Goal: Task Accomplishment & Management: Manage account settings

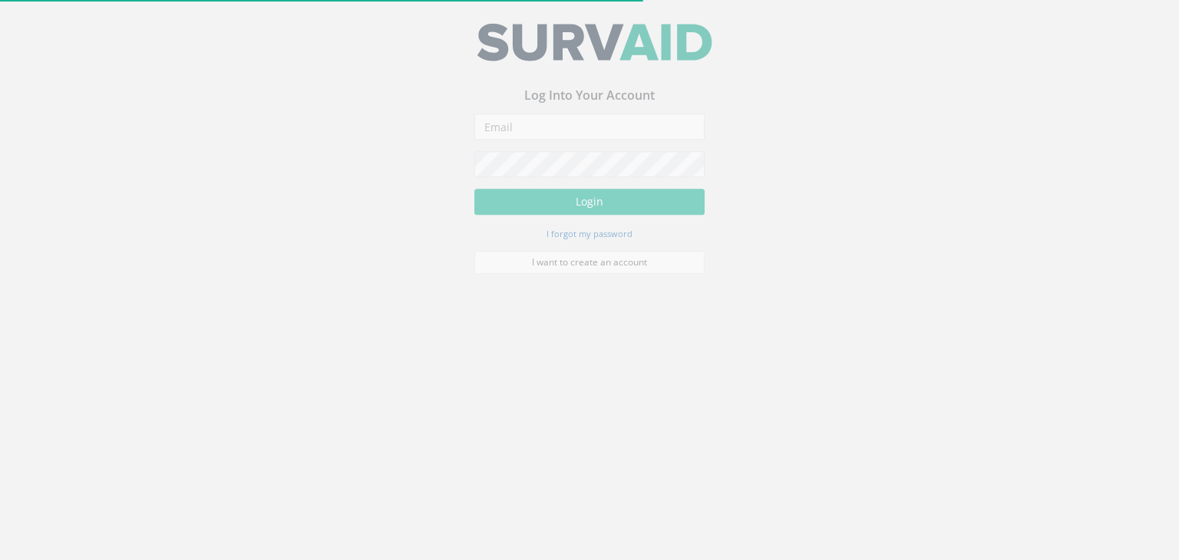
click at [581, 149] on form "Incorrect Username or Password There was an error logging in Please enter a val…" at bounding box center [589, 201] width 230 height 160
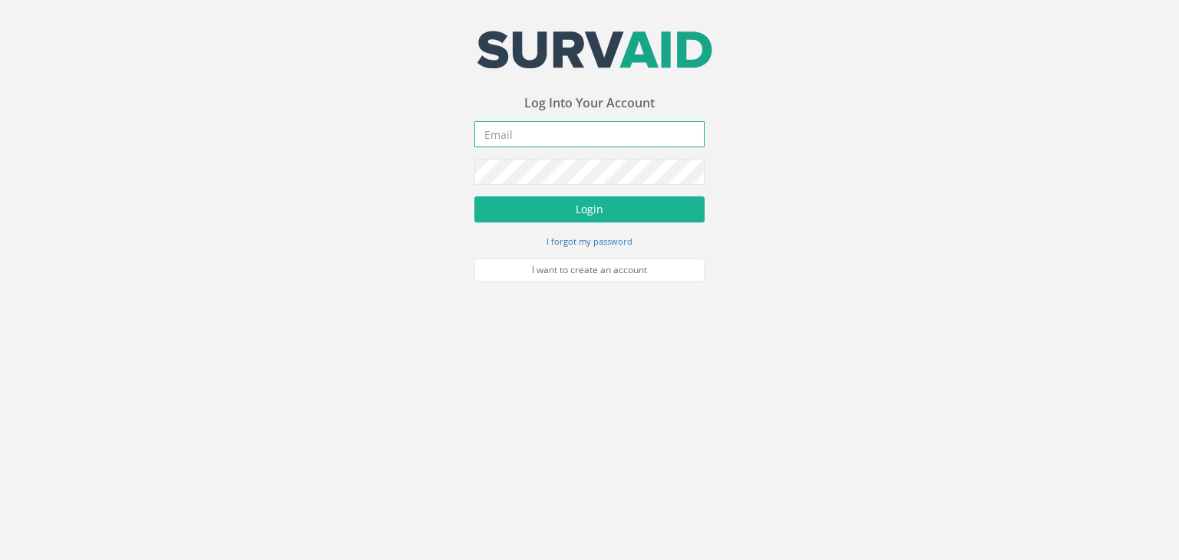
click at [575, 142] on input "email" at bounding box center [589, 134] width 230 height 26
type input "[PERSON_NAME][EMAIL_ADDRESS][DOMAIN_NAME]"
click at [474, 196] on button "Login" at bounding box center [589, 209] width 230 height 26
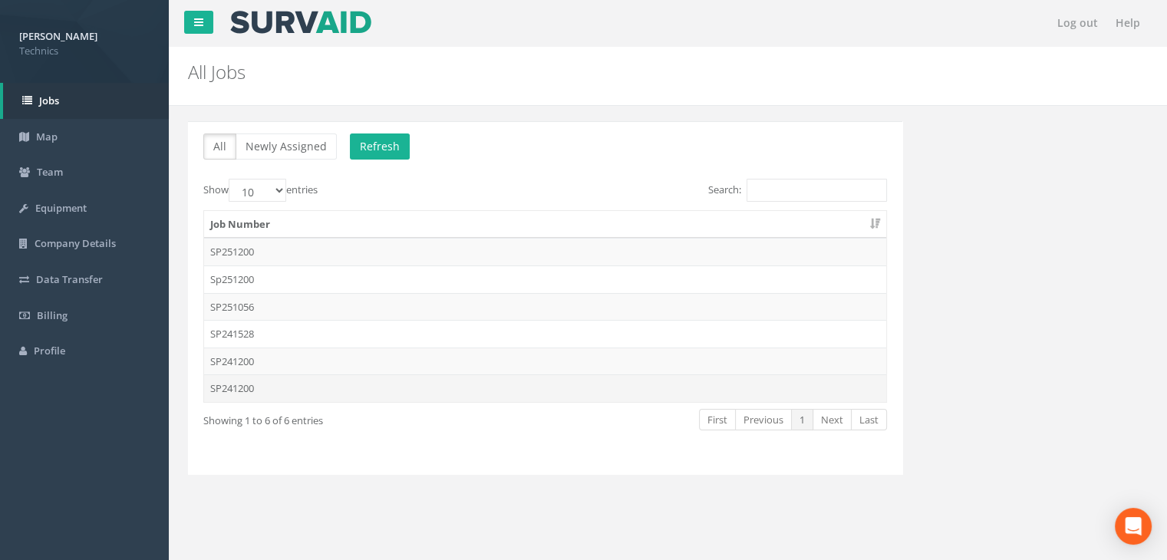
click at [295, 381] on td "SP241200" at bounding box center [545, 388] width 682 height 28
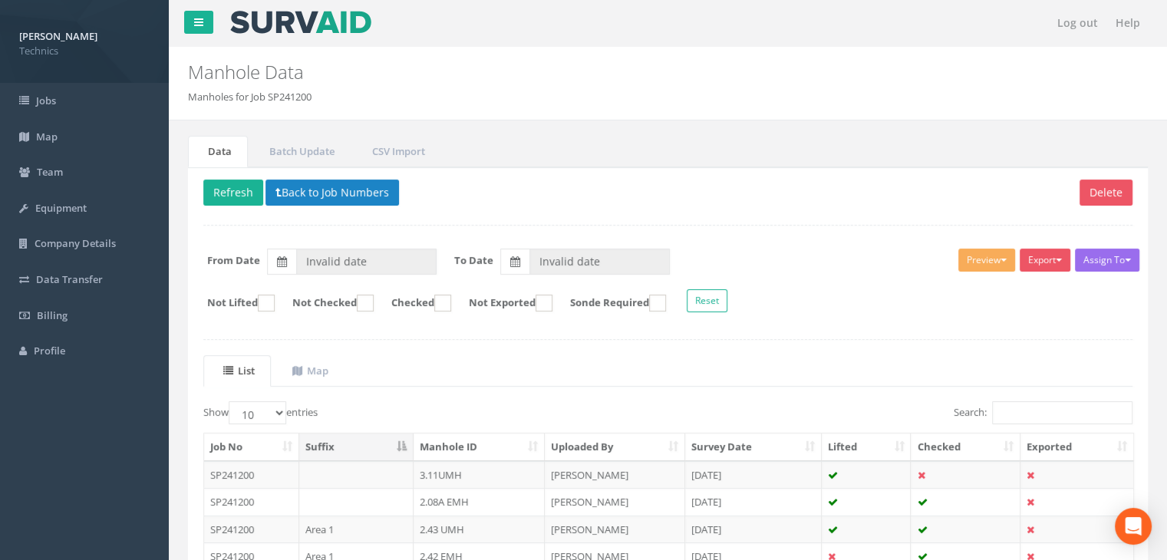
type input "[DATE]"
click at [1019, 404] on input "Search:" at bounding box center [1062, 412] width 140 height 23
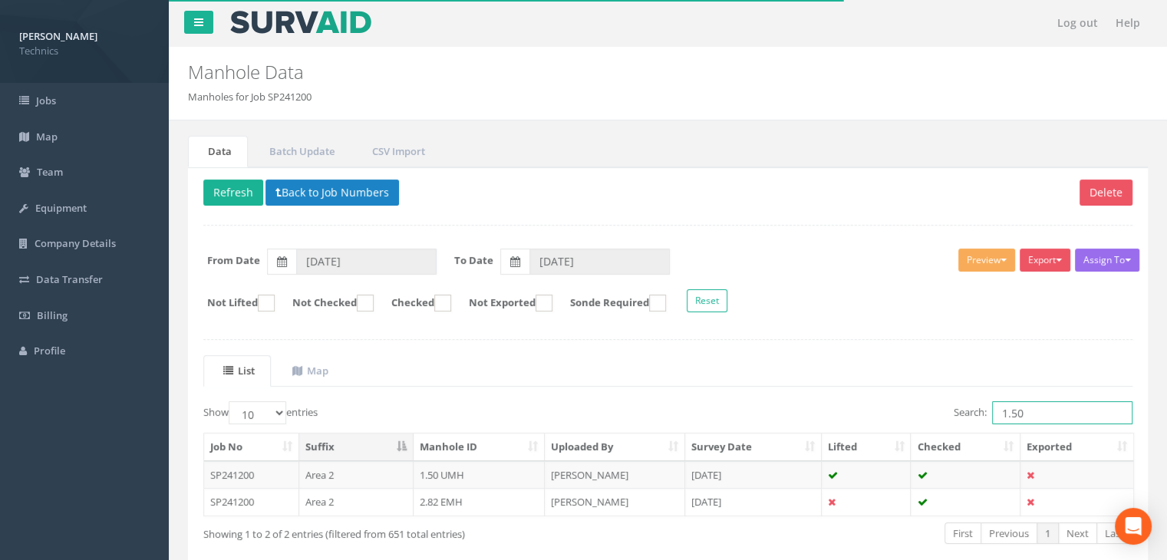
type input "1.501"
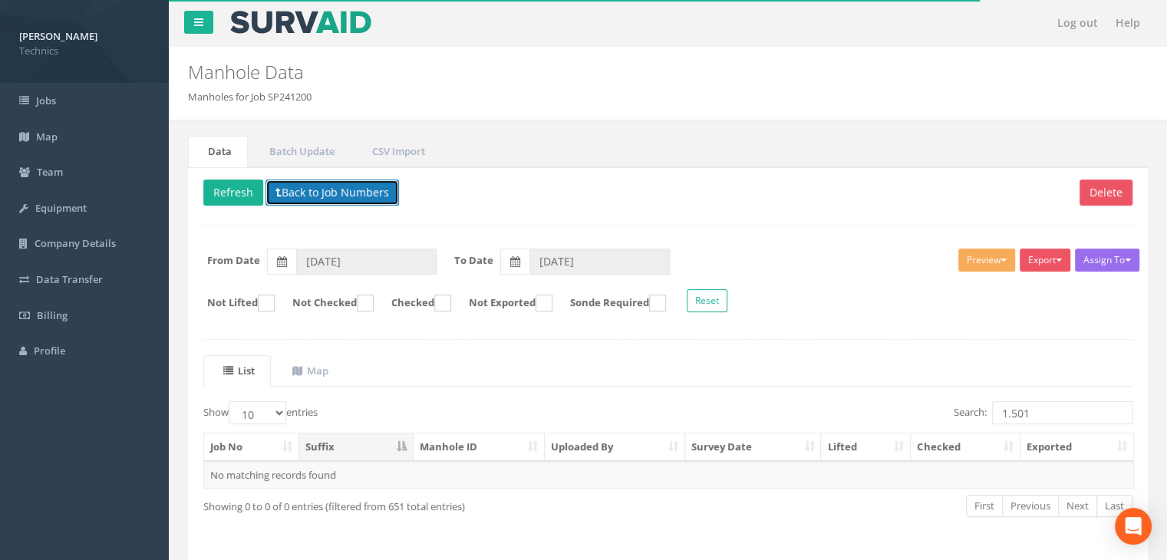
click at [312, 196] on button "Back to Job Numbers" at bounding box center [333, 193] width 134 height 26
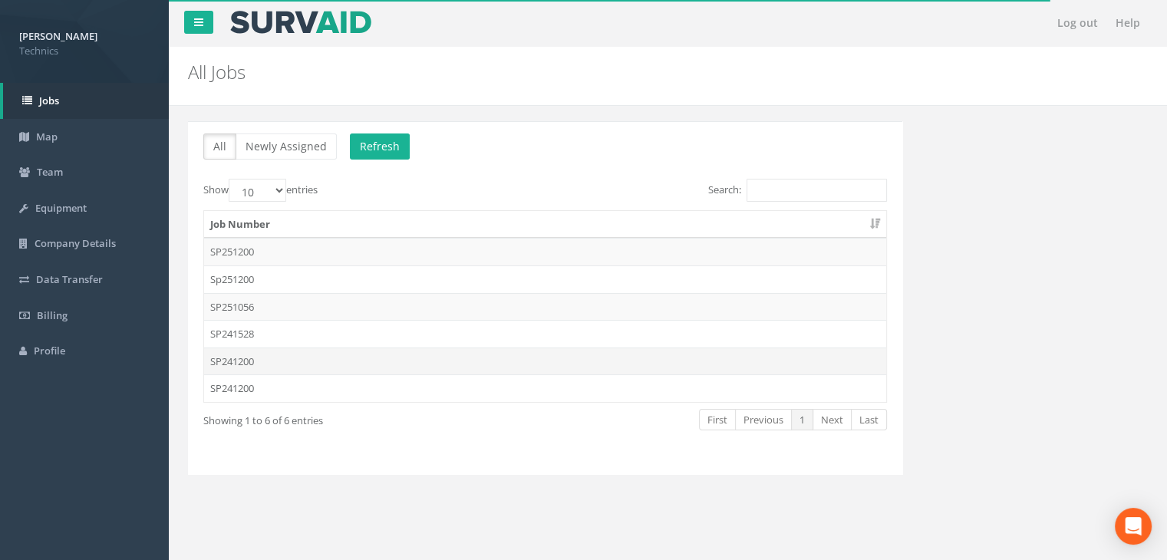
click at [289, 361] on td "SP241200" at bounding box center [545, 362] width 682 height 28
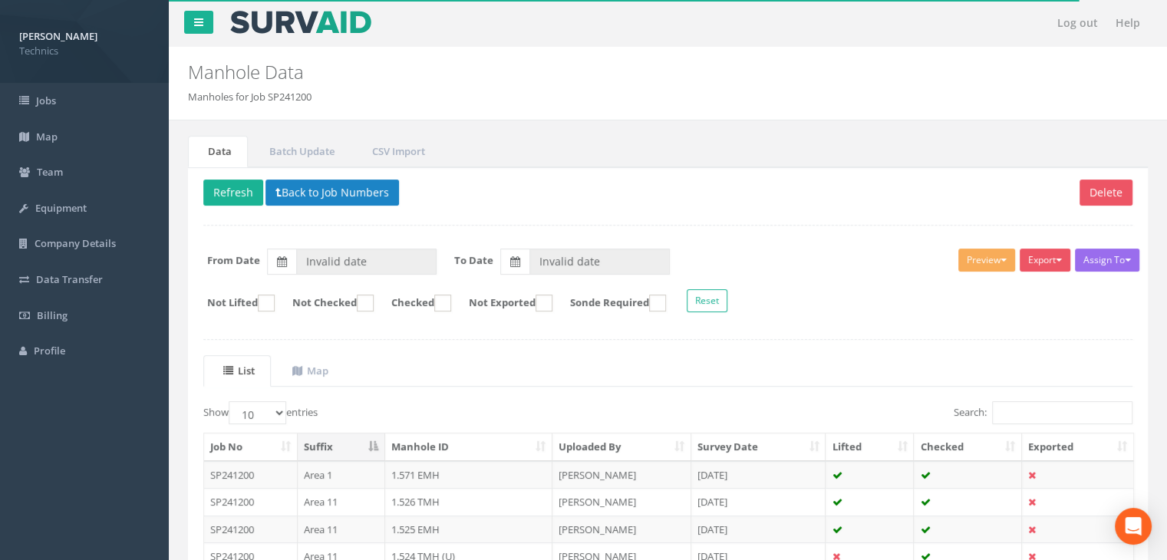
type input "[DATE]"
click at [1008, 412] on input "Search:" at bounding box center [1062, 412] width 140 height 23
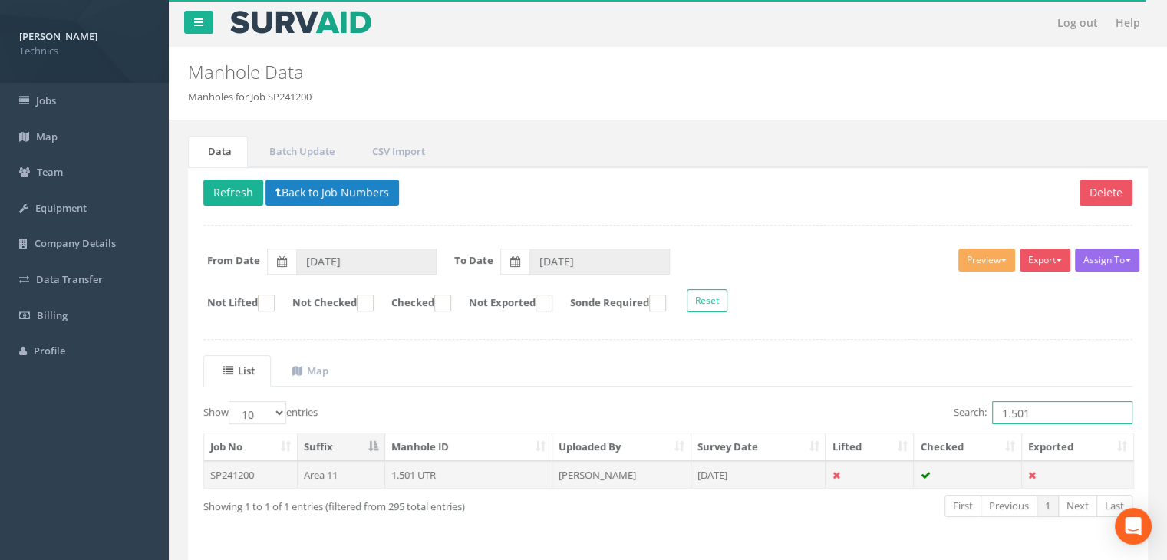
type input "1.501"
click at [753, 480] on td "[DATE]" at bounding box center [758, 475] width 135 height 28
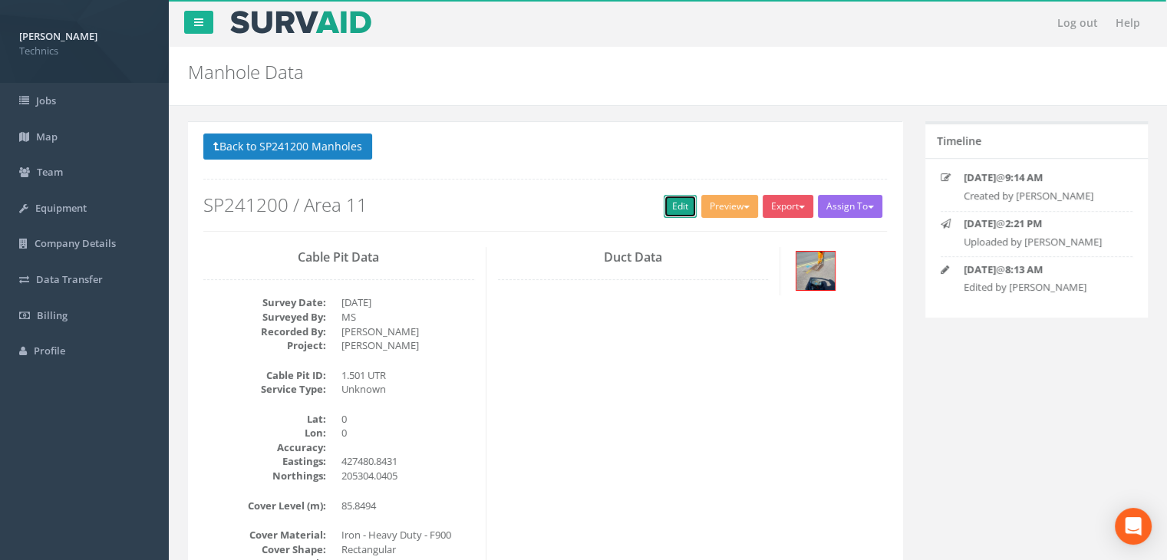
click at [665, 210] on link "Edit" at bounding box center [680, 206] width 33 height 23
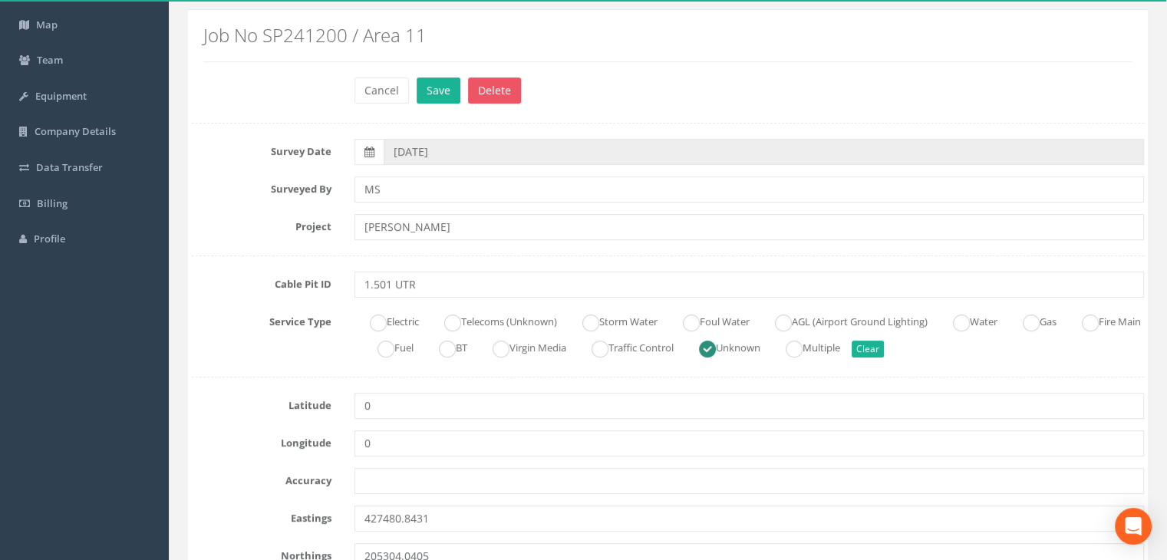
scroll to position [230, 0]
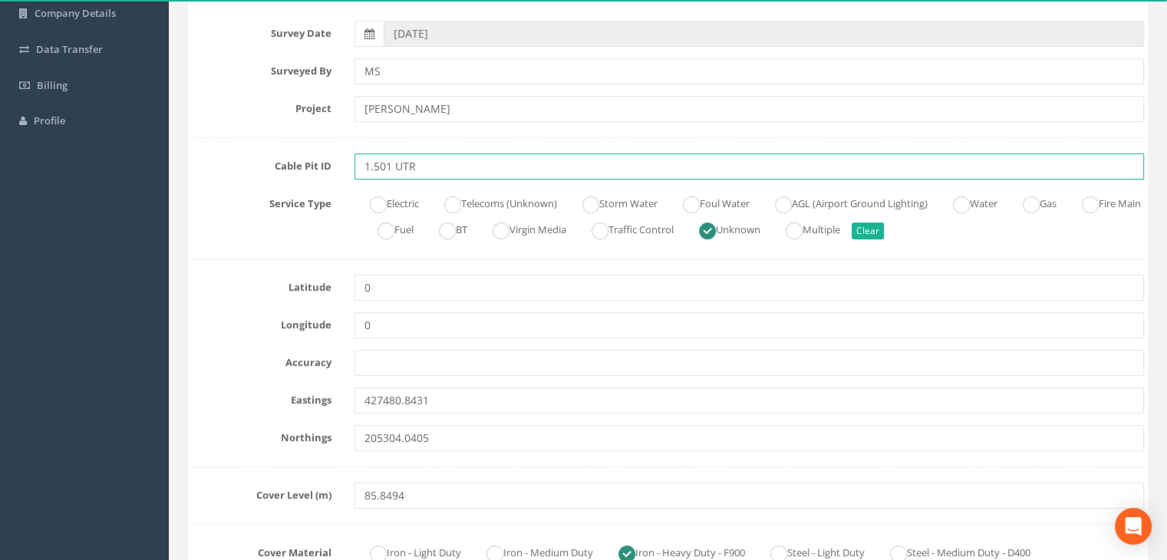
drag, startPoint x: 467, startPoint y: 170, endPoint x: 397, endPoint y: 176, distance: 70.0
click at [397, 176] on input "1.501 UTR" at bounding box center [750, 166] width 790 height 26
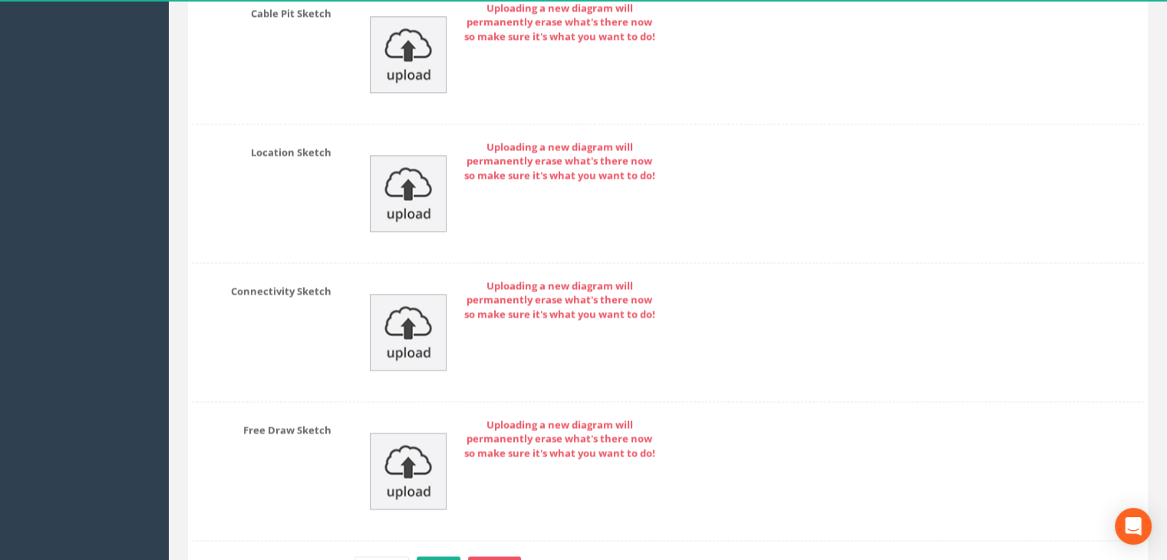
scroll to position [2400, 0]
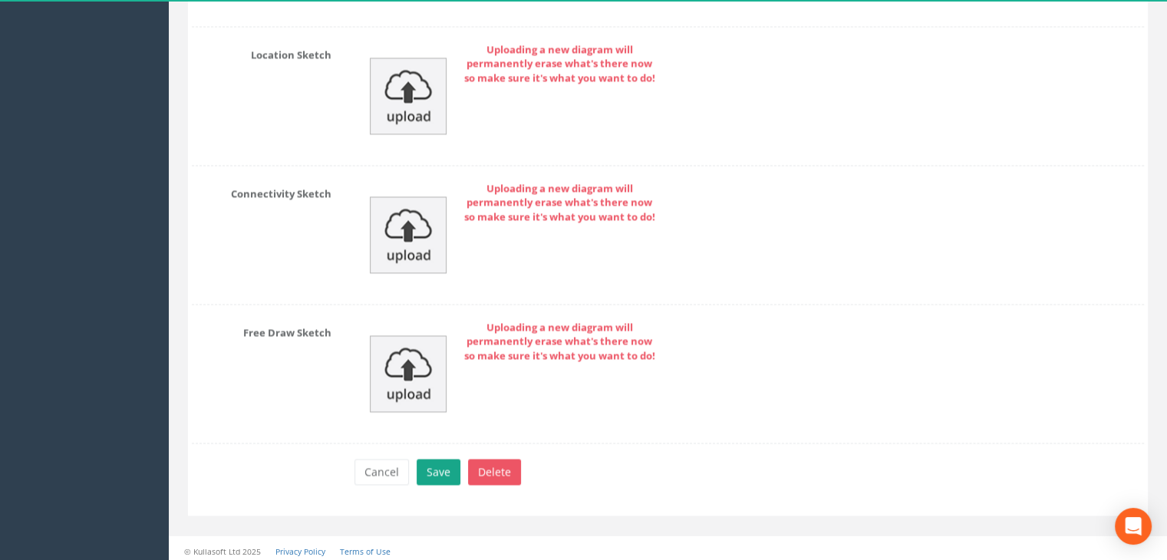
type input "1.501 EMH(A)"
click at [444, 471] on button "Save" at bounding box center [439, 472] width 44 height 26
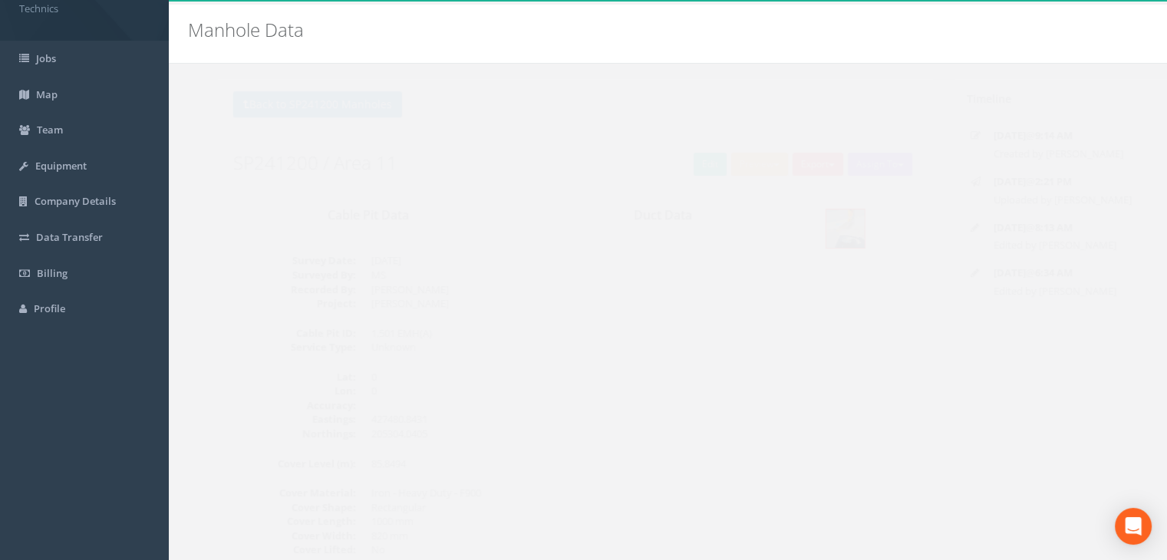
scroll to position [0, 0]
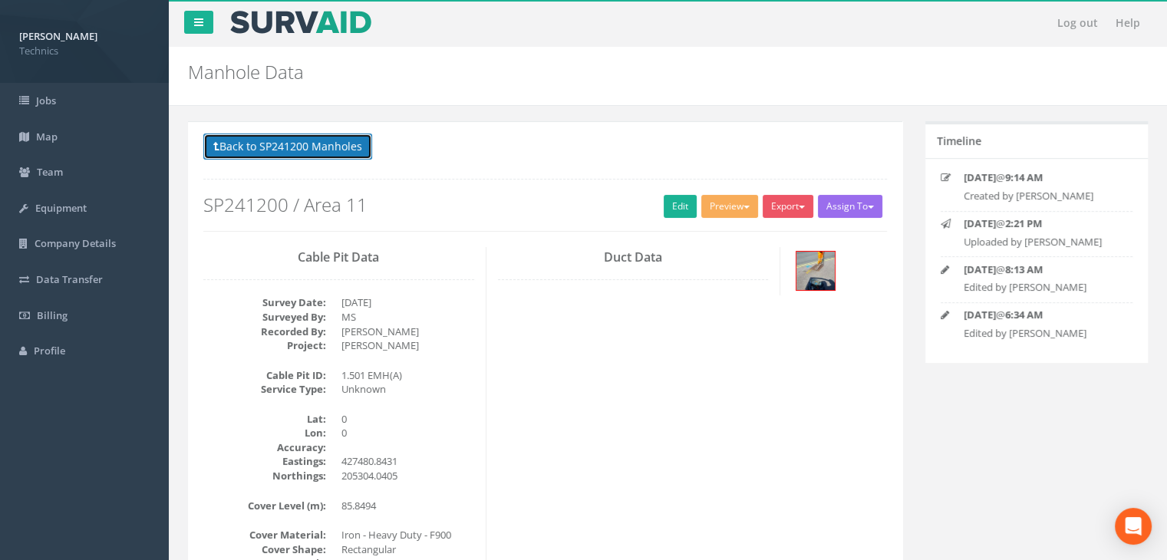
click at [295, 142] on button "Back to SP241200 Manholes" at bounding box center [287, 147] width 169 height 26
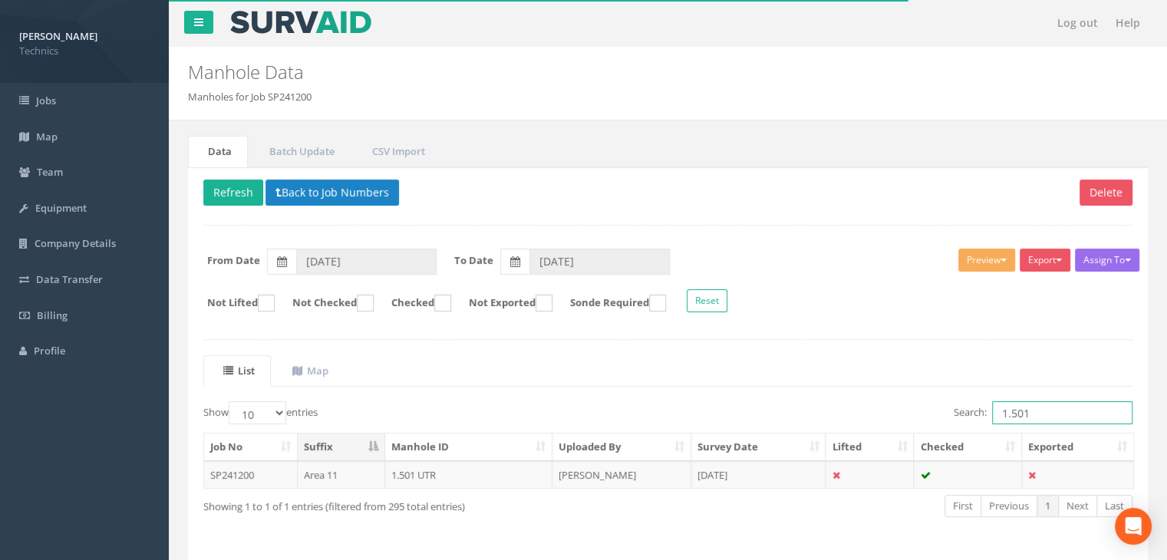
click at [1030, 411] on input "1.501" at bounding box center [1062, 412] width 140 height 23
type input "1.496"
click at [712, 483] on td "[DATE]" at bounding box center [758, 475] width 135 height 28
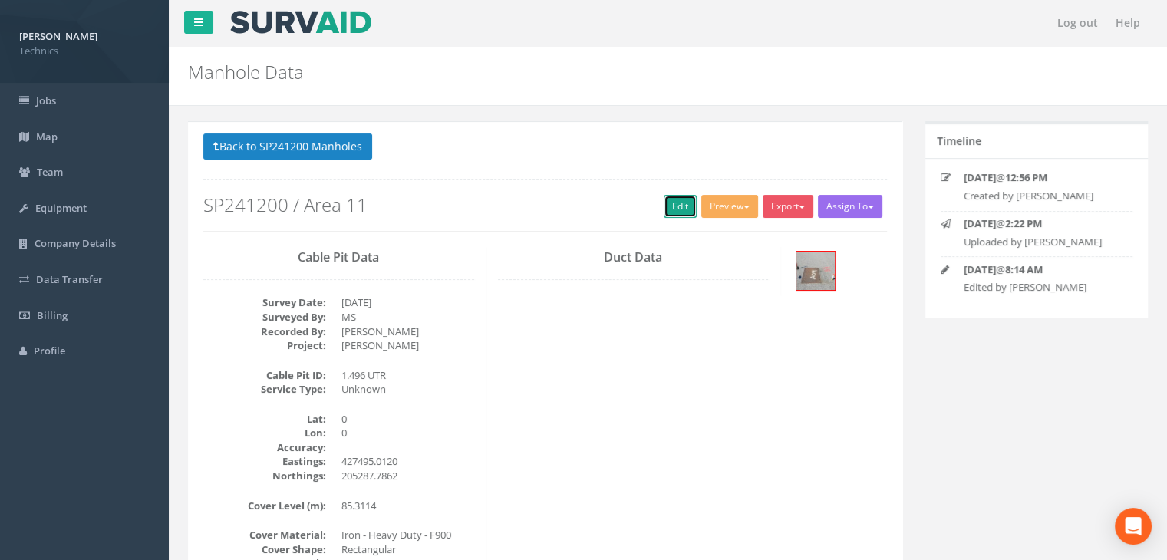
click at [685, 209] on link "Edit" at bounding box center [680, 206] width 33 height 23
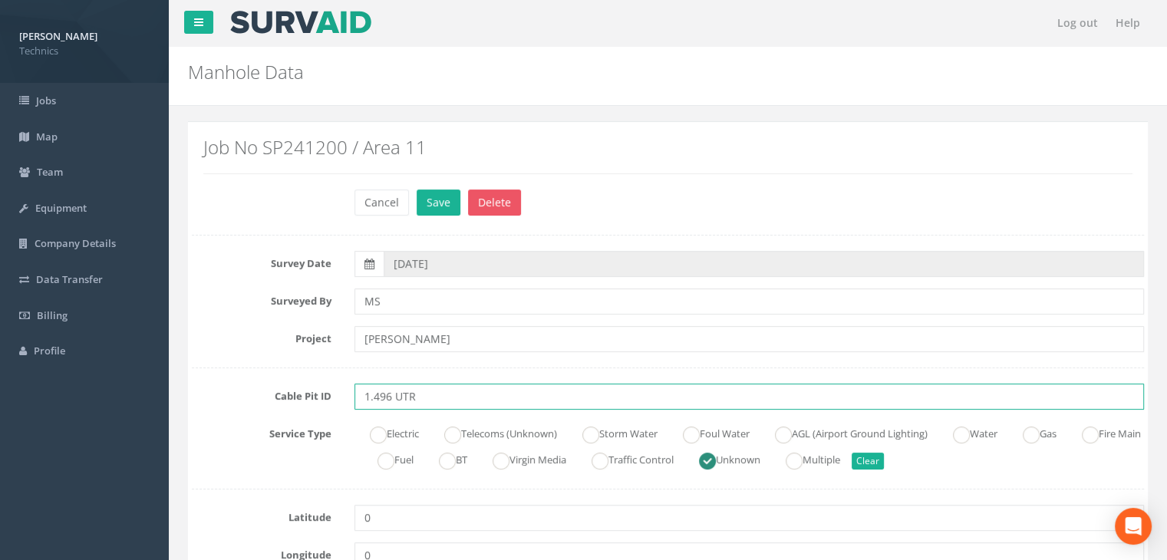
drag, startPoint x: 470, startPoint y: 401, endPoint x: 394, endPoint y: 401, distance: 76.7
click at [394, 401] on input "1.496 UTR" at bounding box center [750, 397] width 790 height 26
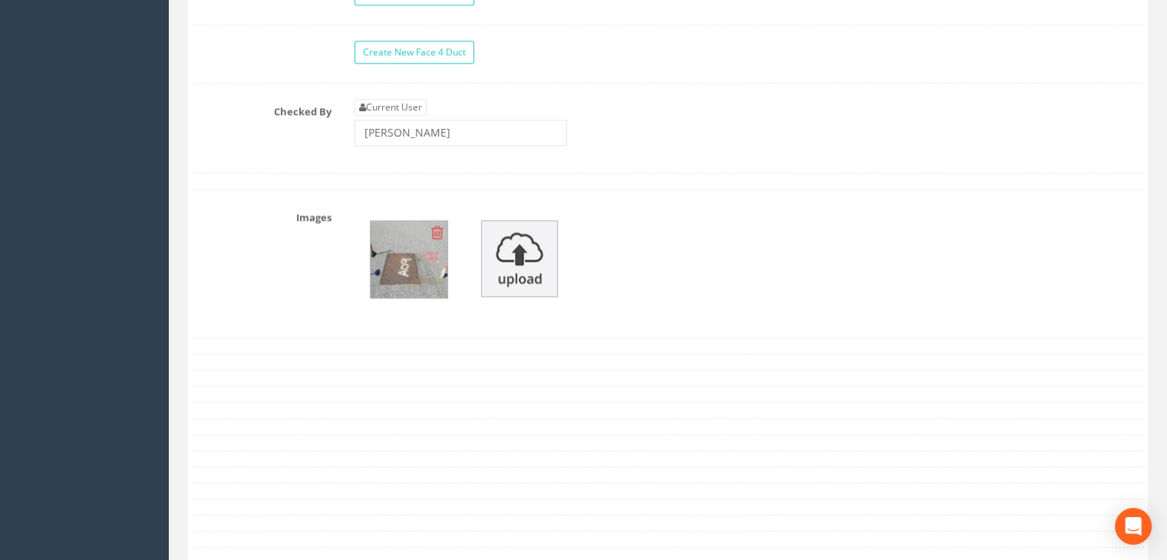
scroll to position [1611, 0]
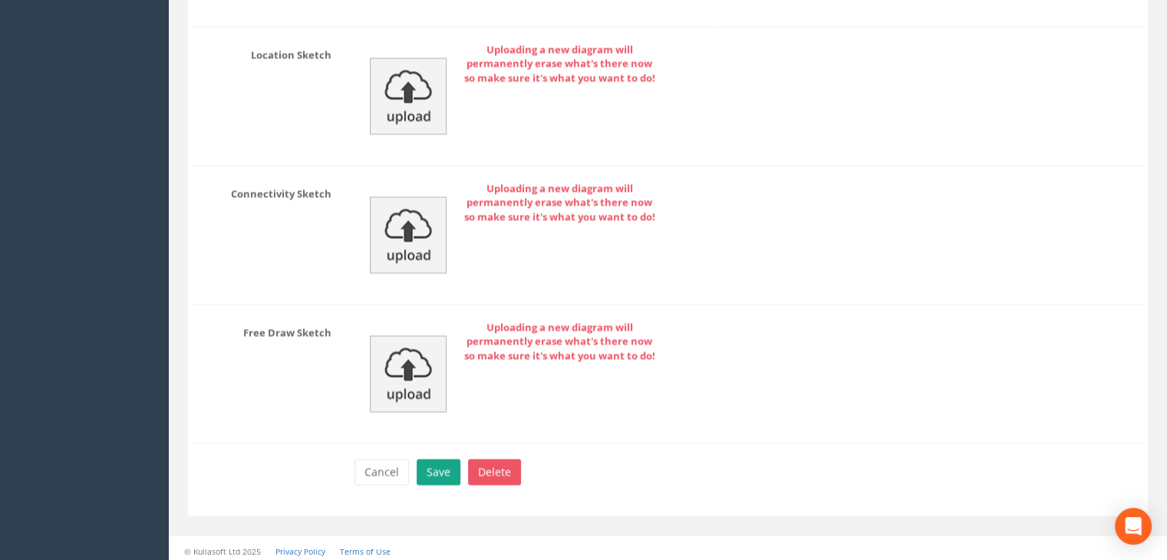
type input "1.496 EMH(A)"
click at [446, 472] on button "Save" at bounding box center [439, 472] width 44 height 26
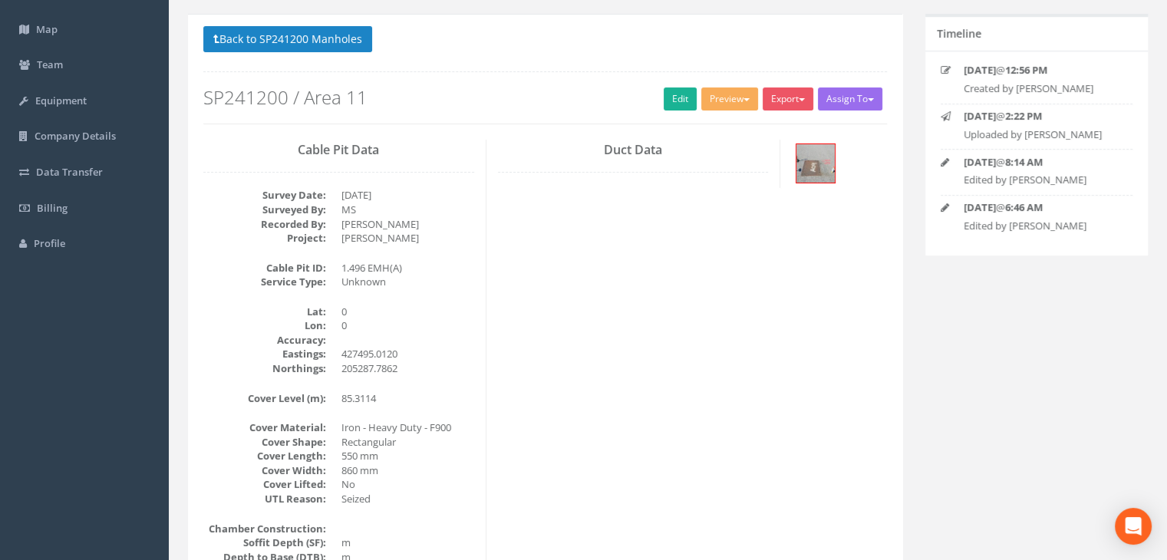
scroll to position [0, 0]
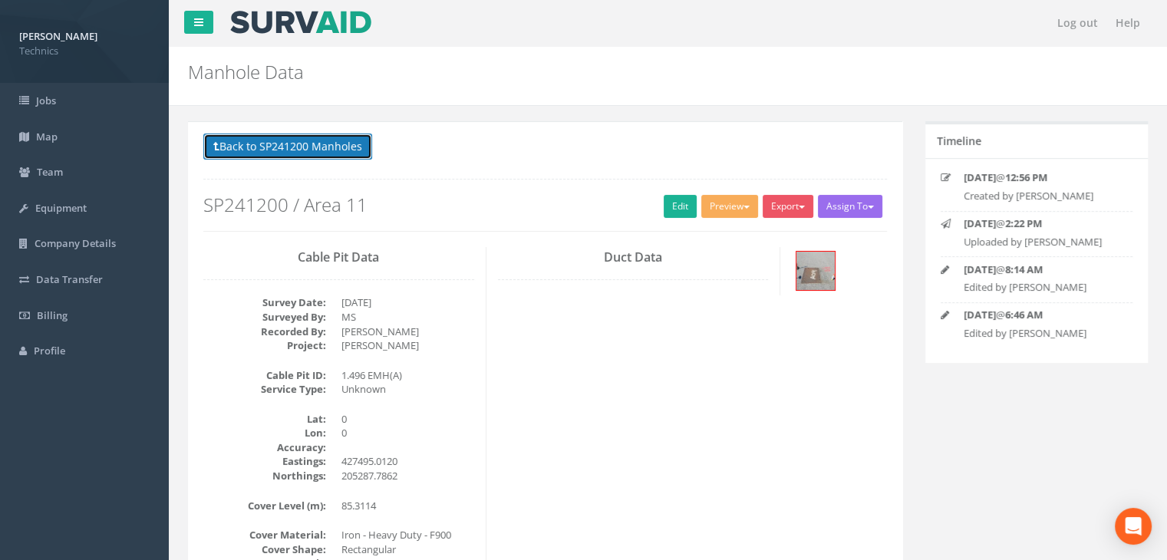
click at [352, 150] on button "Back to SP241200 Manholes" at bounding box center [287, 147] width 169 height 26
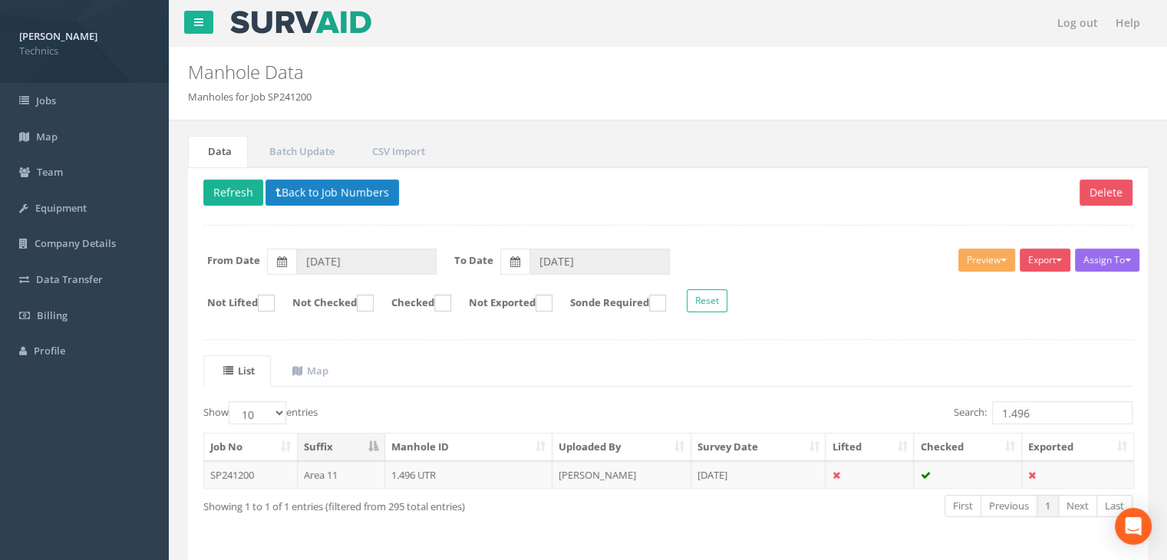
click at [1044, 422] on div "Search: 1.496" at bounding box center [907, 414] width 454 height 27
click at [1037, 409] on input "1.496" at bounding box center [1062, 412] width 140 height 23
type input "1.495"
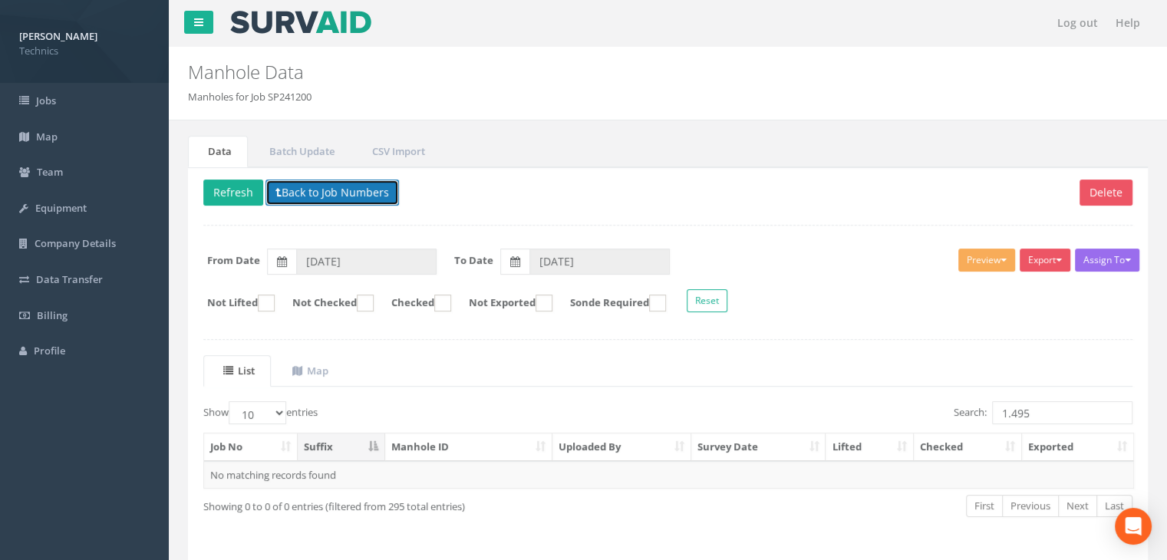
click at [289, 188] on button "Back to Job Numbers" at bounding box center [333, 193] width 134 height 26
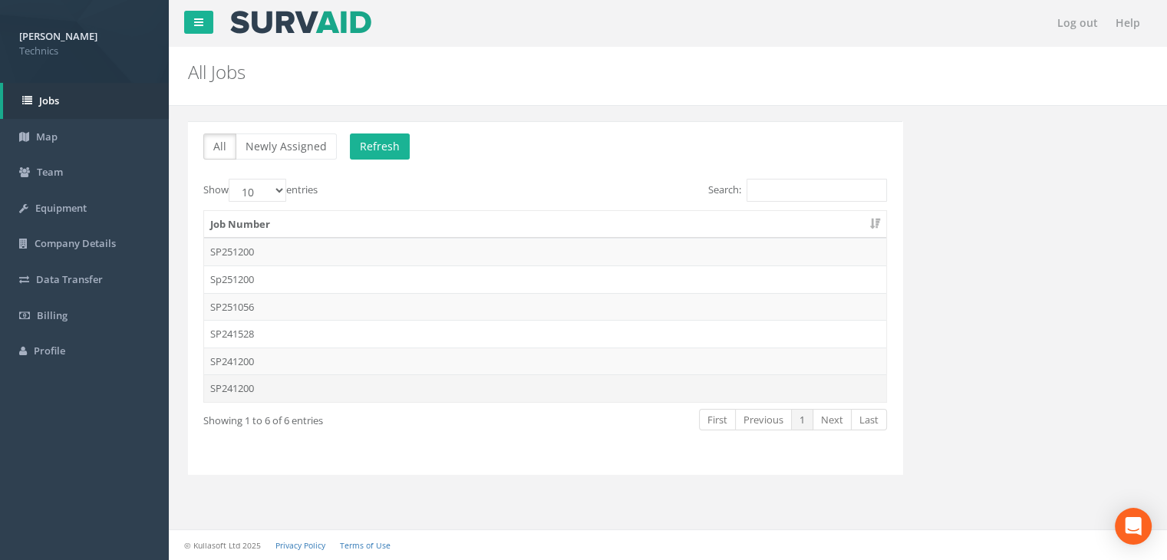
click at [282, 388] on td "SP241200" at bounding box center [545, 388] width 682 height 28
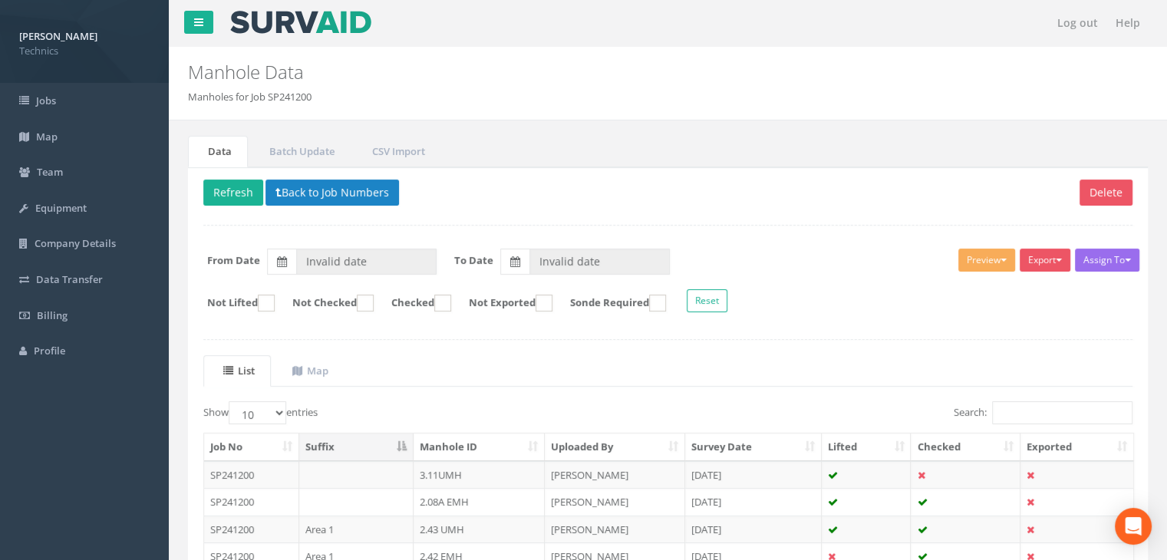
type input "[DATE]"
click at [1007, 415] on input "Search:" at bounding box center [1062, 412] width 140 height 23
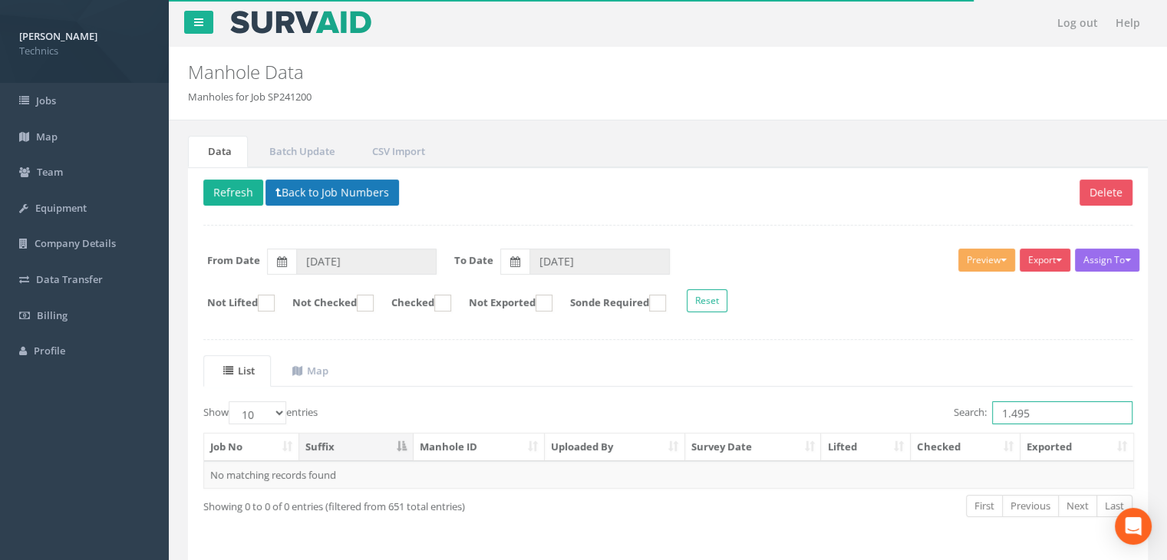
type input "1.495"
click at [305, 180] on button "Back to Job Numbers" at bounding box center [333, 193] width 134 height 26
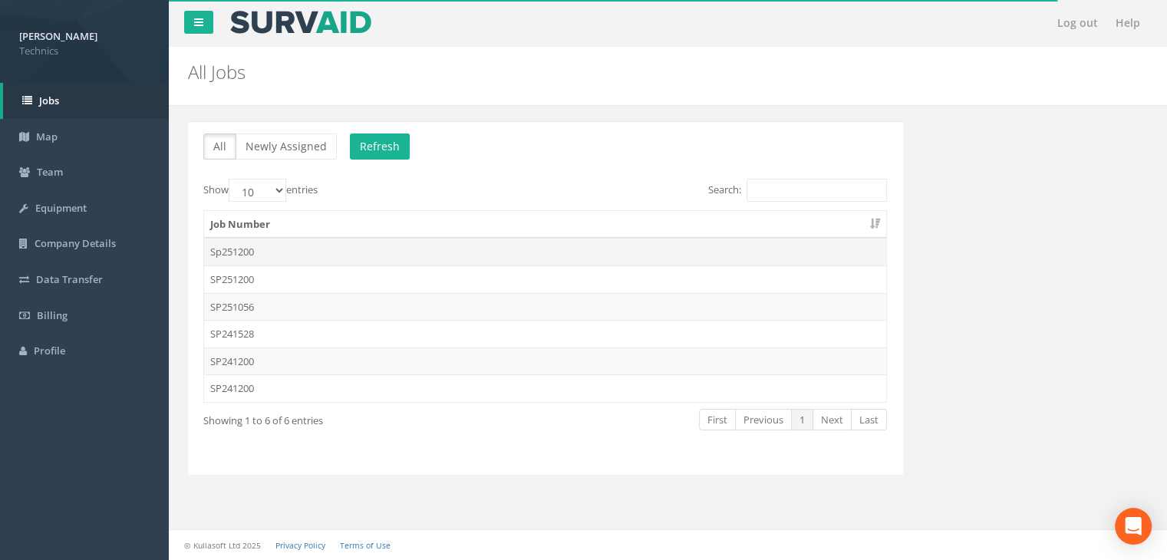
click at [271, 250] on td "Sp251200" at bounding box center [545, 252] width 682 height 28
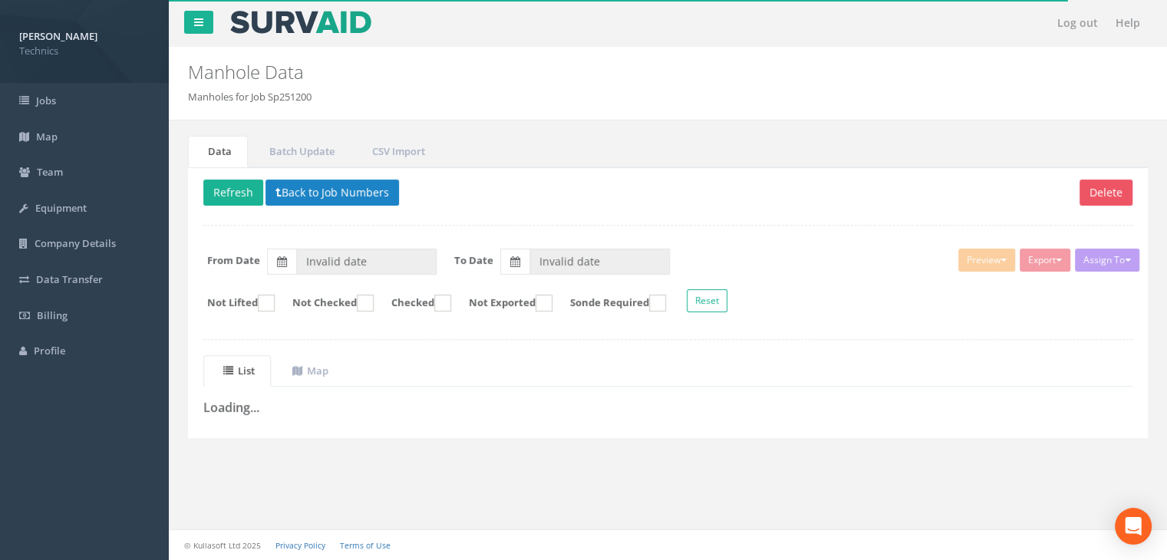
type input "[DATE]"
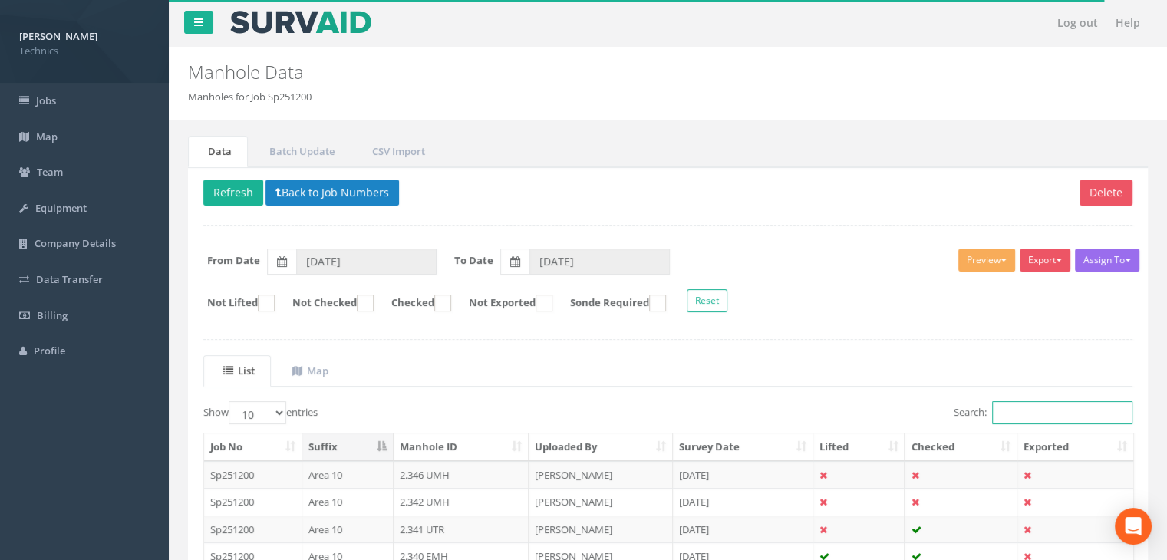
click at [1009, 415] on input "Search:" at bounding box center [1062, 412] width 140 height 23
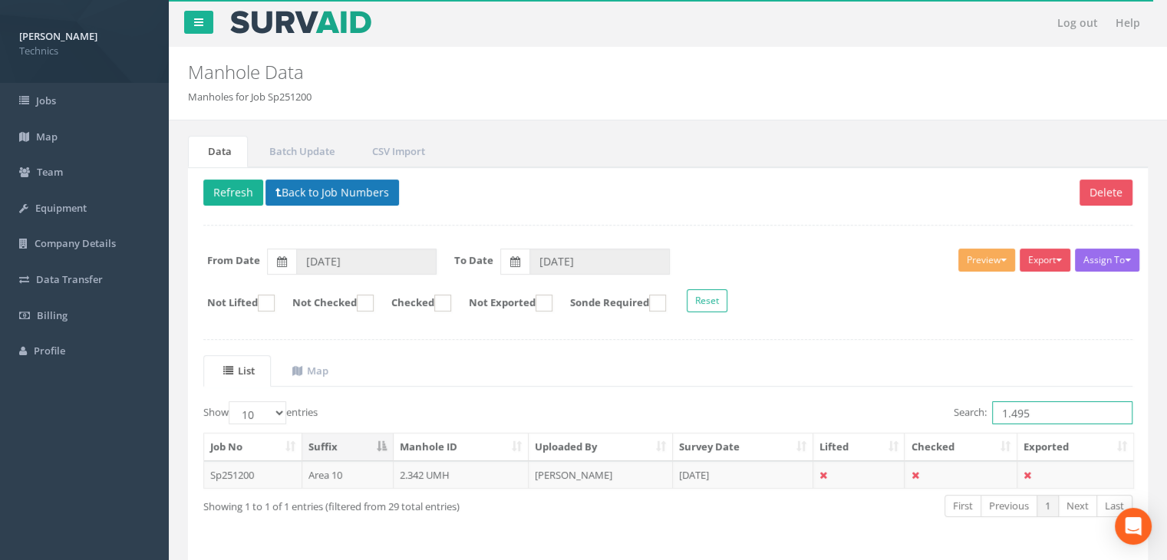
type input "1.495"
click at [335, 185] on button "Back to Job Numbers" at bounding box center [333, 193] width 134 height 26
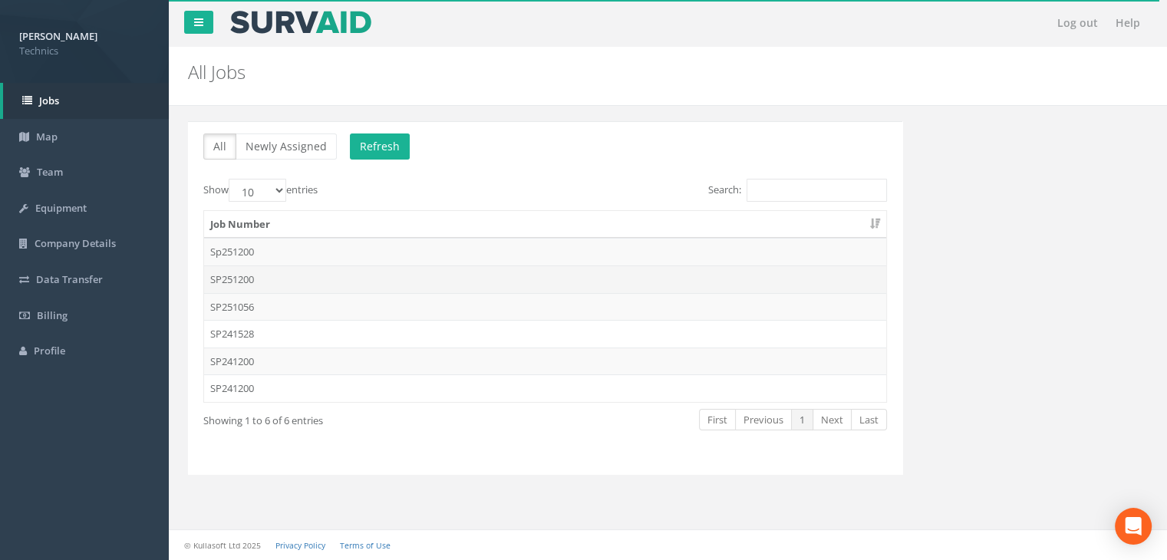
click at [239, 277] on td "SP251200" at bounding box center [545, 280] width 682 height 28
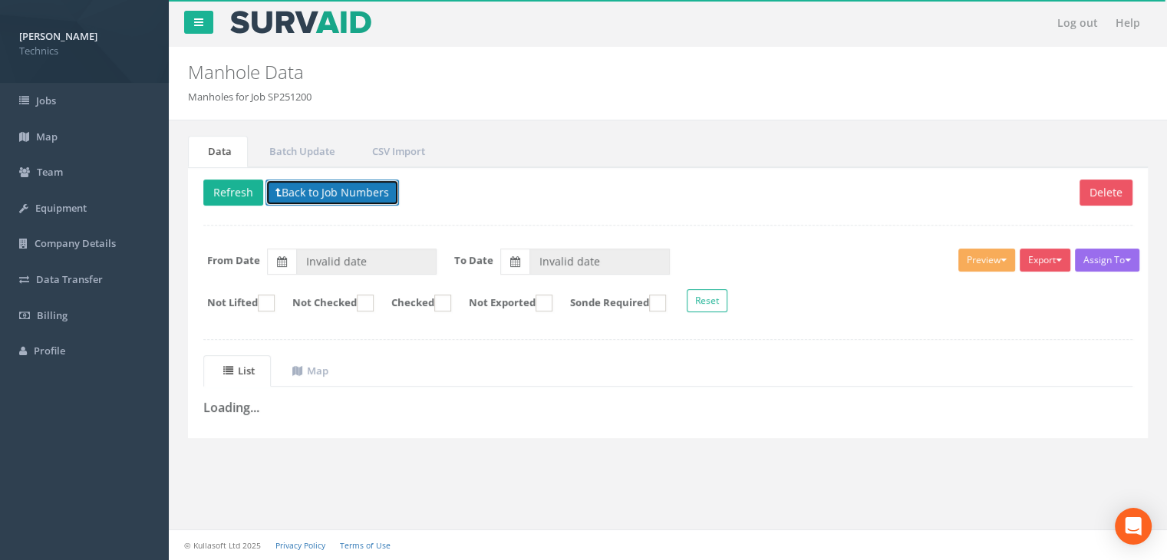
click at [366, 190] on button "Back to Job Numbers" at bounding box center [333, 193] width 134 height 26
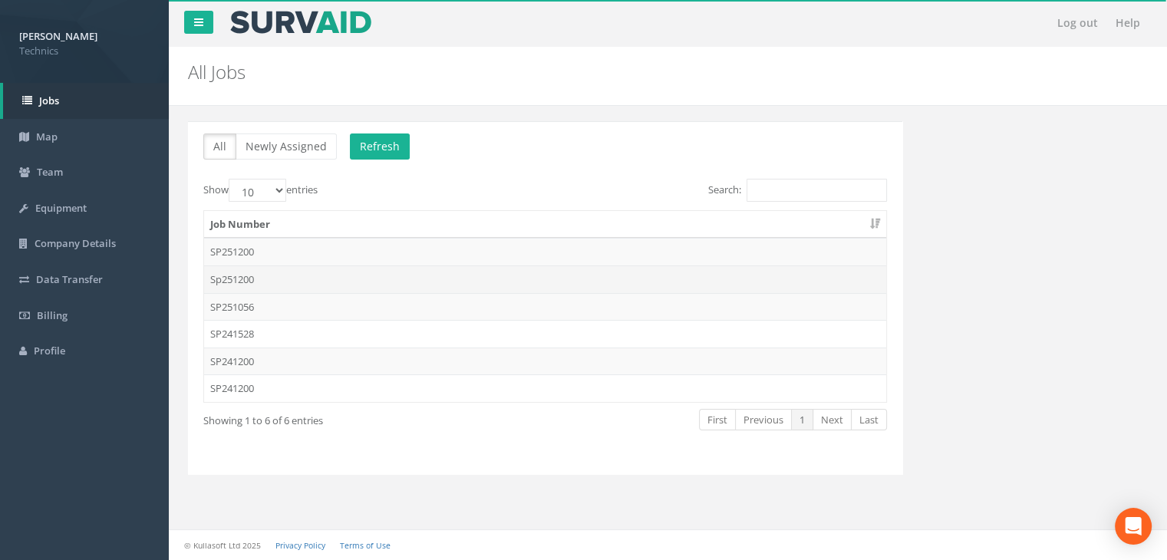
click at [320, 279] on td "Sp251200" at bounding box center [545, 280] width 682 height 28
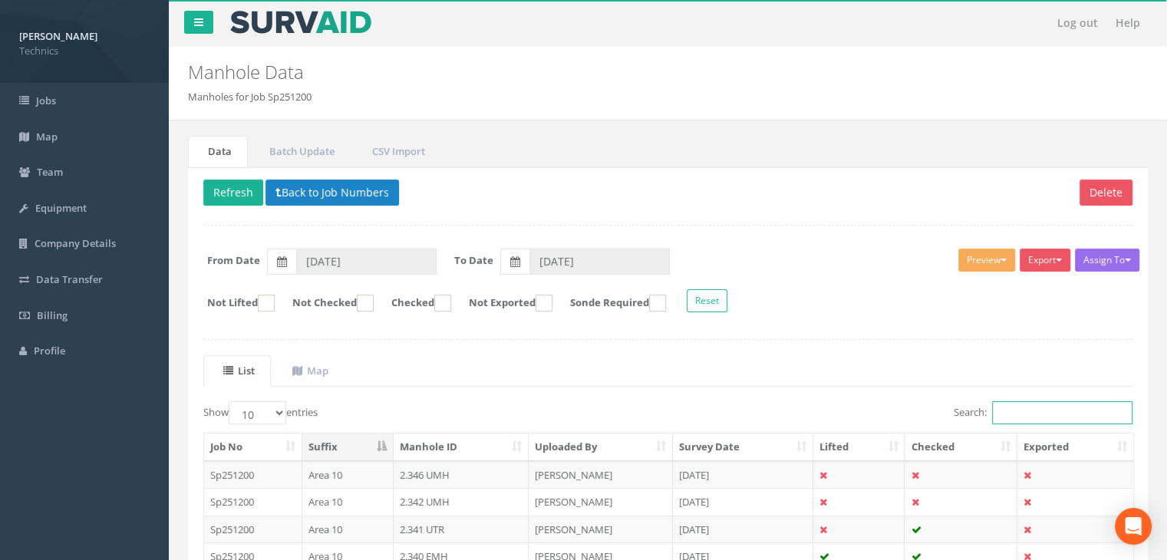
click at [1013, 403] on input "Search:" at bounding box center [1062, 412] width 140 height 23
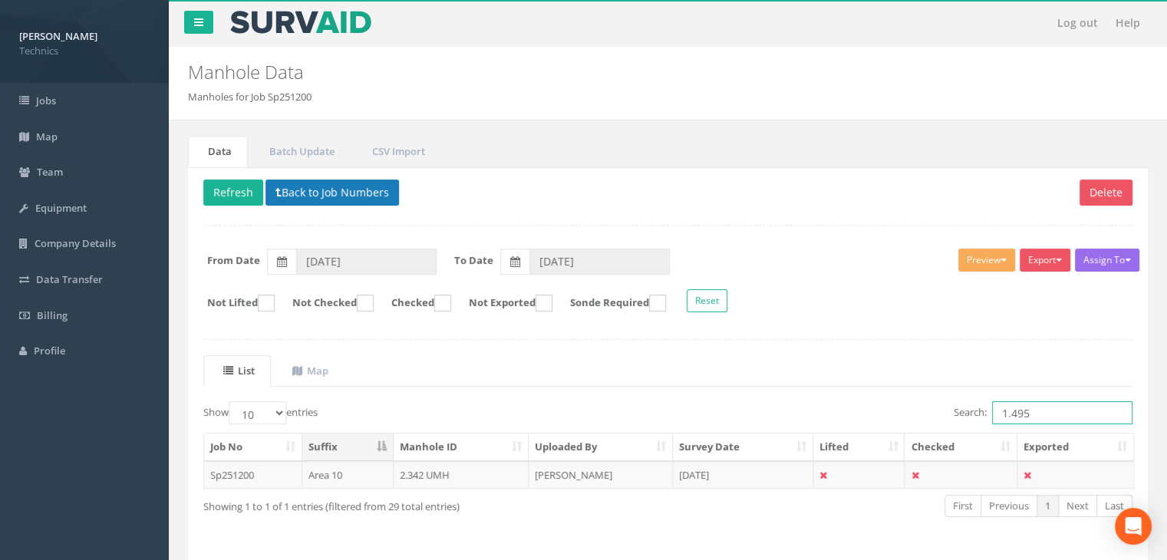
type input "1.495"
click at [272, 185] on button "Back to Job Numbers" at bounding box center [333, 193] width 134 height 26
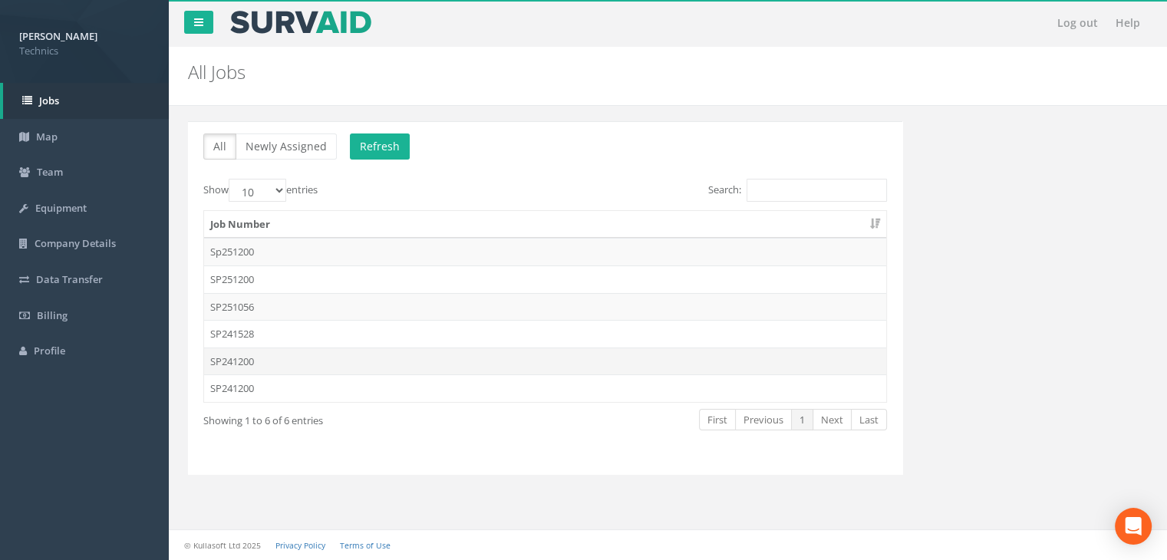
click at [236, 348] on td "SP241200" at bounding box center [545, 362] width 682 height 28
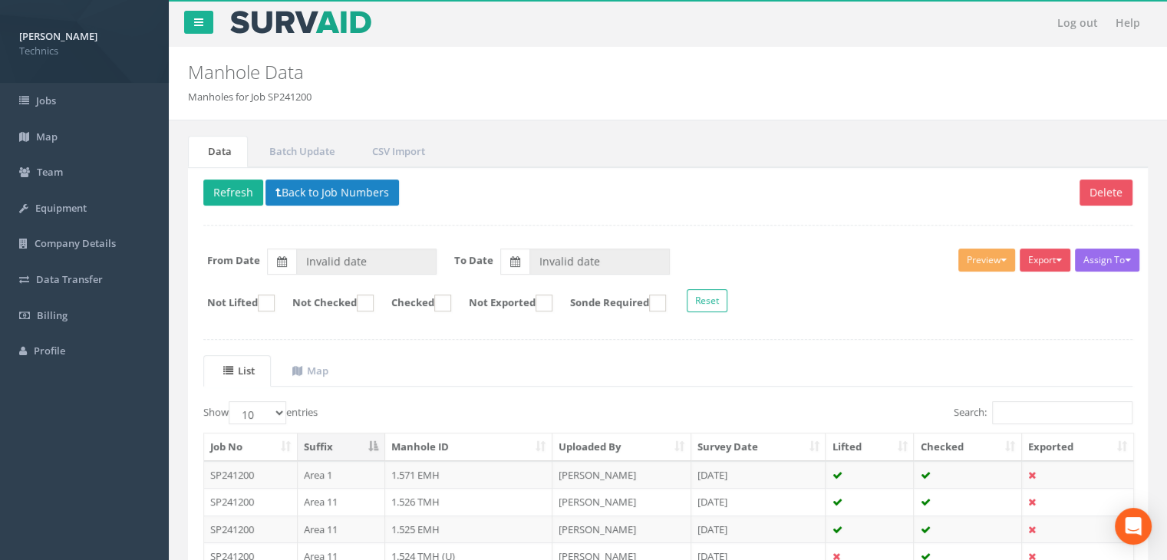
type input "[DATE]"
click at [1002, 418] on input "Search:" at bounding box center [1062, 412] width 140 height 23
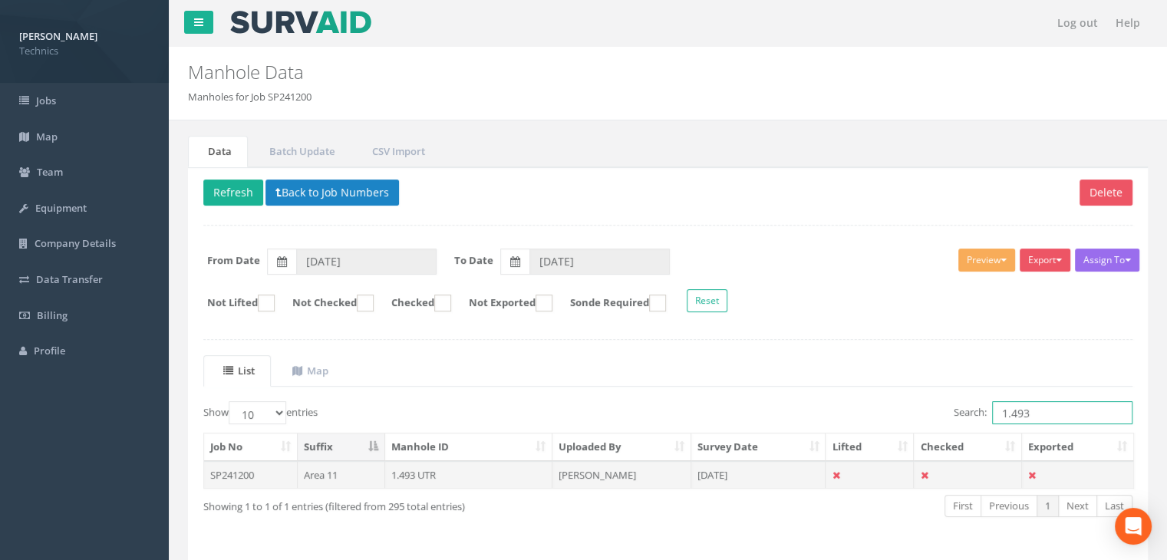
type input "1.493"
click at [602, 480] on td "[PERSON_NAME]" at bounding box center [622, 475] width 139 height 28
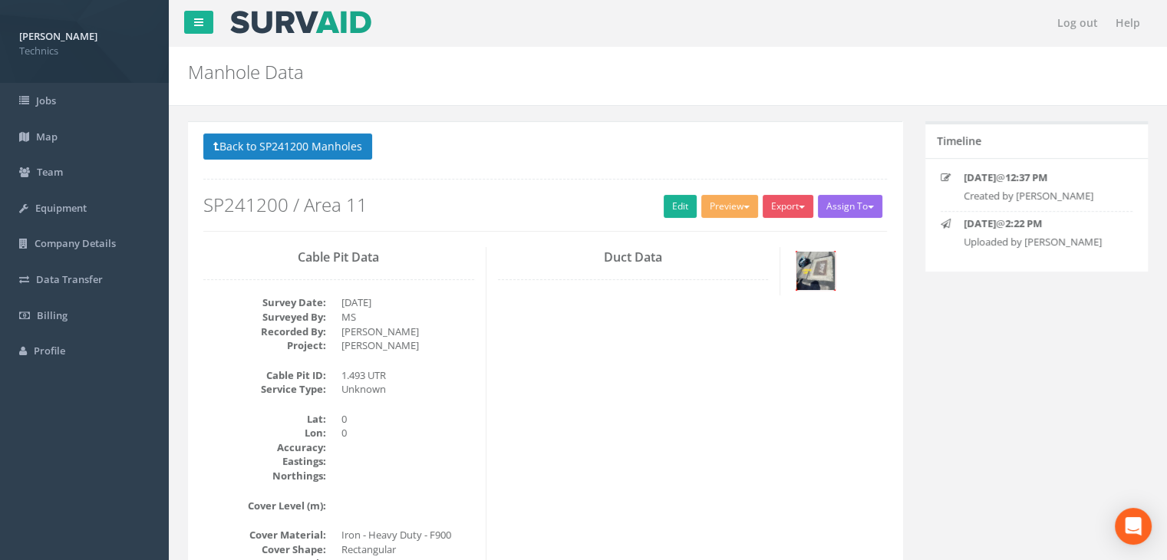
click at [811, 266] on img at bounding box center [816, 271] width 38 height 38
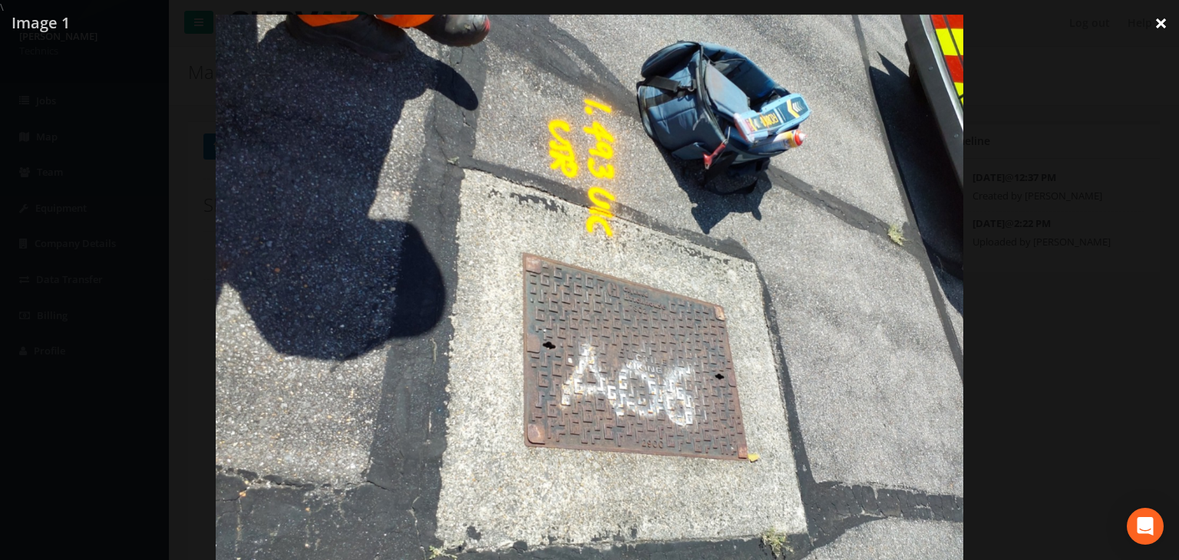
click at [1161, 30] on link "×" at bounding box center [1161, 23] width 36 height 46
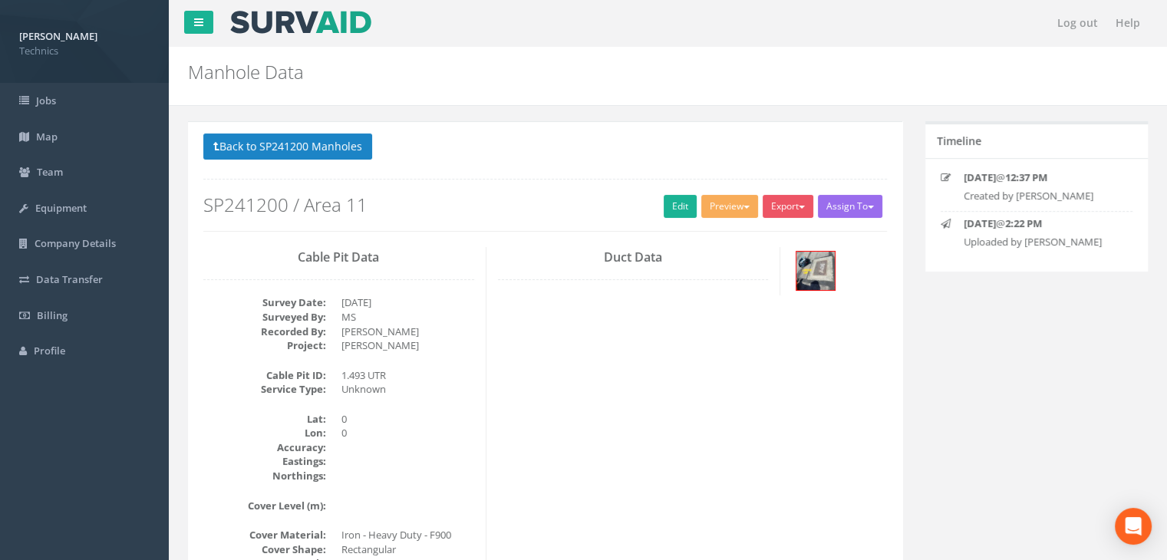
click at [684, 187] on div "Back to SP241200 Manholes Back to Map Assign To No Companies Added Export Techn…" at bounding box center [545, 182] width 684 height 97
click at [675, 197] on link "Edit" at bounding box center [680, 206] width 33 height 23
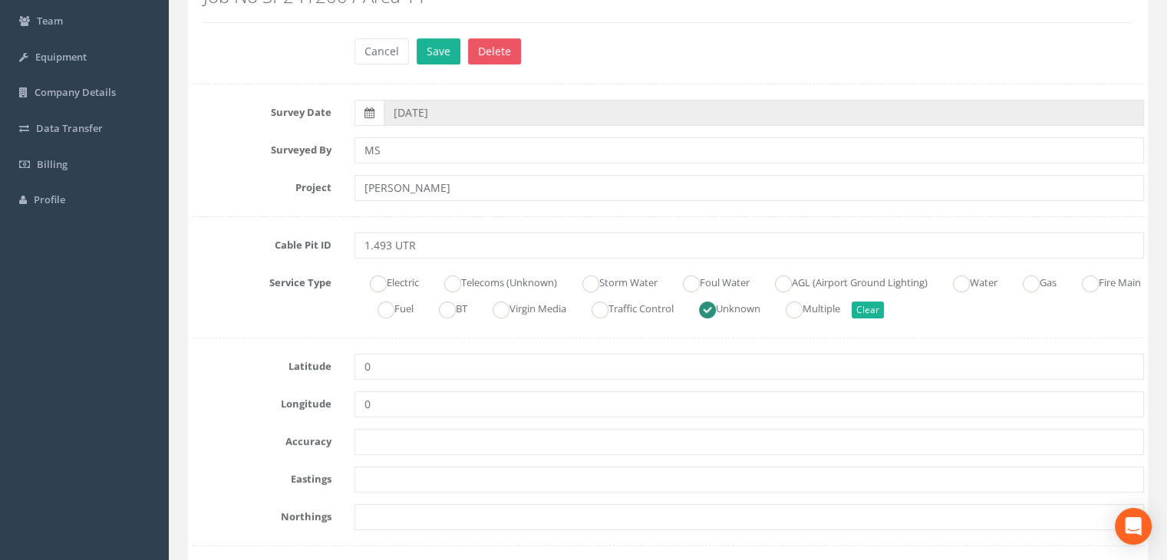
scroll to position [153, 0]
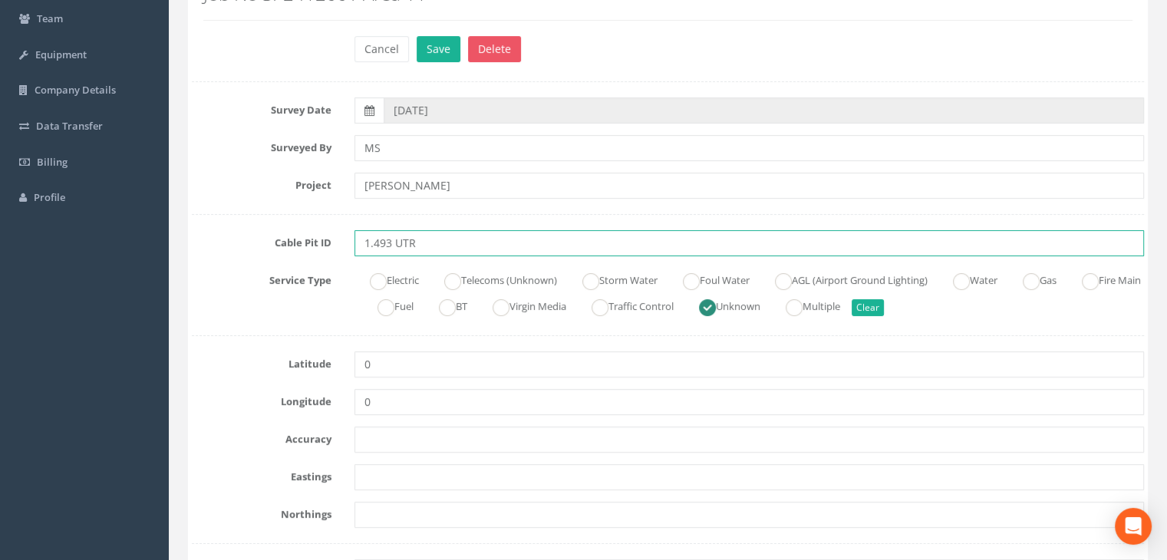
drag, startPoint x: 454, startPoint y: 246, endPoint x: 393, endPoint y: 252, distance: 61.7
click at [393, 252] on input "1.493 UTR" at bounding box center [750, 243] width 790 height 26
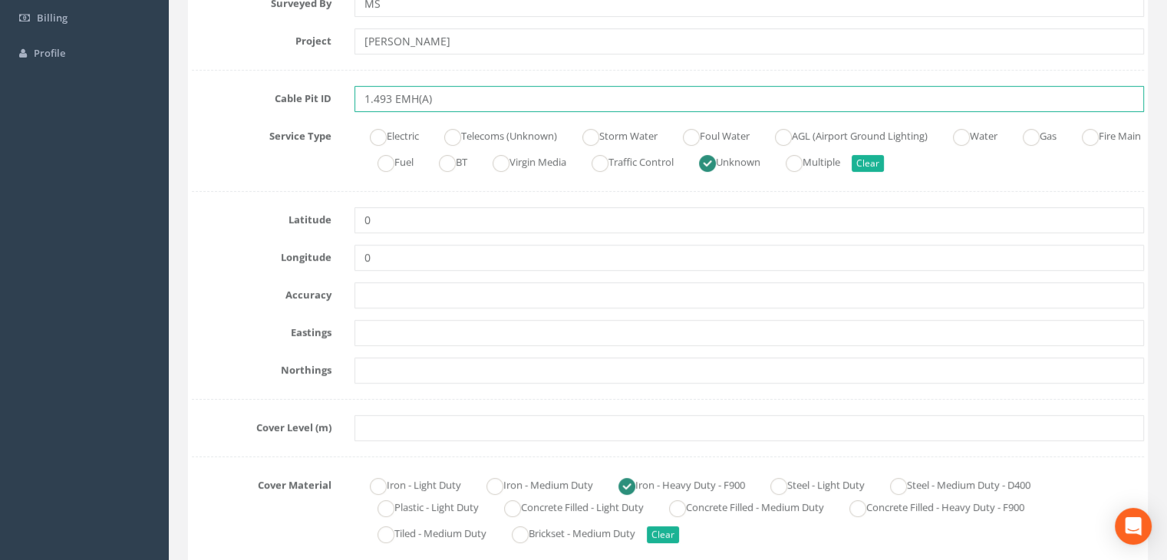
scroll to position [307, 0]
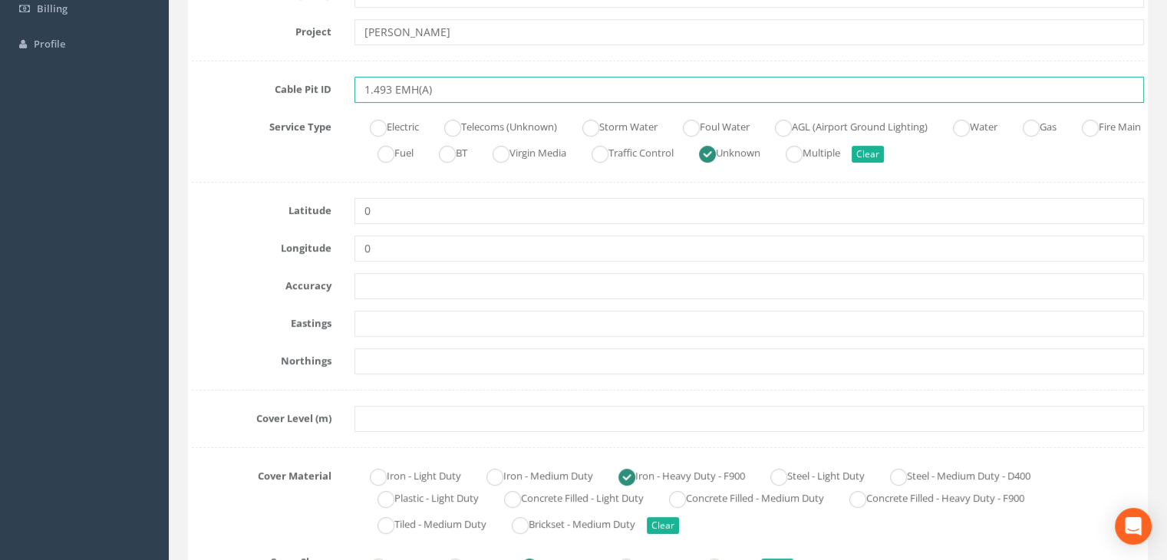
type input "1.493 EMH(A)"
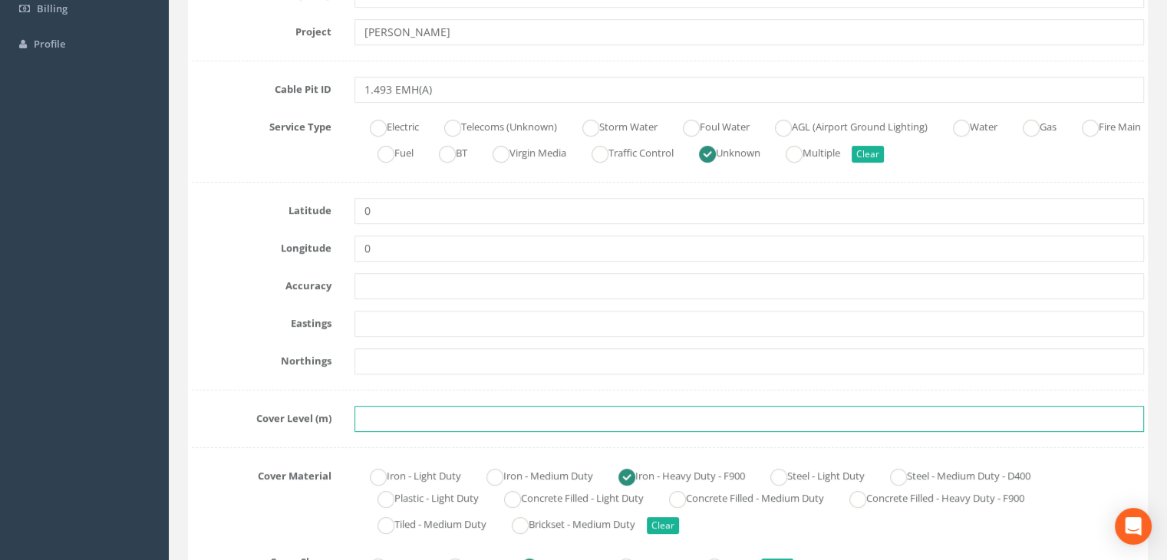
click at [394, 410] on input "text" at bounding box center [750, 419] width 790 height 26
paste input "84.6476"
type input "84.6476"
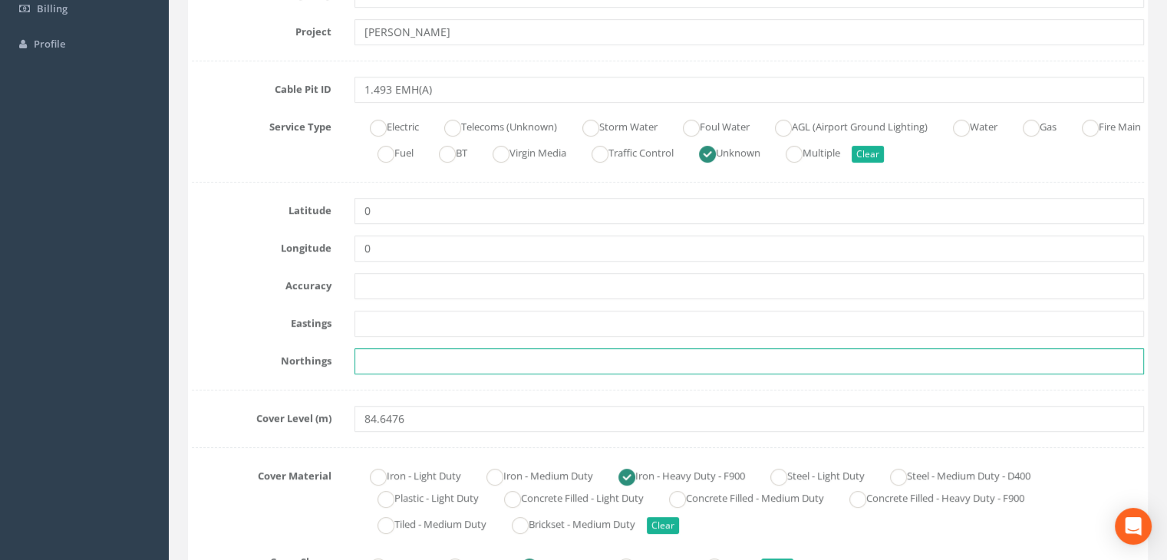
click at [376, 367] on input "text" at bounding box center [750, 361] width 790 height 26
paste input "205251.3921"
type input "205251.3921"
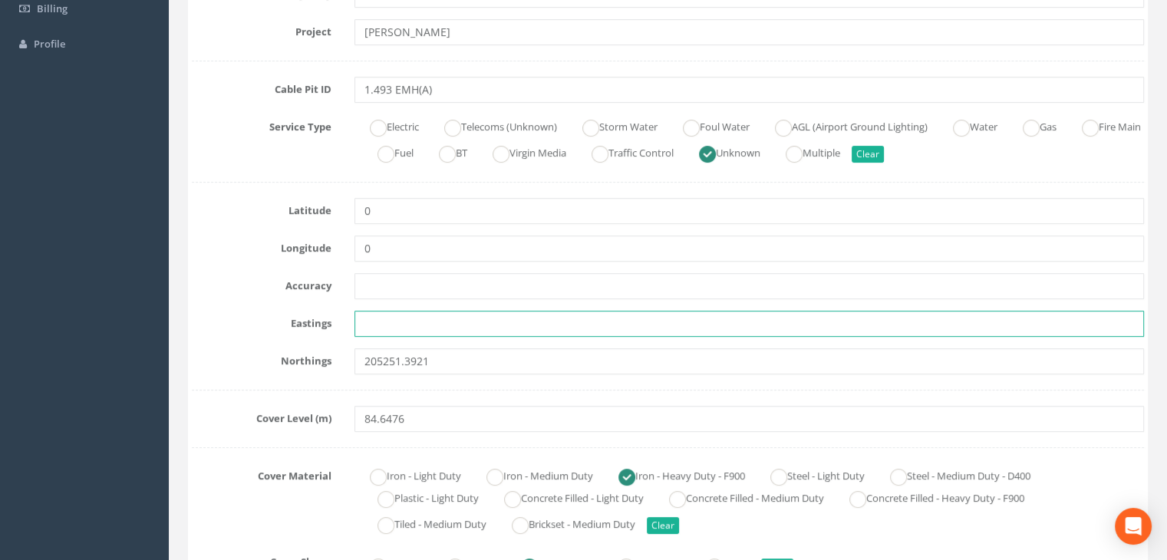
click at [374, 332] on input "text" at bounding box center [750, 324] width 790 height 26
paste input "427527.6701"
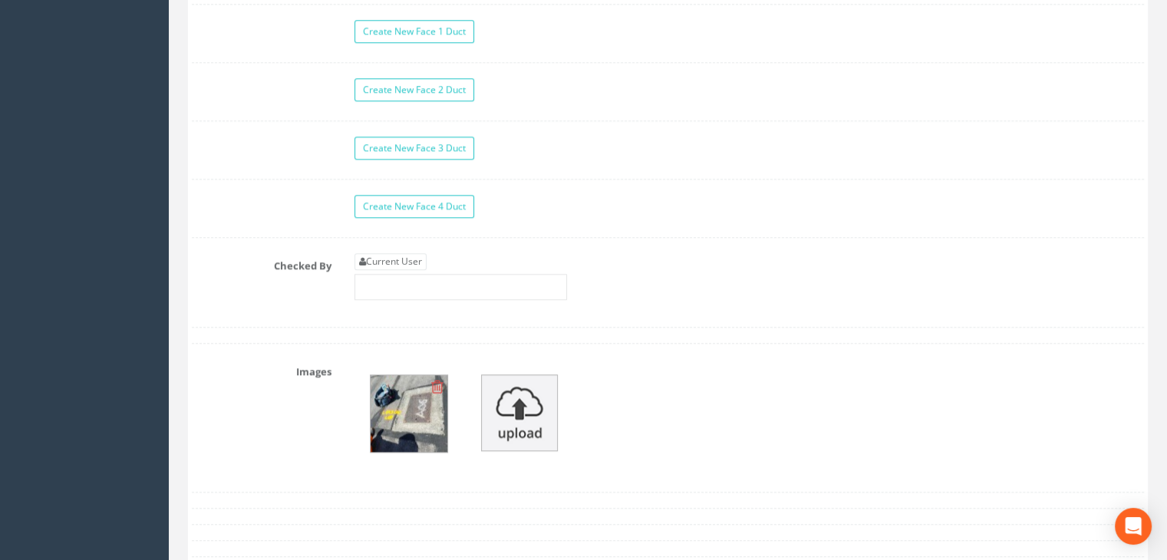
scroll to position [1458, 0]
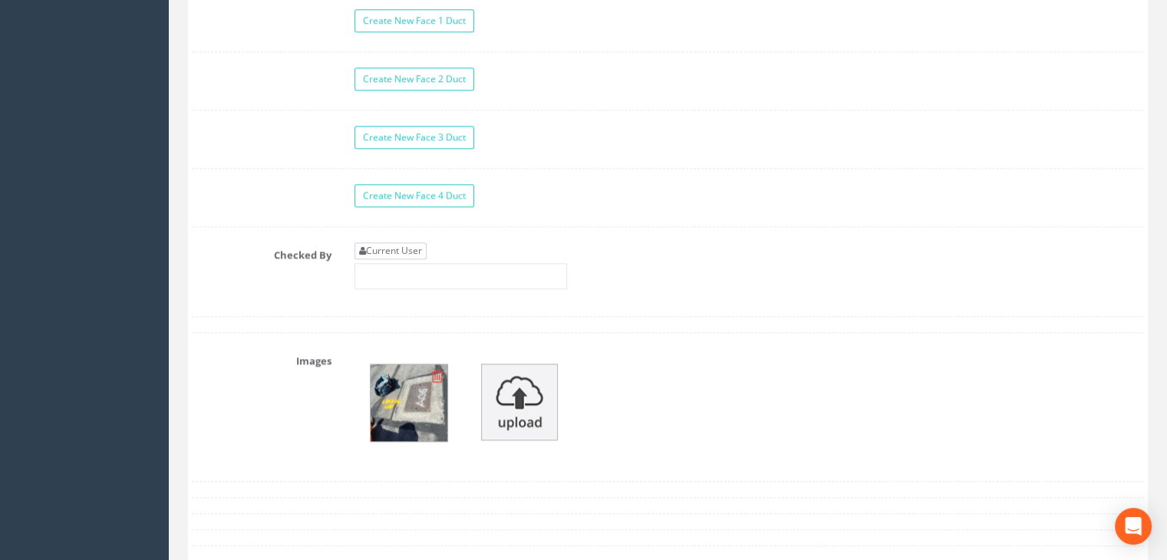
type input "427527.6701"
click at [394, 245] on link "Current User" at bounding box center [391, 250] width 72 height 17
type input "[PERSON_NAME]"
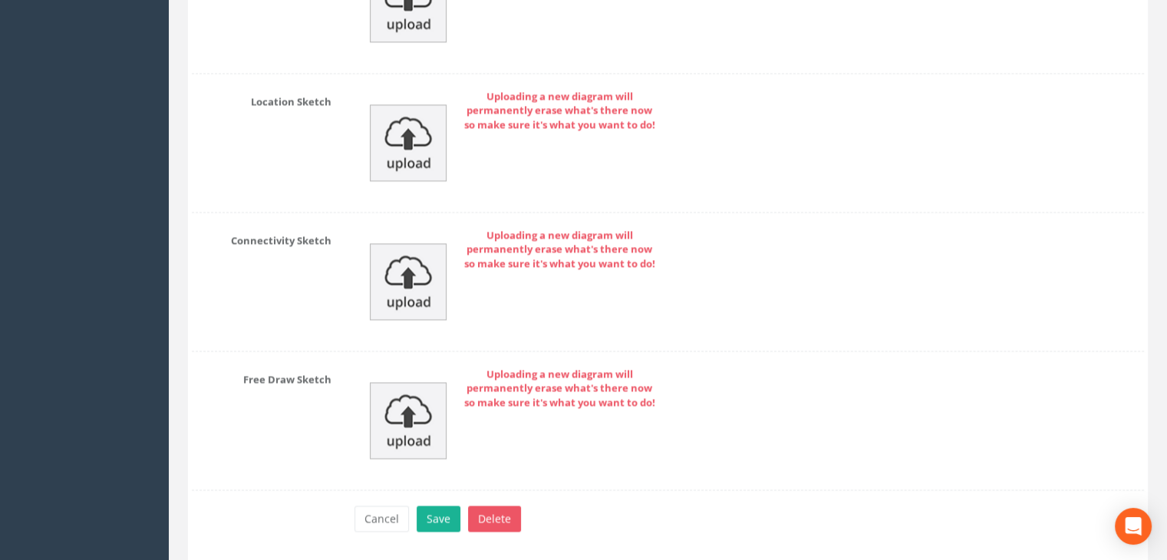
scroll to position [2400, 0]
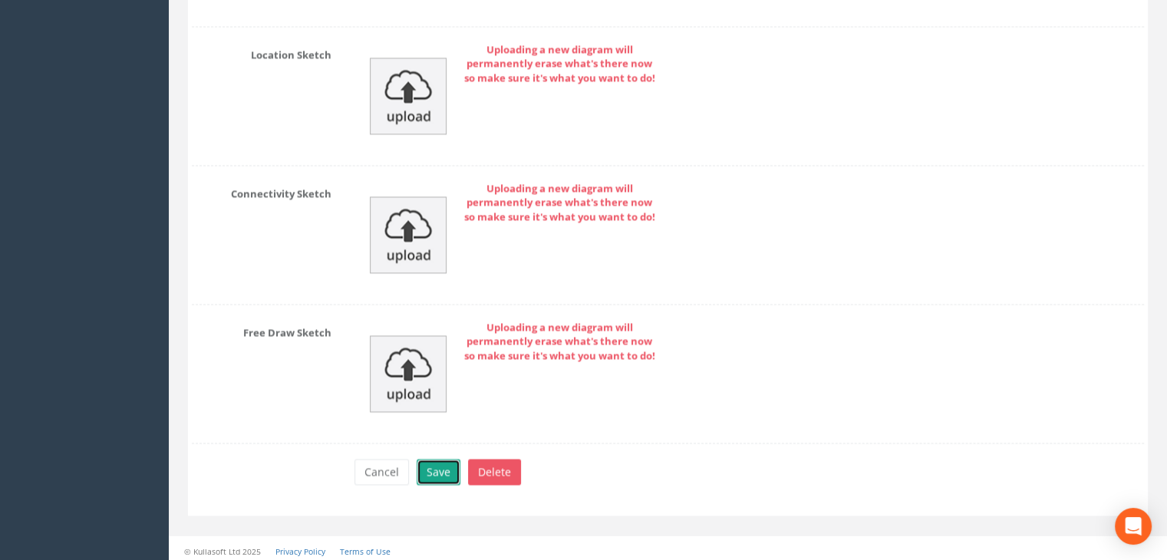
click at [448, 467] on button "Save" at bounding box center [439, 472] width 44 height 26
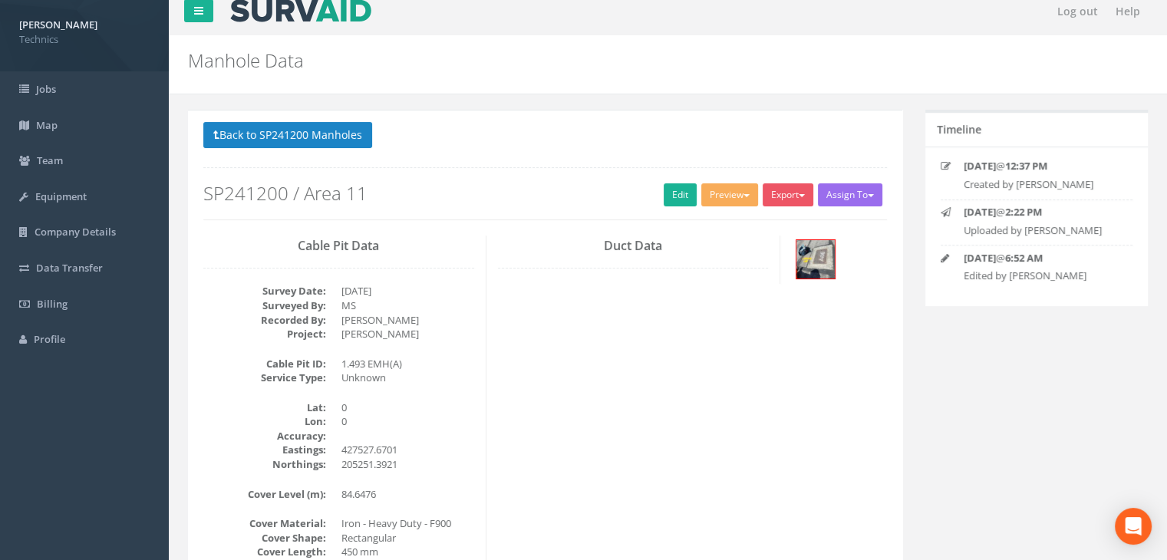
scroll to position [0, 0]
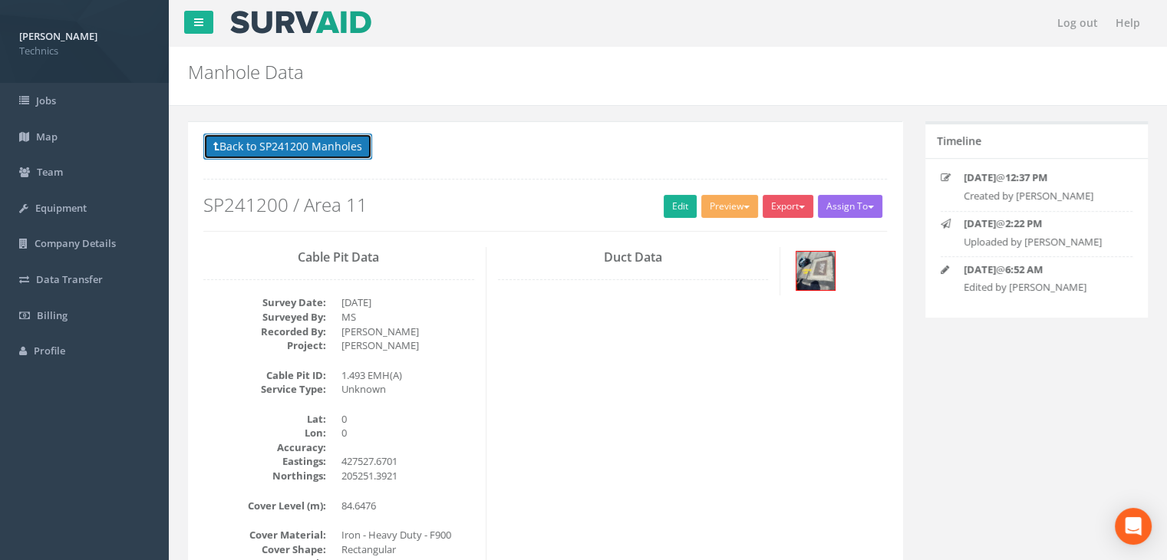
click at [295, 135] on button "Back to SP241200 Manholes" at bounding box center [287, 147] width 169 height 26
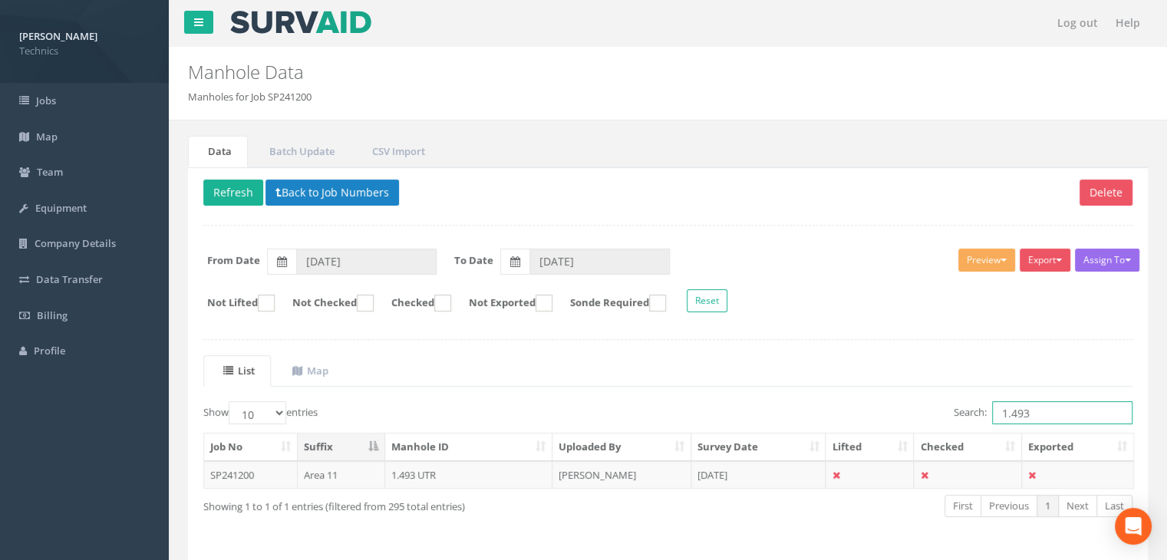
drag, startPoint x: 1040, startPoint y: 410, endPoint x: 1023, endPoint y: 396, distance: 21.8
click at [1036, 404] on input "1.493" at bounding box center [1062, 412] width 140 height 23
click at [738, 479] on td "[DATE]" at bounding box center [758, 475] width 135 height 28
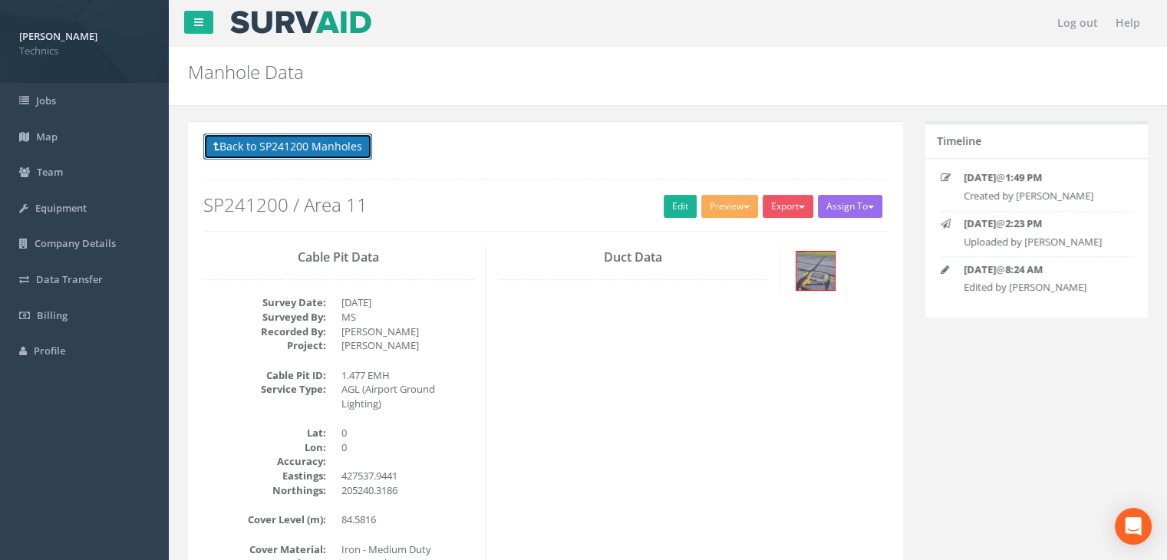
click at [330, 147] on button "Back to SP241200 Manholes" at bounding box center [287, 147] width 169 height 26
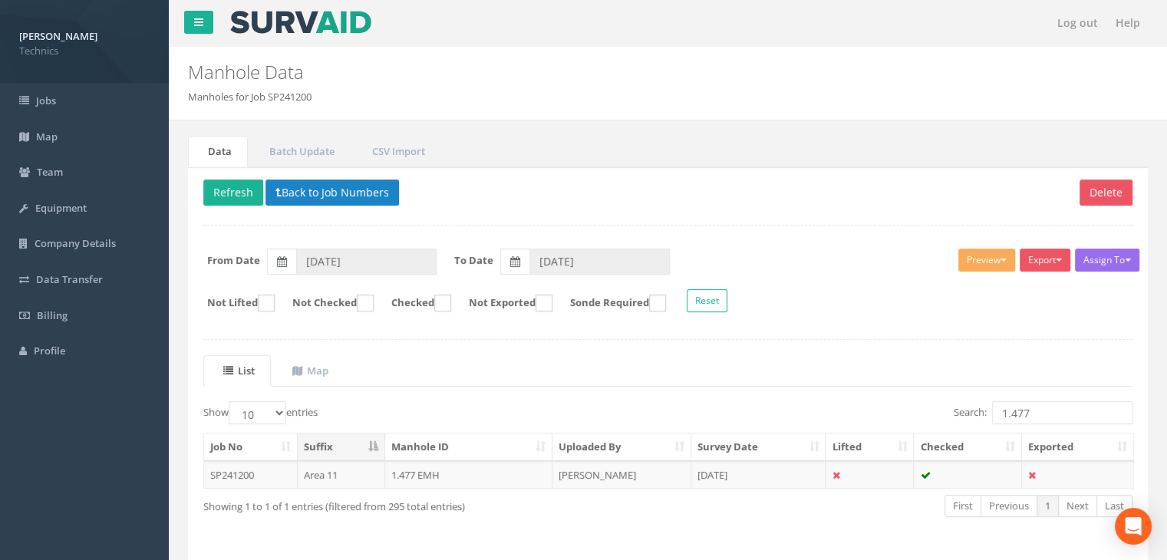
click at [723, 465] on td "[DATE]" at bounding box center [758, 475] width 135 height 28
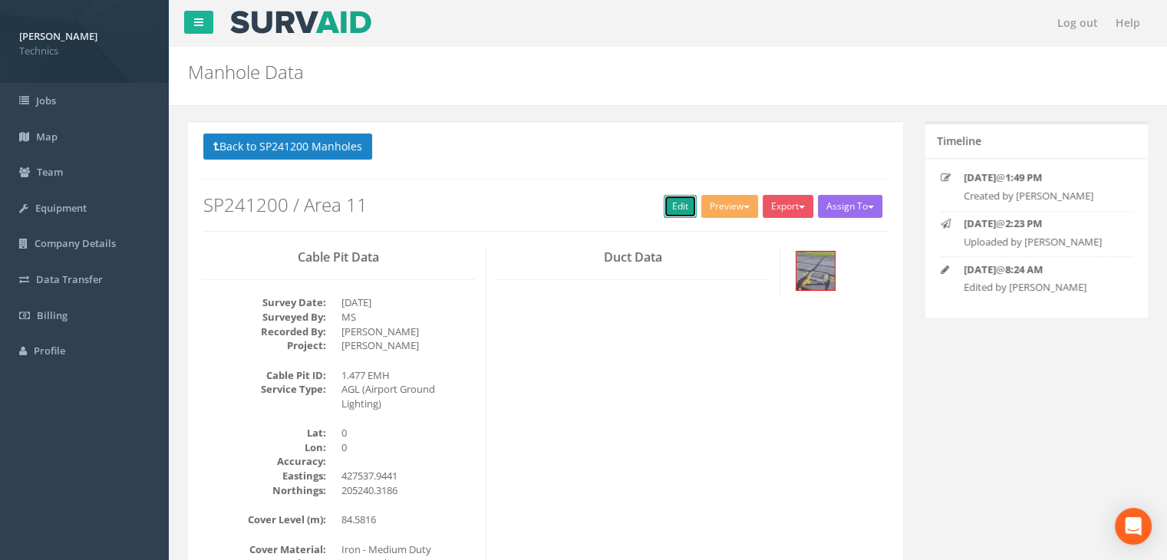
click at [669, 208] on link "Edit" at bounding box center [680, 206] width 33 height 23
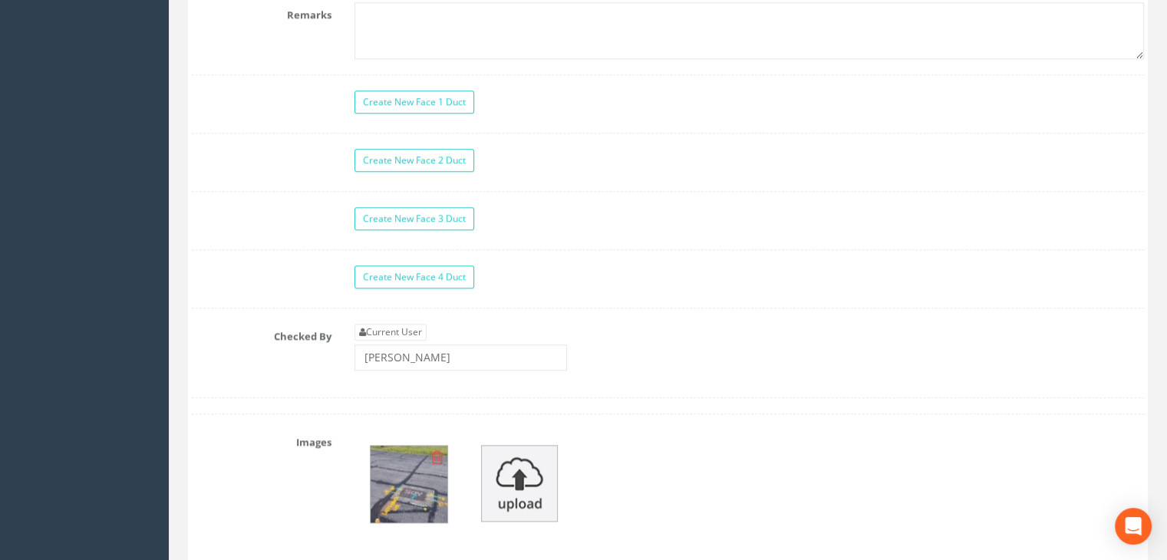
scroll to position [1381, 0]
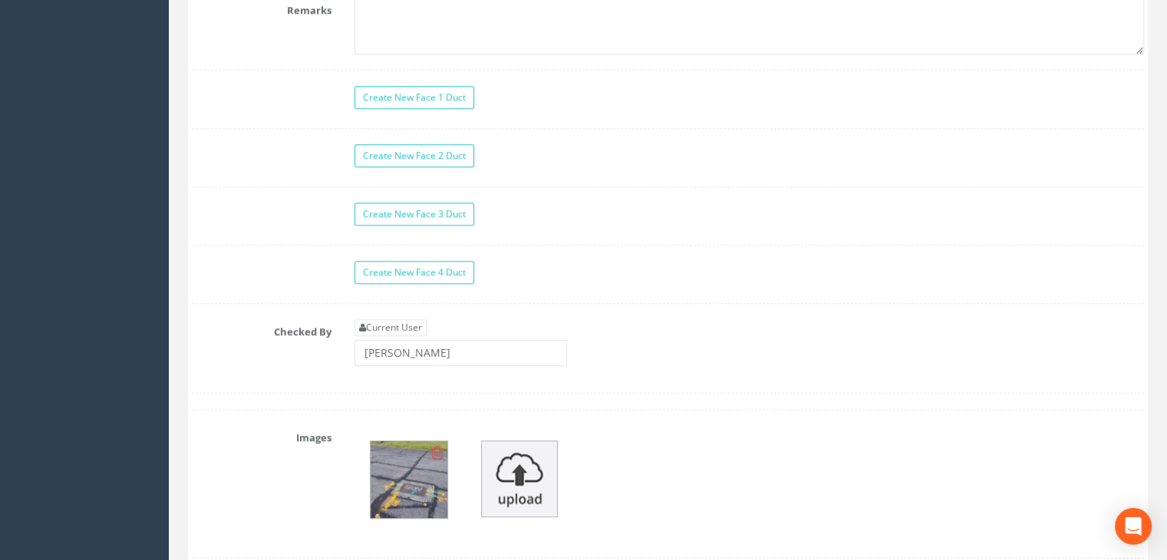
click at [421, 492] on img at bounding box center [409, 479] width 77 height 77
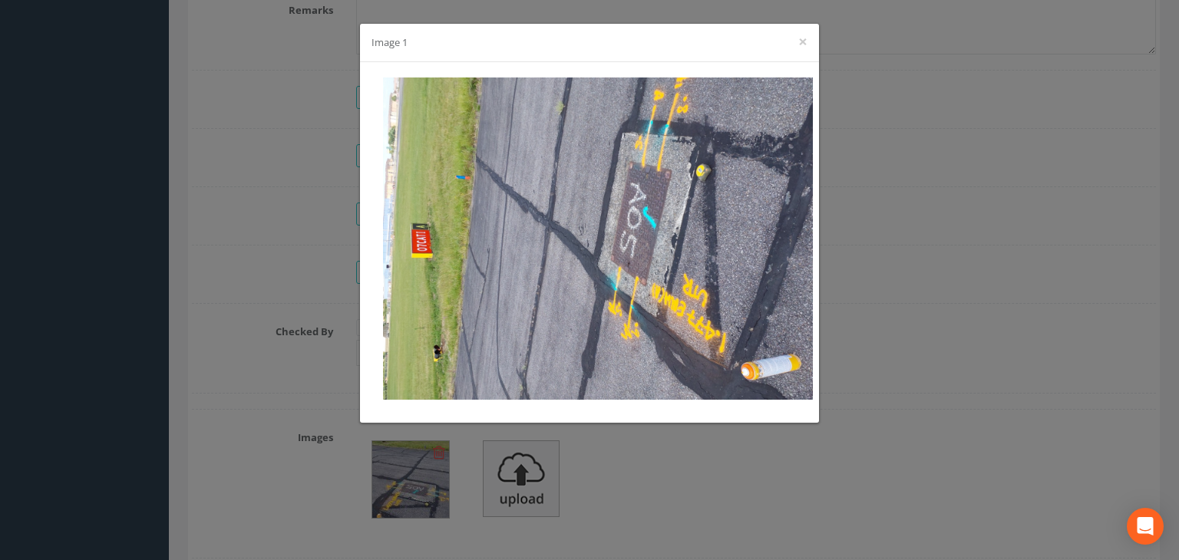
click at [859, 226] on div "Image 1 ×" at bounding box center [589, 280] width 1179 height 560
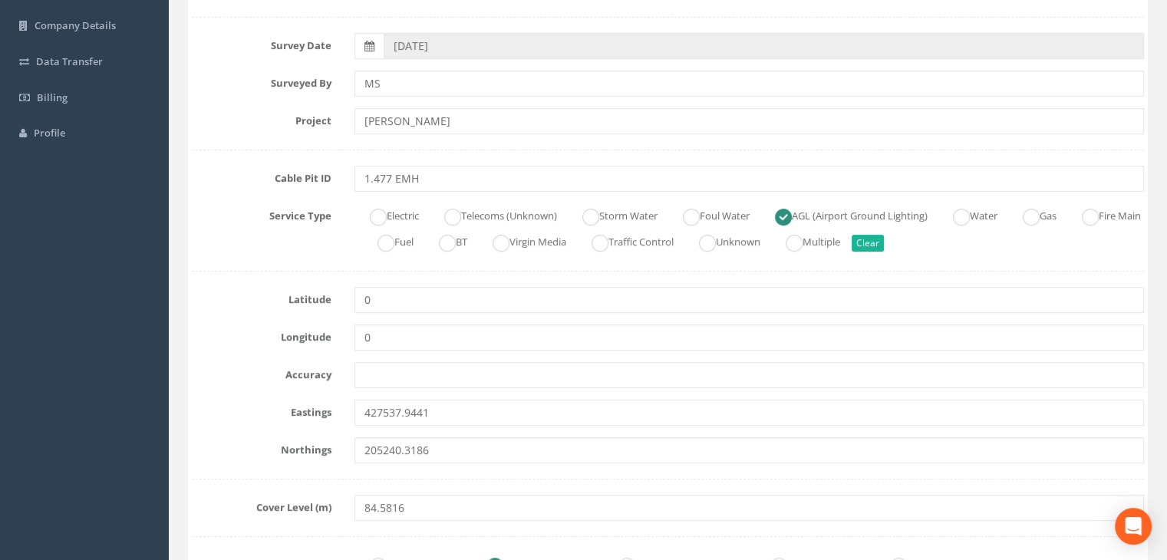
scroll to position [77, 0]
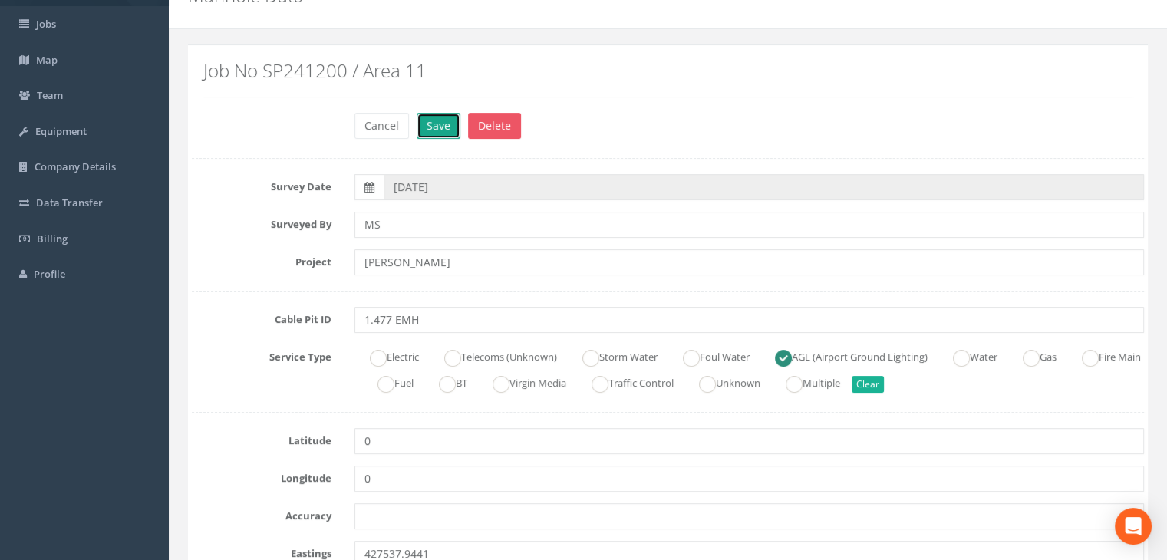
click at [440, 130] on button "Save" at bounding box center [439, 126] width 44 height 26
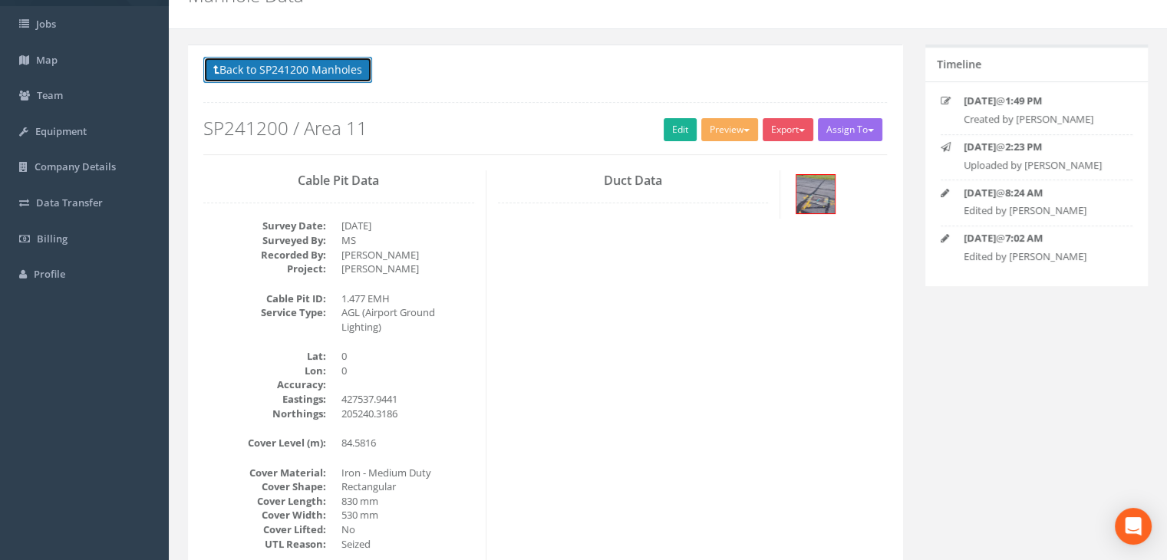
click at [289, 68] on button "Back to SP241200 Manholes" at bounding box center [287, 70] width 169 height 26
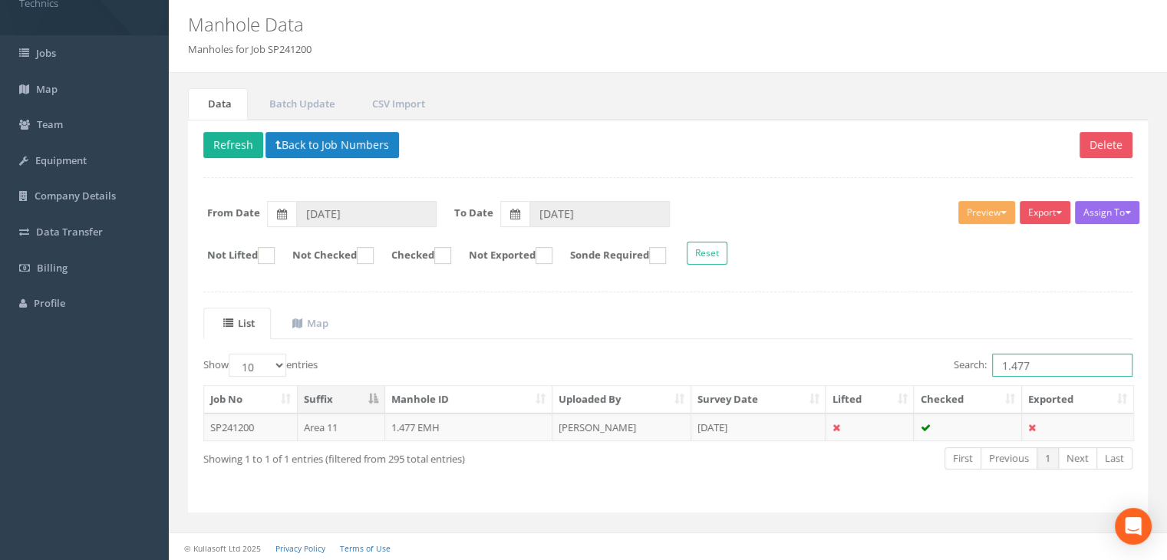
click at [1033, 357] on input "1.477" at bounding box center [1062, 365] width 140 height 23
click at [649, 419] on td "[PERSON_NAME]" at bounding box center [622, 428] width 139 height 28
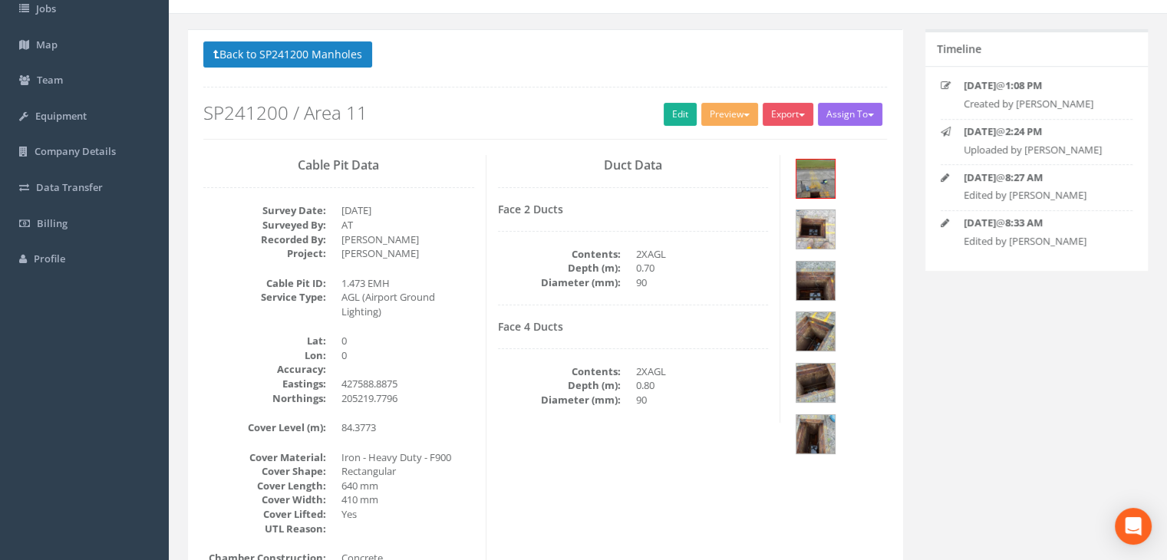
scroll to position [0, 0]
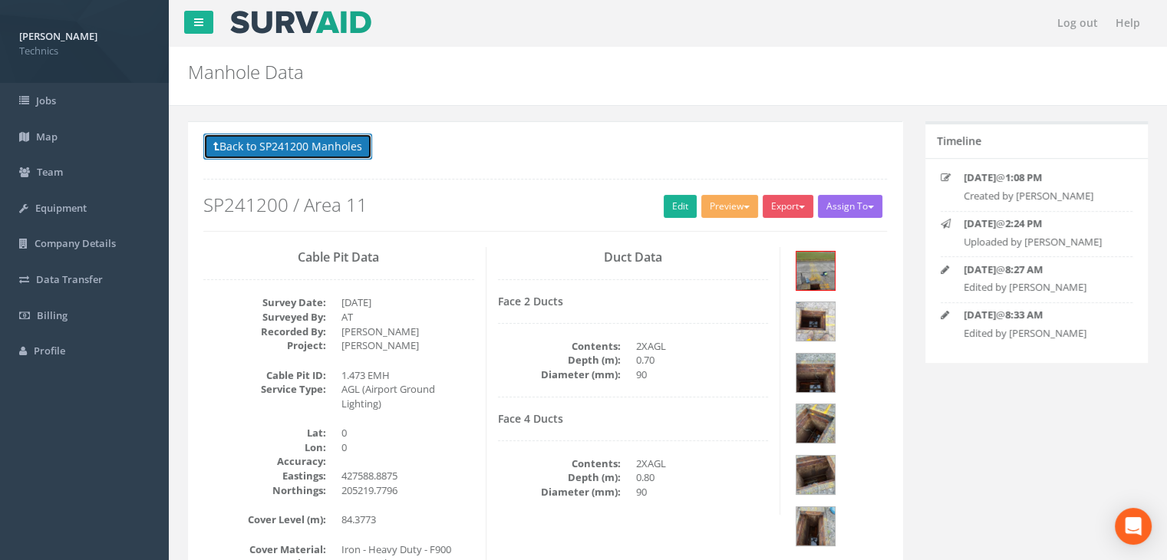
click at [276, 147] on button "Back to SP241200 Manholes" at bounding box center [287, 147] width 169 height 26
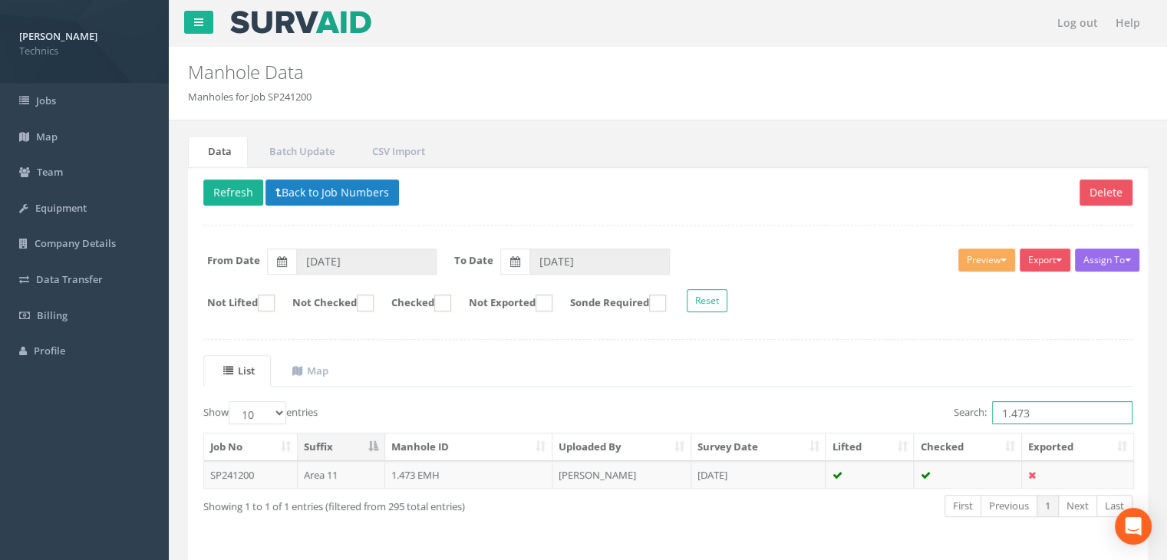
click at [1057, 415] on input "1.473" at bounding box center [1062, 412] width 140 height 23
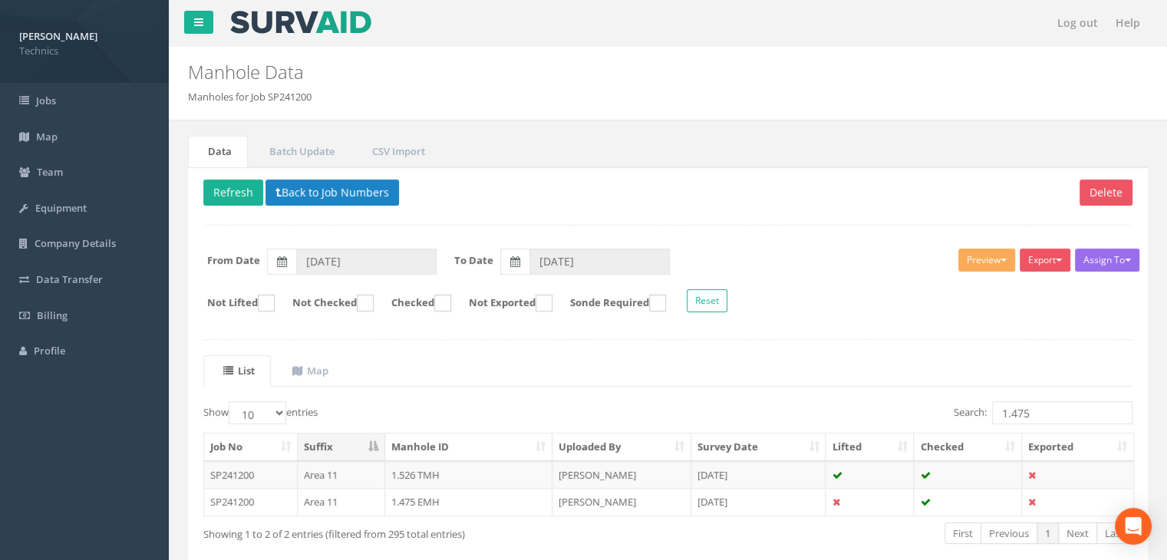
click at [499, 500] on td "1.475 EMH" at bounding box center [468, 502] width 167 height 28
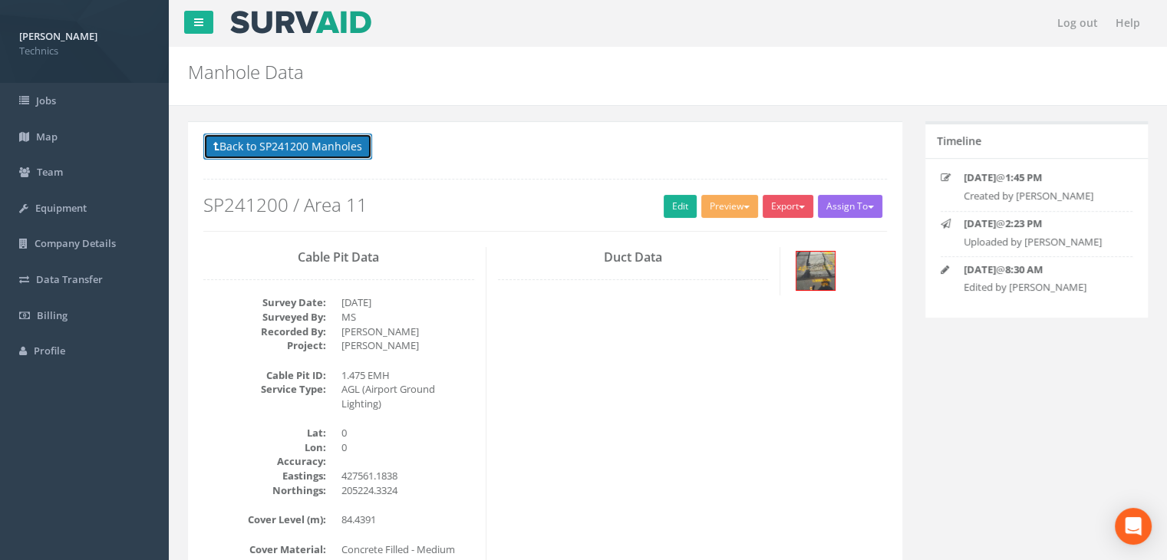
click at [344, 140] on button "Back to SP241200 Manholes" at bounding box center [287, 147] width 169 height 26
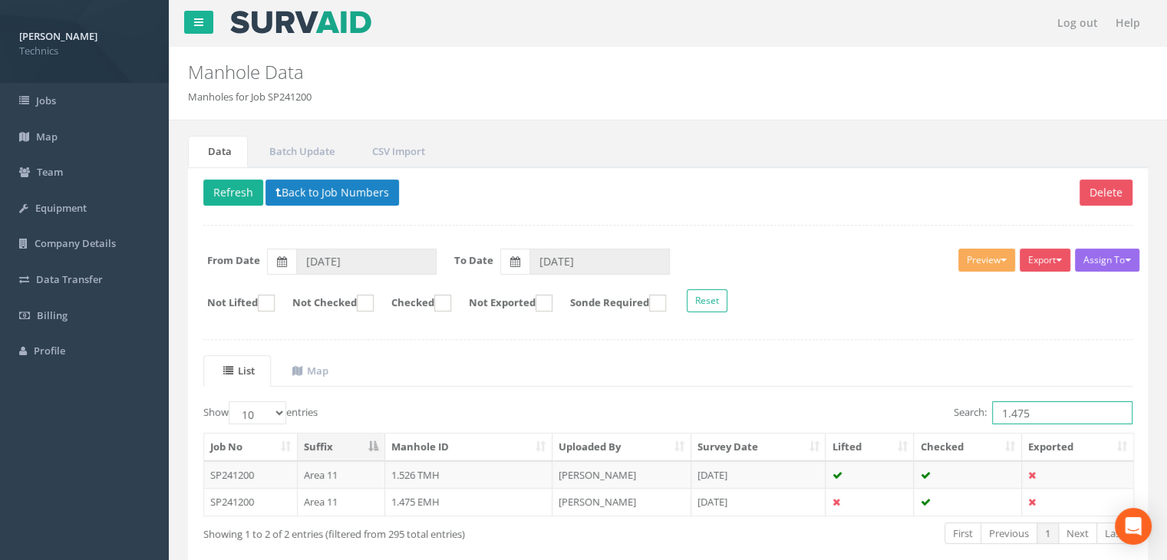
click at [1028, 412] on input "1.475" at bounding box center [1062, 412] width 140 height 23
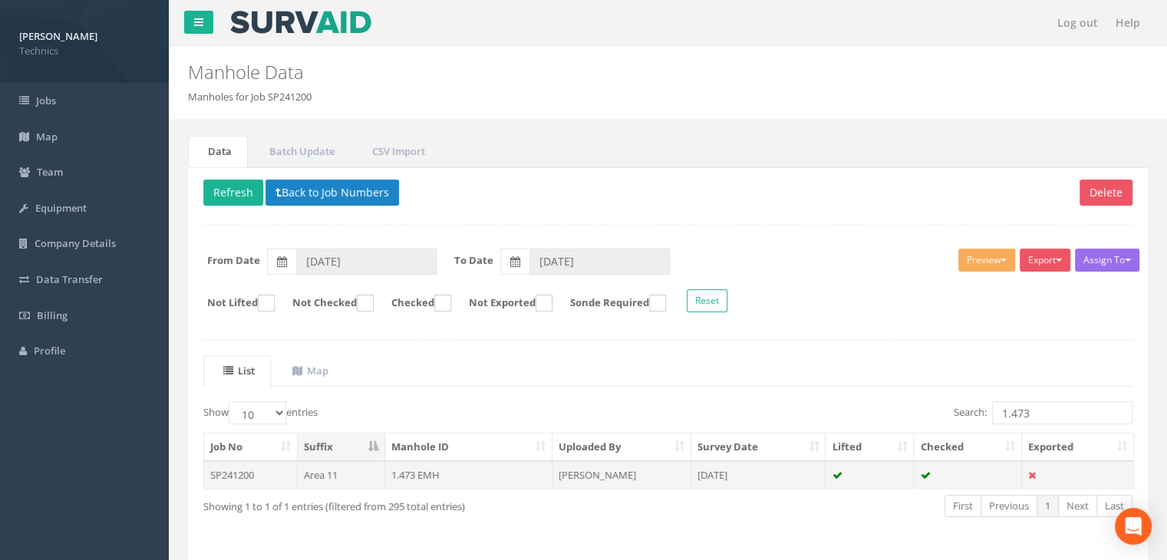
click at [778, 477] on td "[DATE]" at bounding box center [758, 475] width 135 height 28
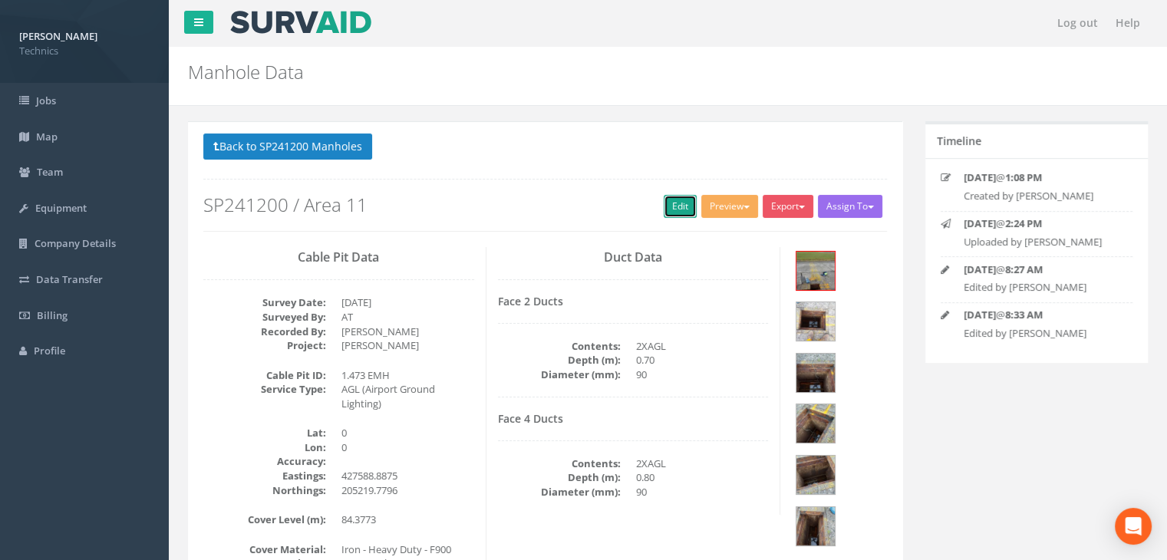
click at [673, 208] on link "Edit" at bounding box center [680, 206] width 33 height 23
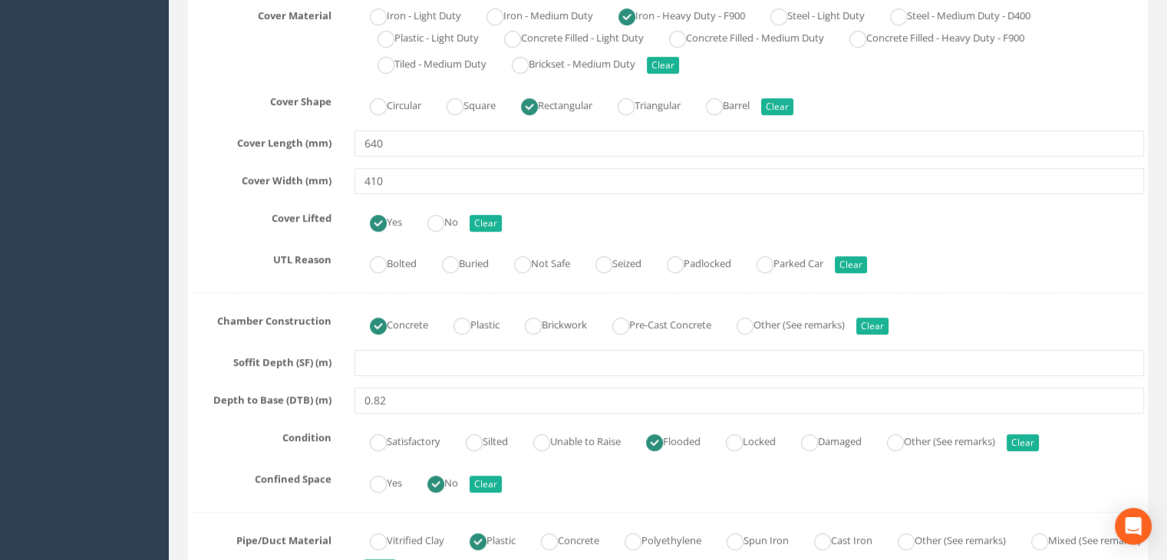
scroll to position [1151, 0]
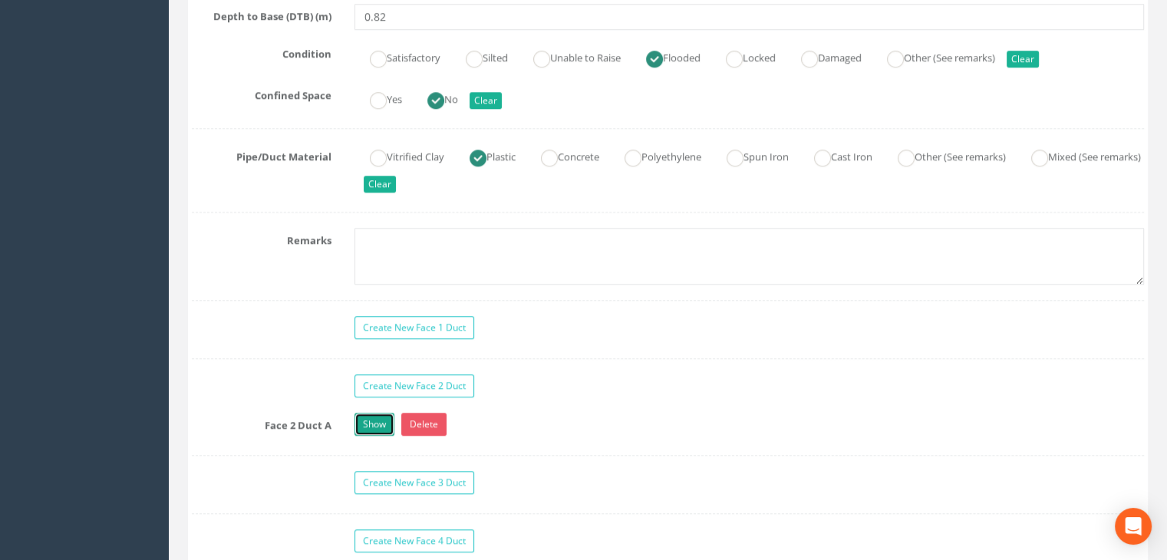
click at [381, 416] on link "Show" at bounding box center [375, 424] width 40 height 23
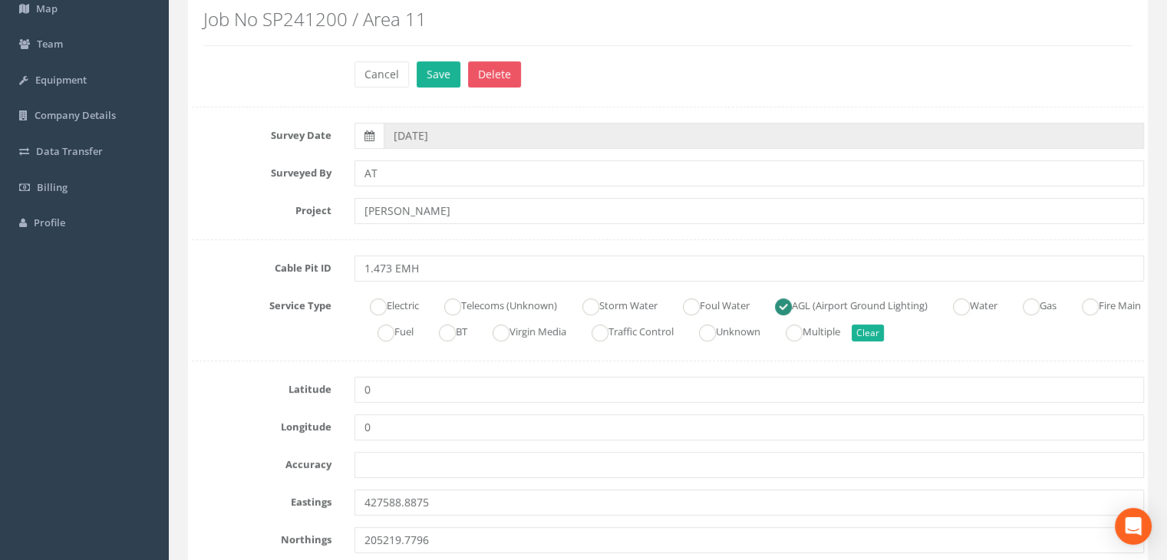
scroll to position [0, 0]
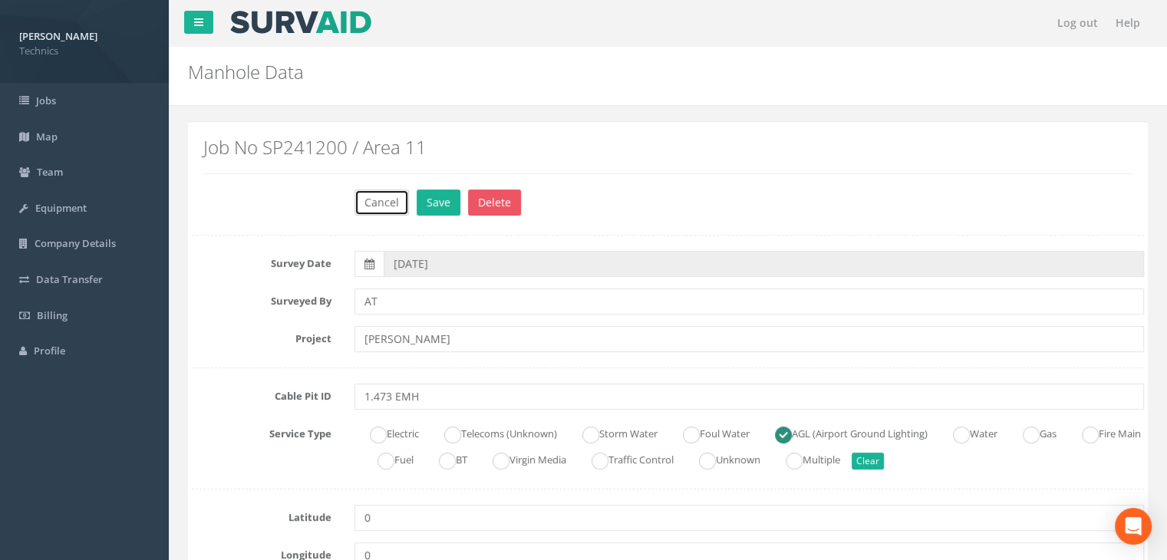
click at [368, 202] on button "Cancel" at bounding box center [382, 203] width 54 height 26
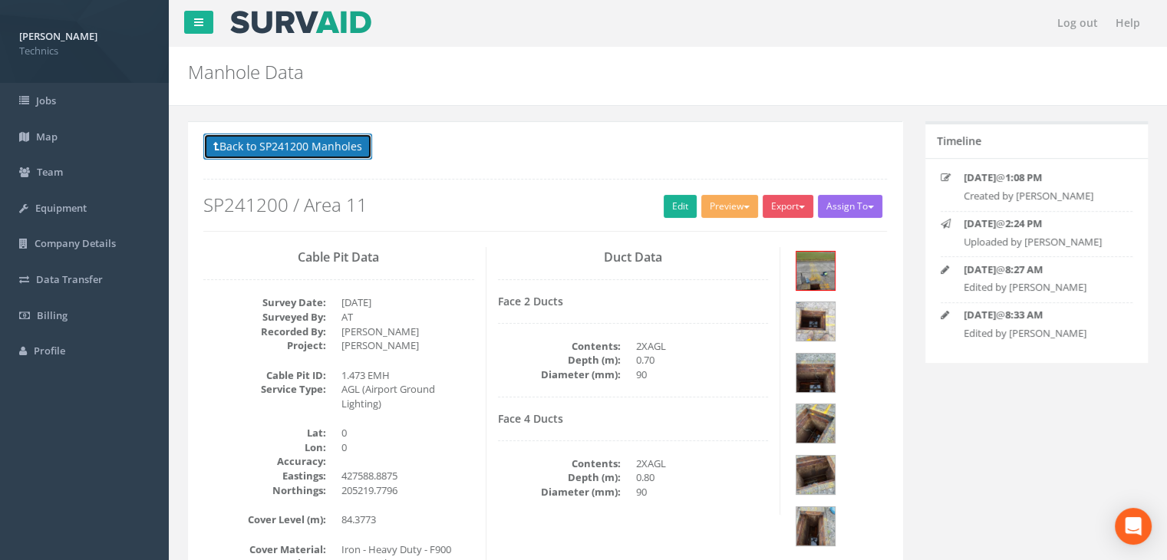
click at [328, 154] on button "Back to SP241200 Manholes" at bounding box center [287, 147] width 169 height 26
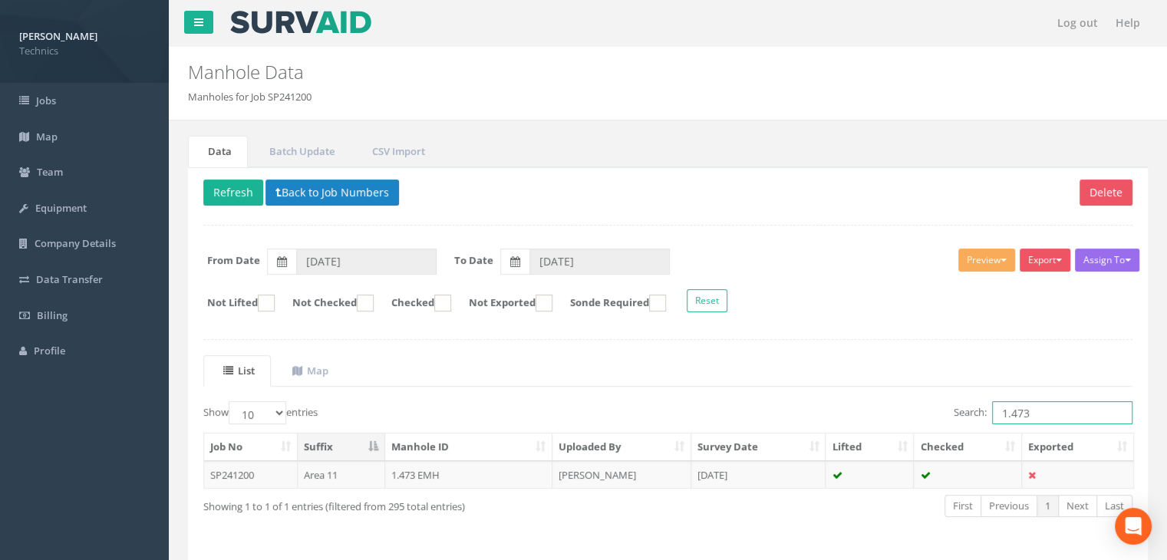
click at [1028, 406] on input "1.473" at bounding box center [1062, 412] width 140 height 23
click at [626, 477] on td "[PERSON_NAME]" at bounding box center [622, 475] width 139 height 28
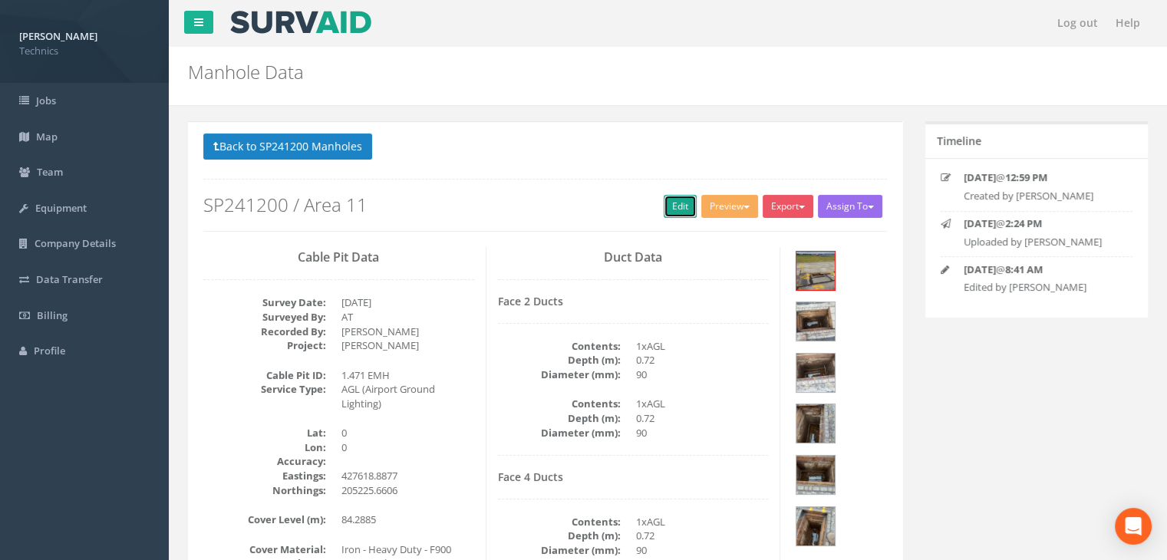
click at [666, 206] on link "Edit" at bounding box center [680, 206] width 33 height 23
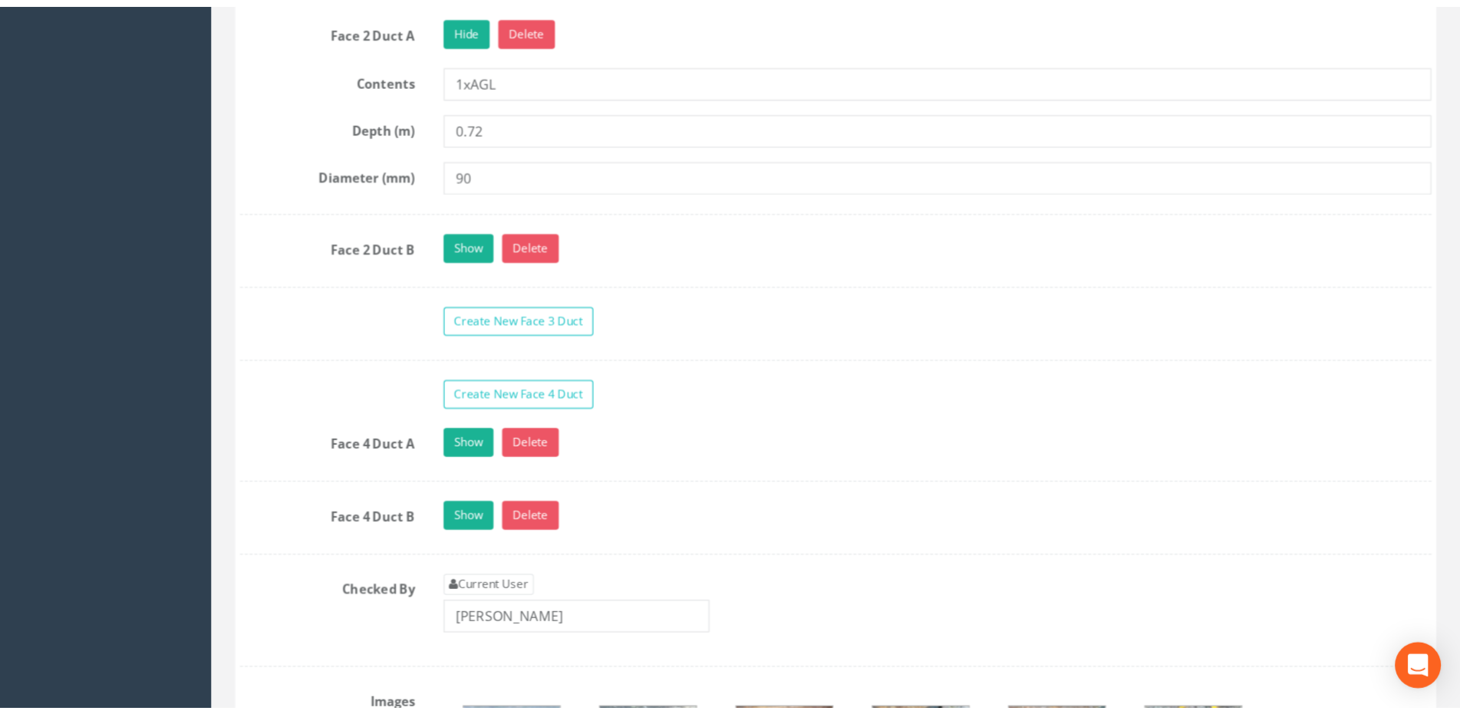
scroll to position [1765, 0]
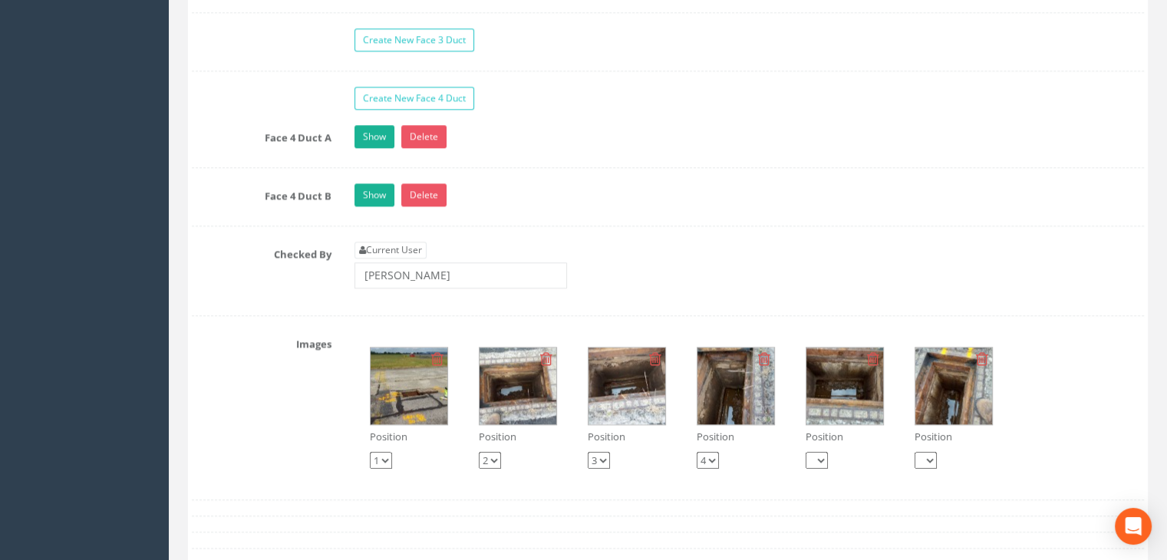
click at [420, 386] on img at bounding box center [409, 386] width 77 height 77
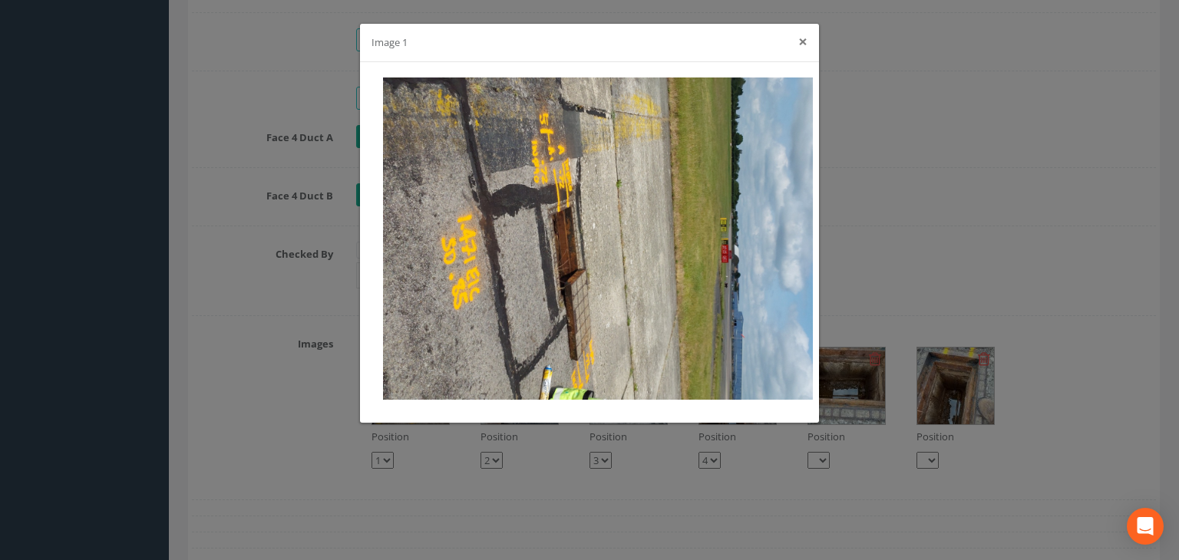
click at [805, 43] on button "×" at bounding box center [802, 42] width 9 height 16
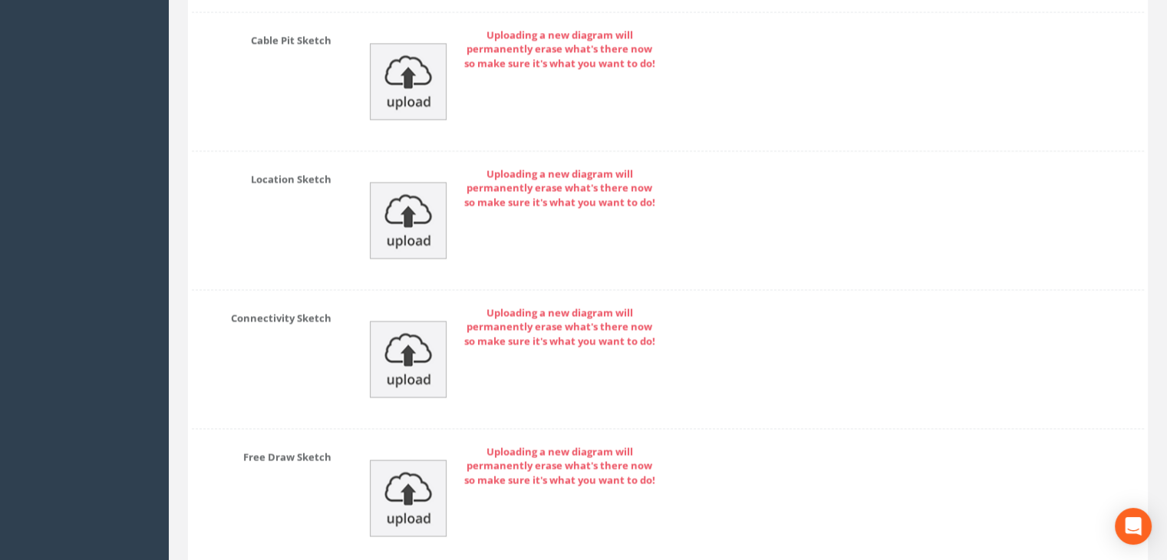
scroll to position [2724, 0]
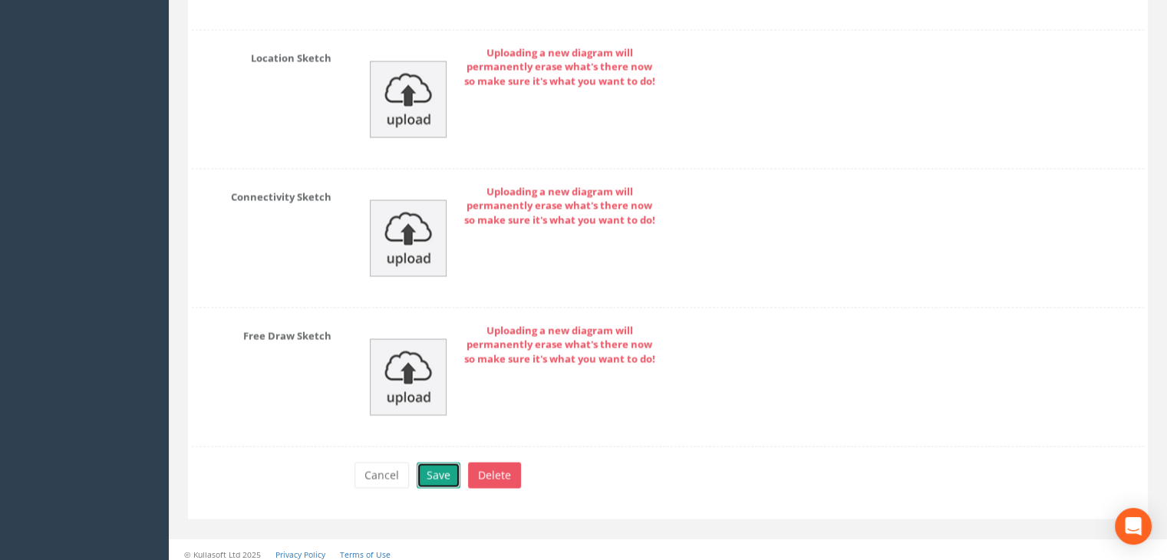
click at [435, 462] on button "Save" at bounding box center [439, 475] width 44 height 26
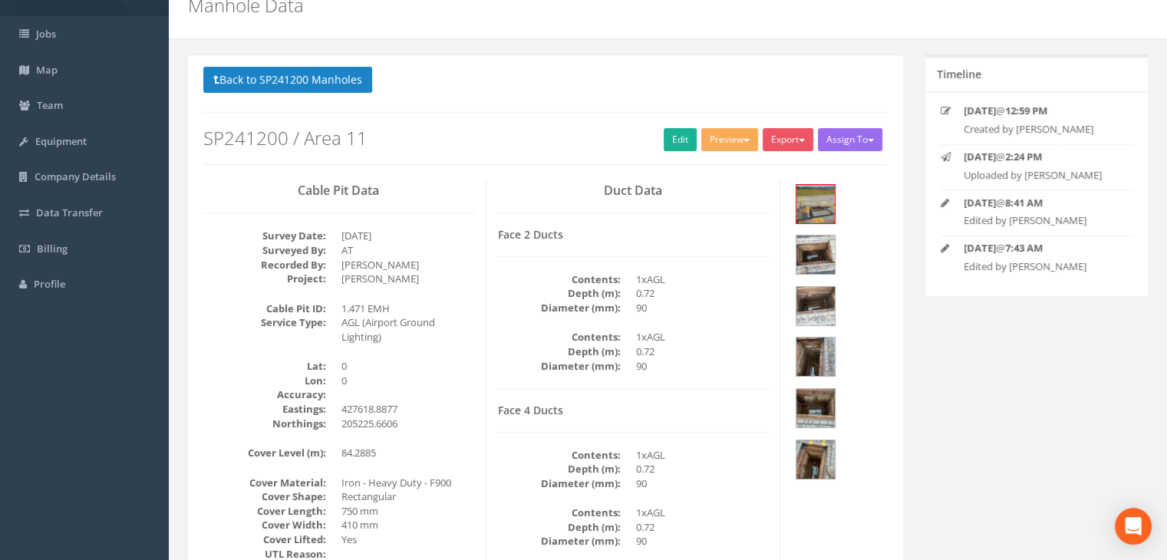
scroll to position [40, 0]
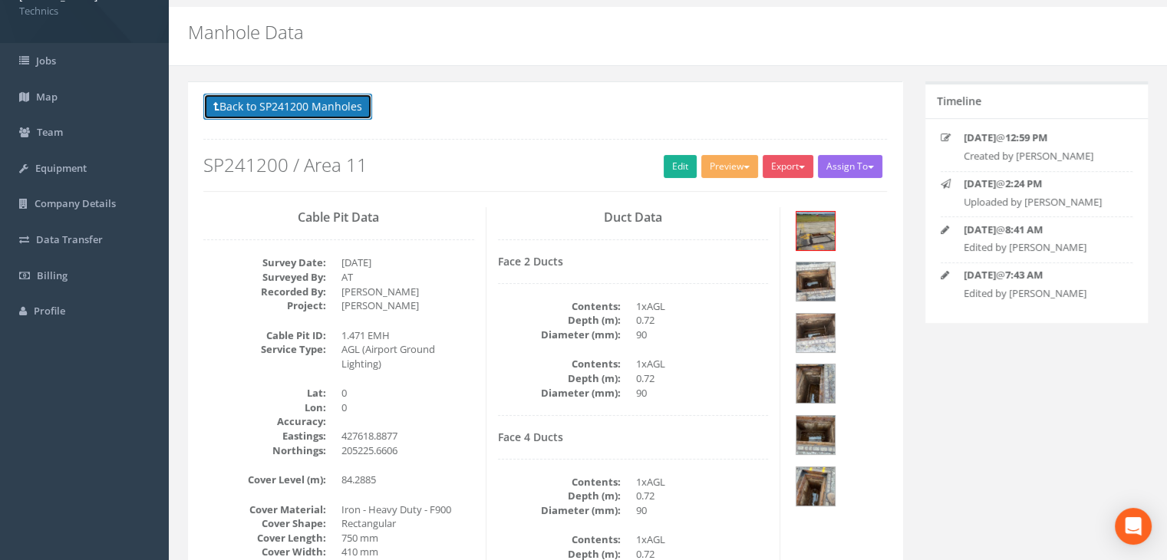
click at [332, 105] on button "Back to SP241200 Manholes" at bounding box center [287, 107] width 169 height 26
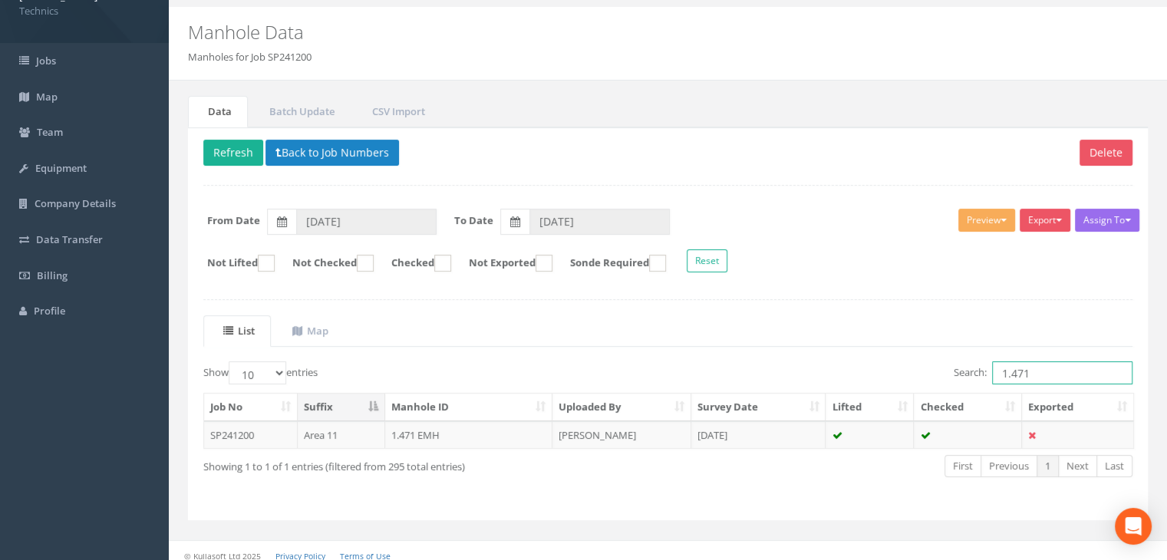
click at [1065, 374] on input "1.471" at bounding box center [1062, 372] width 140 height 23
click at [697, 422] on td "[DATE]" at bounding box center [758, 435] width 135 height 28
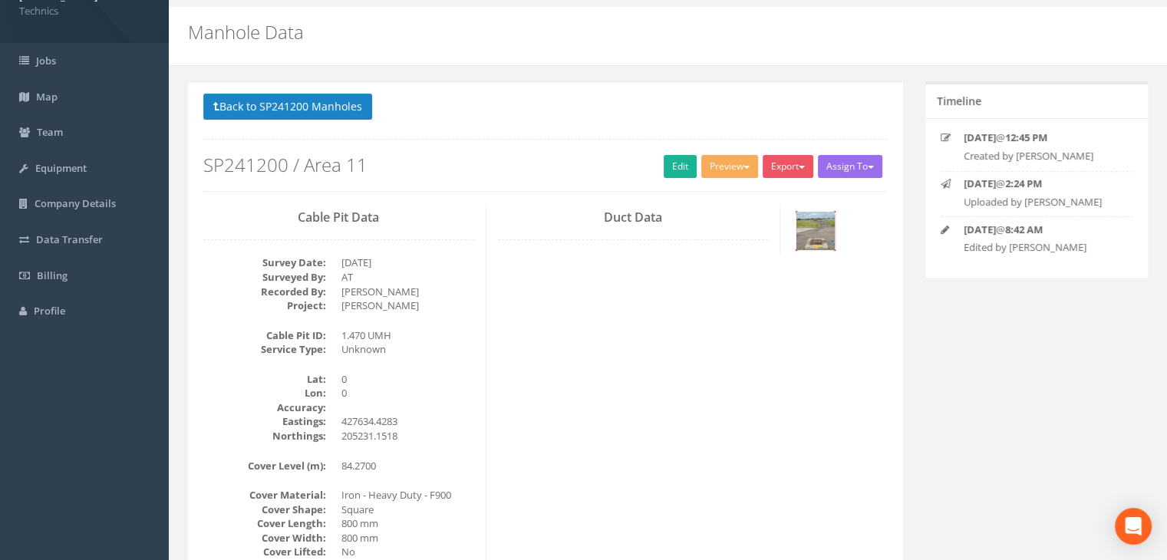
click at [826, 231] on img at bounding box center [816, 231] width 38 height 38
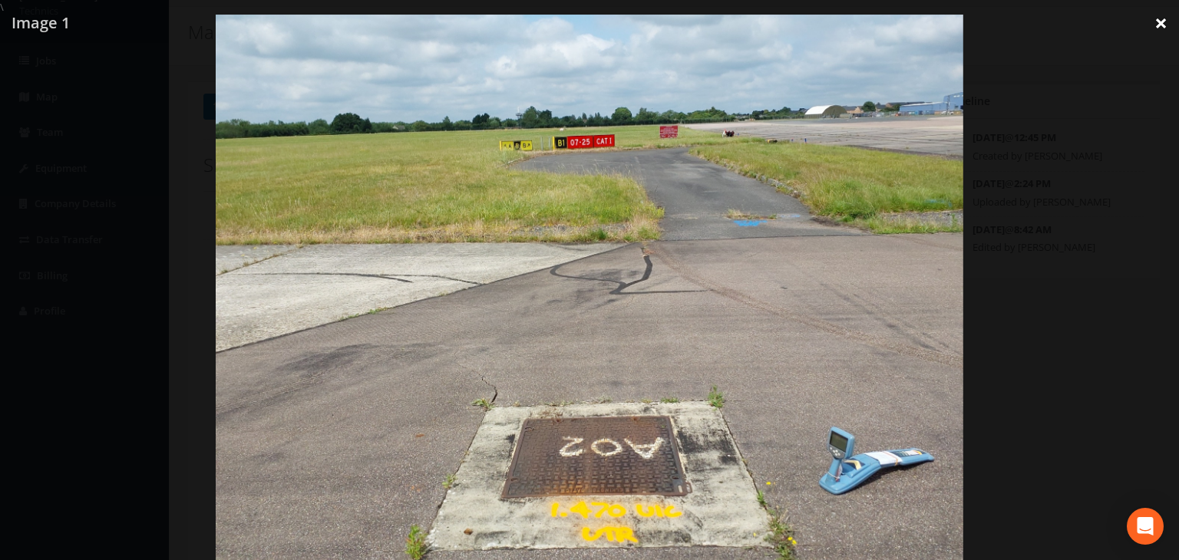
click at [1157, 25] on link "×" at bounding box center [1161, 23] width 36 height 46
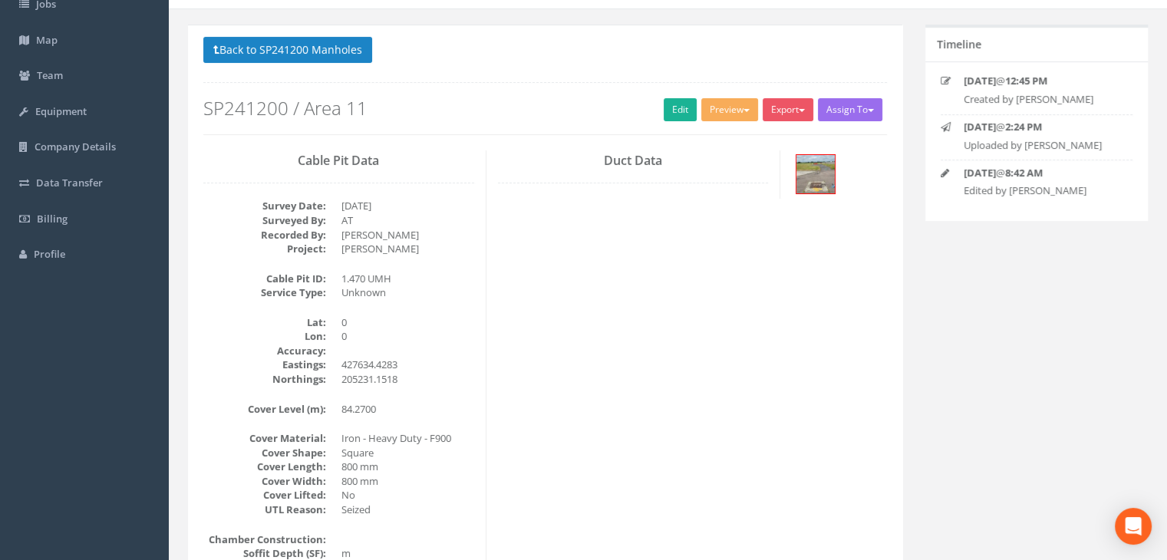
scroll to position [117, 0]
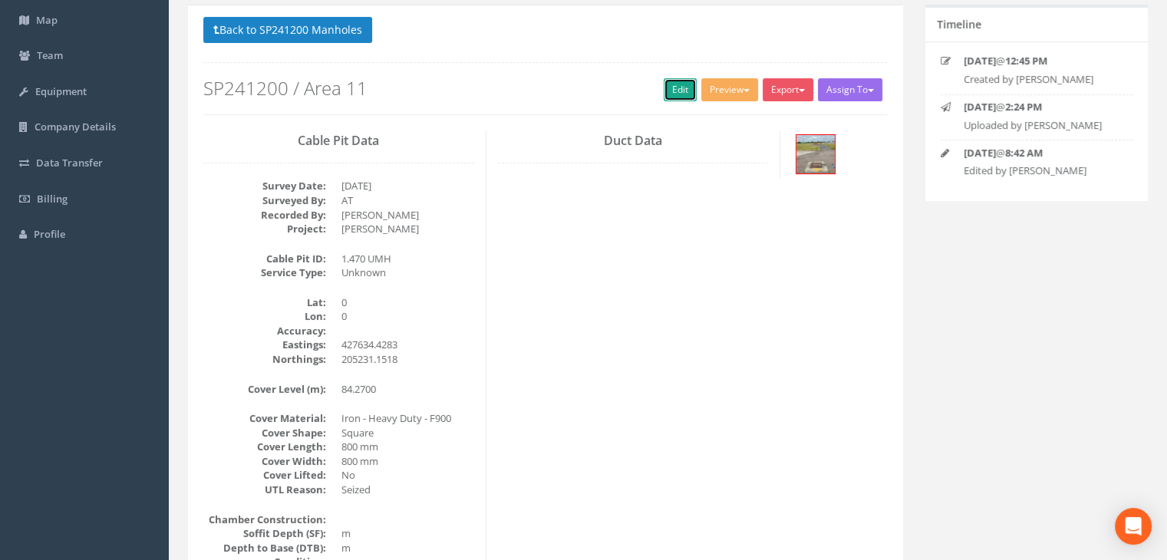
click at [676, 88] on link "Edit" at bounding box center [680, 89] width 33 height 23
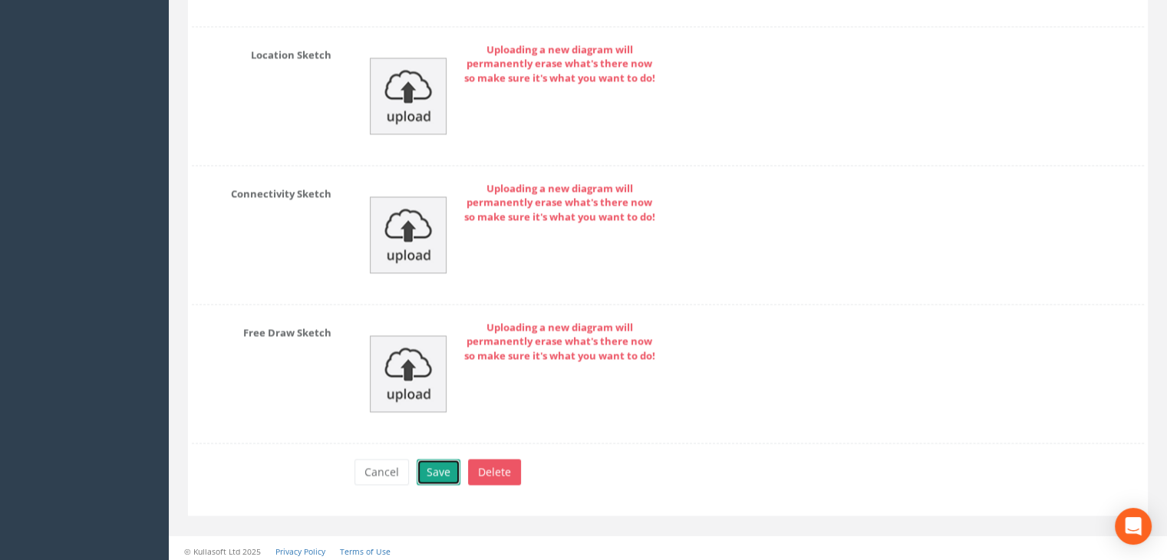
click at [429, 464] on button "Save" at bounding box center [439, 472] width 44 height 26
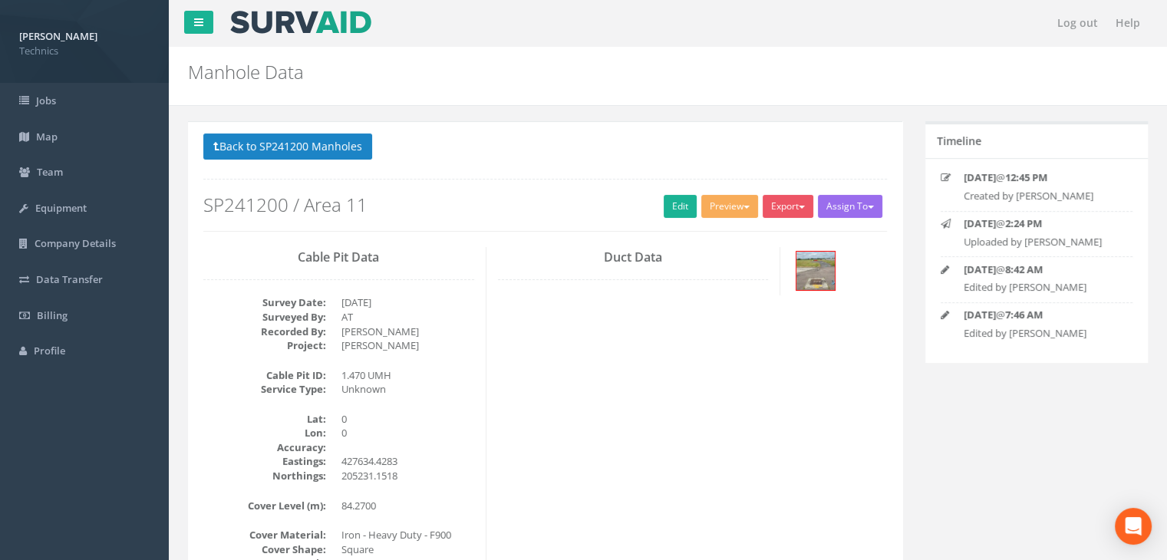
scroll to position [0, 0]
click at [332, 160] on p "Back to SP241200 Manholes Back to Map" at bounding box center [545, 149] width 684 height 30
click at [323, 143] on button "Back to SP241200 Manholes" at bounding box center [287, 147] width 169 height 26
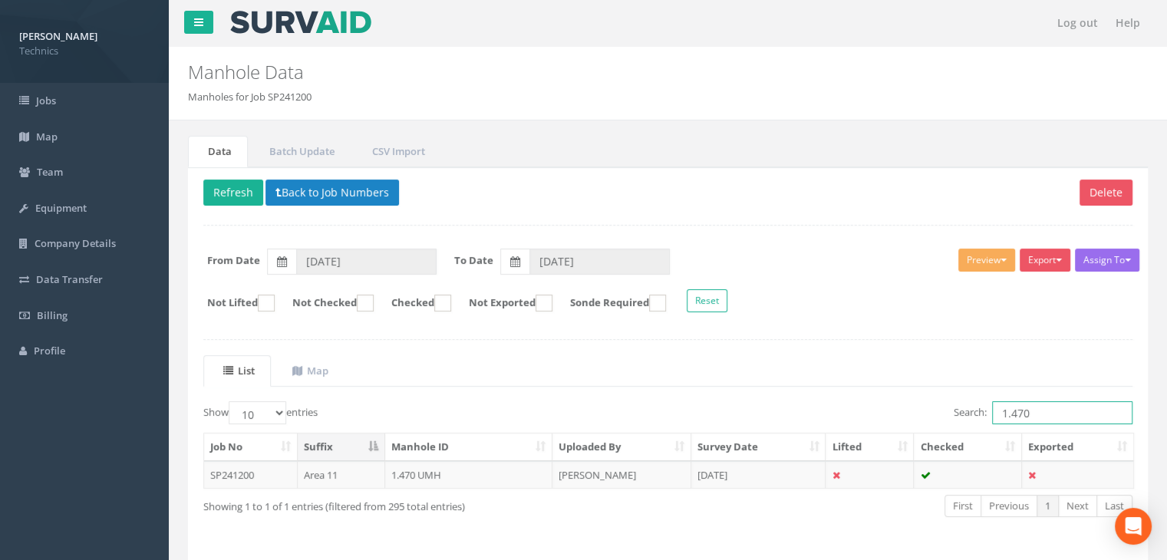
click at [1057, 418] on input "1.470" at bounding box center [1062, 412] width 140 height 23
click at [762, 467] on td "[DATE]" at bounding box center [758, 475] width 135 height 28
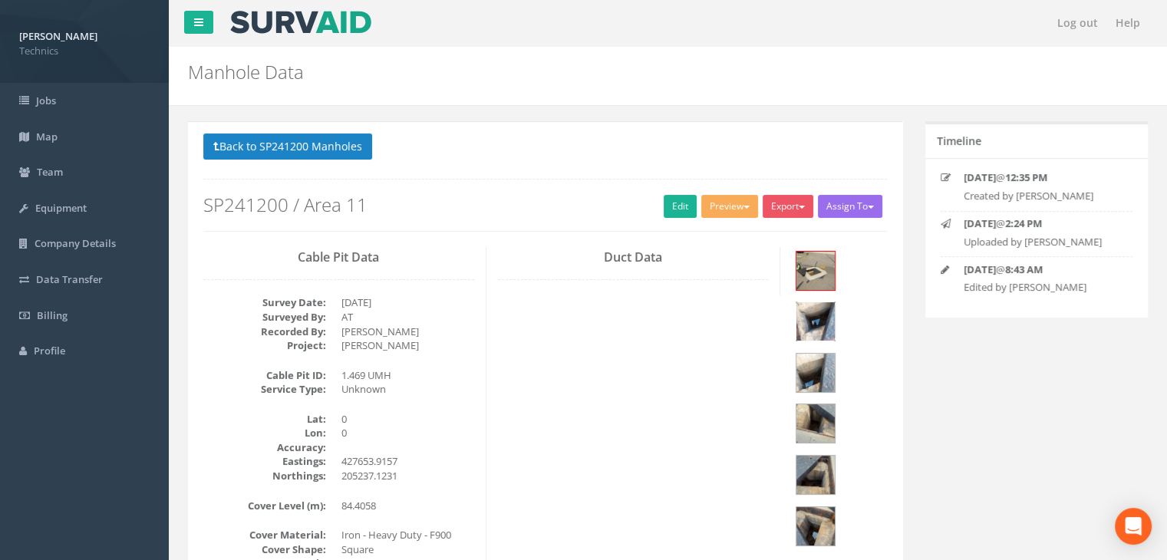
click at [835, 302] on img at bounding box center [816, 321] width 38 height 38
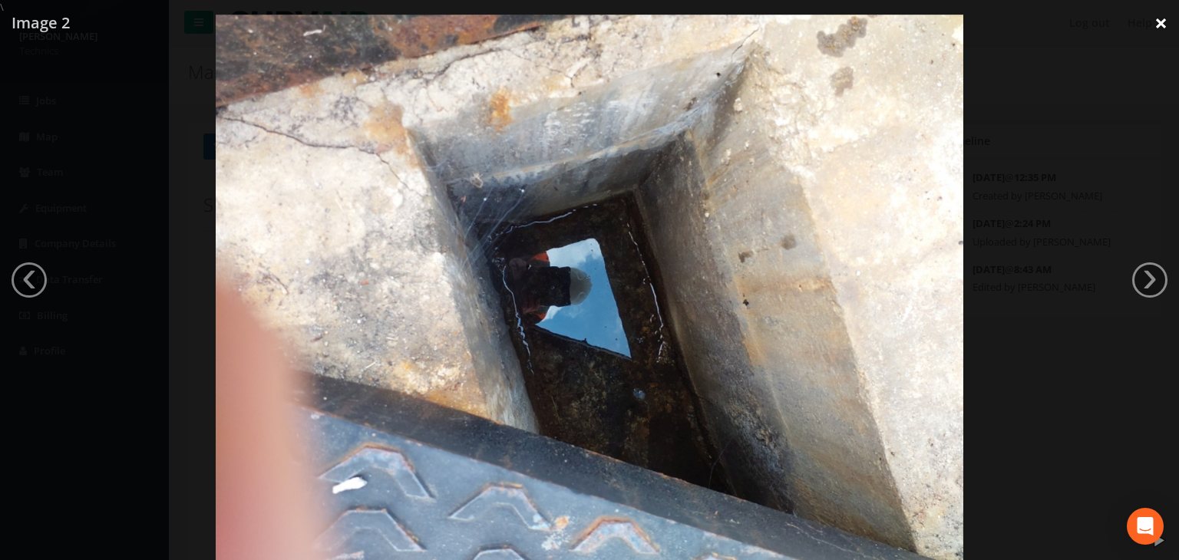
click at [1162, 28] on link "×" at bounding box center [1161, 23] width 36 height 46
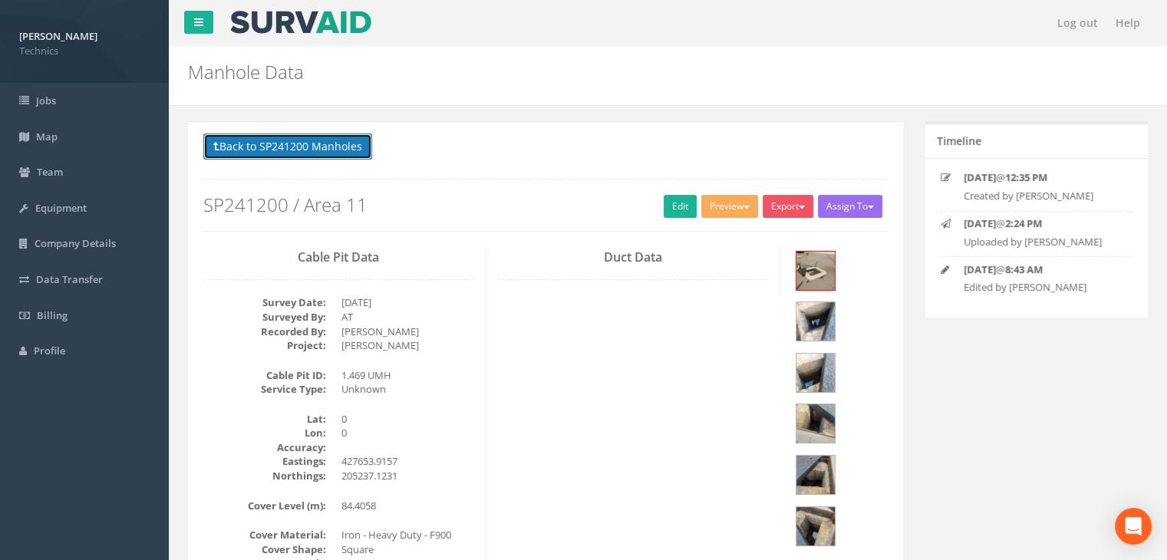
click at [332, 157] on button "Back to SP241200 Manholes" at bounding box center [287, 147] width 169 height 26
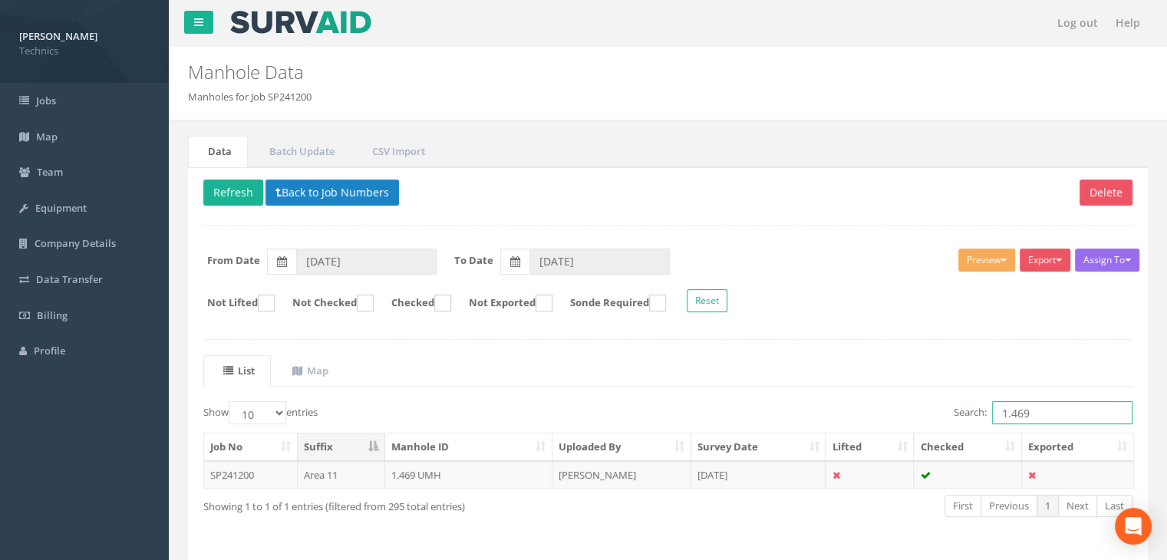
click at [1042, 410] on input "1.469" at bounding box center [1062, 412] width 140 height 23
type input "1.465"
click at [719, 466] on td "[DATE]" at bounding box center [758, 475] width 135 height 28
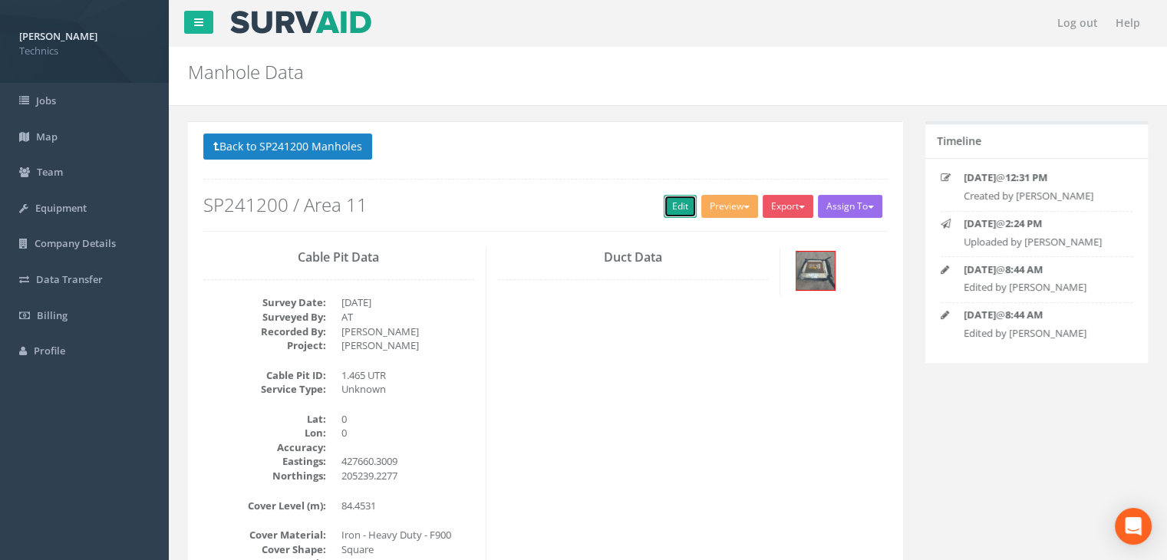
click at [668, 204] on link "Edit" at bounding box center [680, 206] width 33 height 23
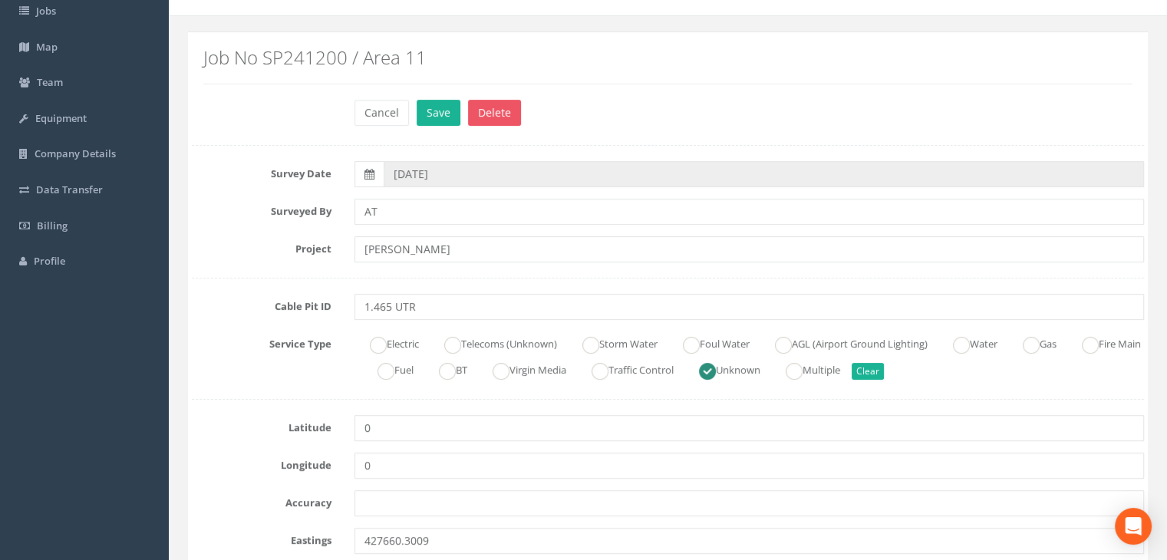
scroll to position [153, 0]
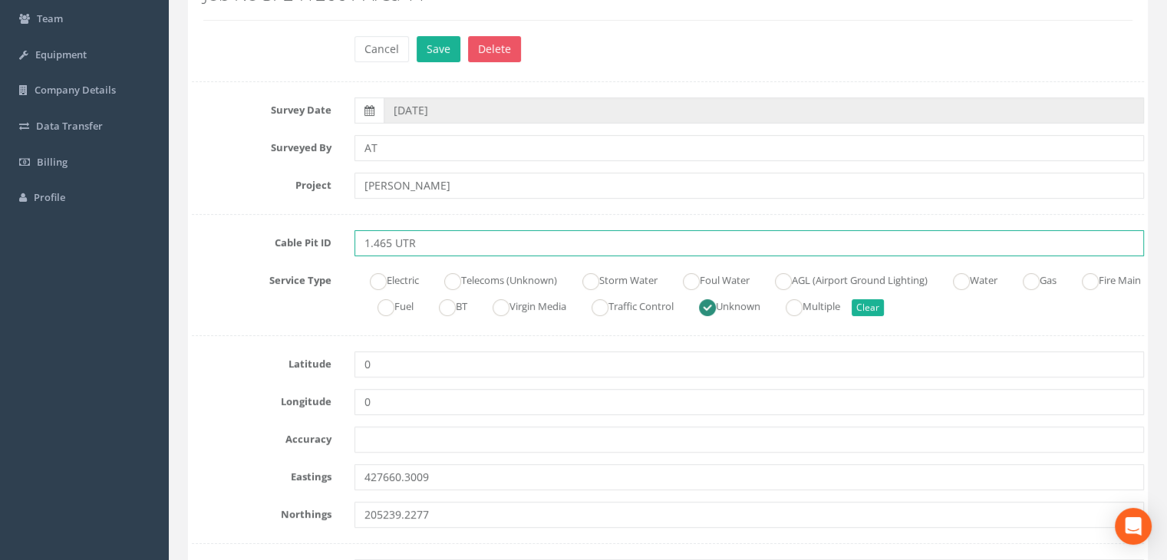
click at [440, 240] on input "1.465 UTR" at bounding box center [750, 243] width 790 height 26
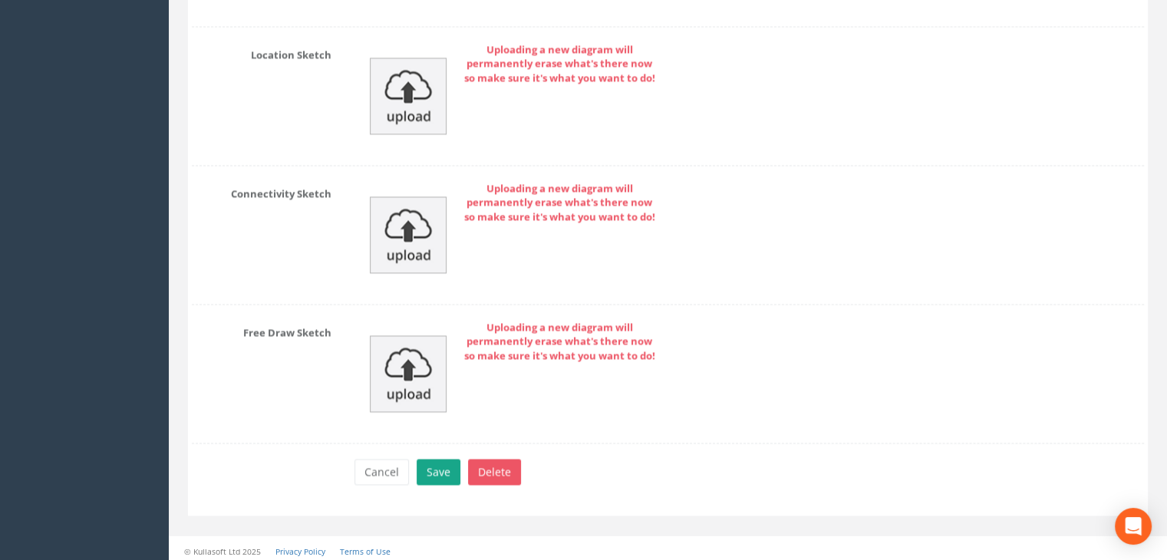
type input "1.465 EMH(A)"
click at [447, 462] on button "Save" at bounding box center [439, 472] width 44 height 26
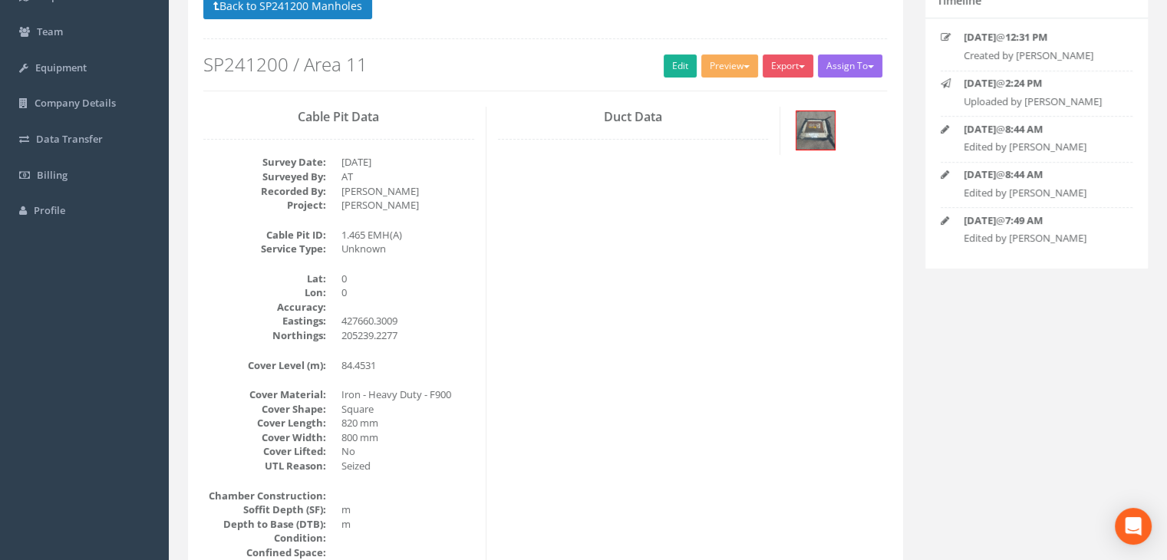
scroll to position [0, 0]
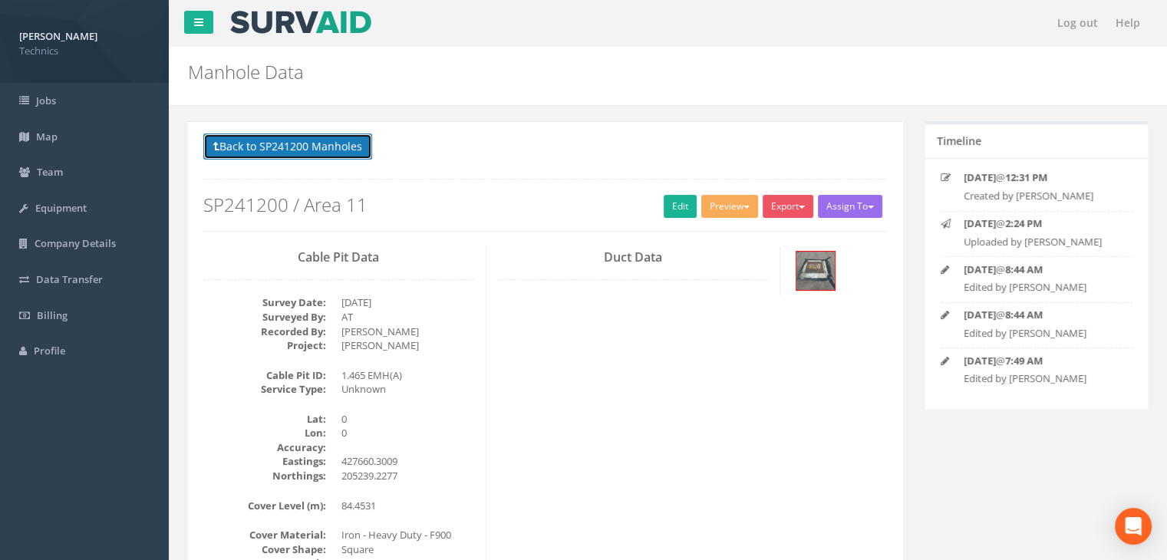
click at [332, 147] on button "Back to SP241200 Manholes" at bounding box center [287, 147] width 169 height 26
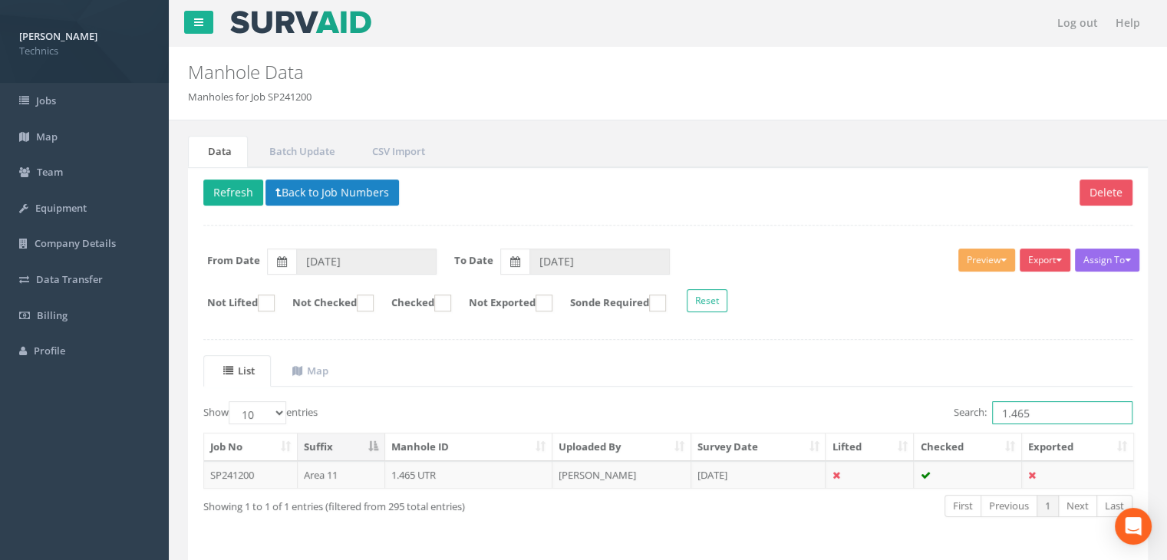
click at [1041, 412] on input "1.465" at bounding box center [1062, 412] width 140 height 23
type input "1.464"
click at [770, 483] on td "[DATE]" at bounding box center [758, 475] width 135 height 28
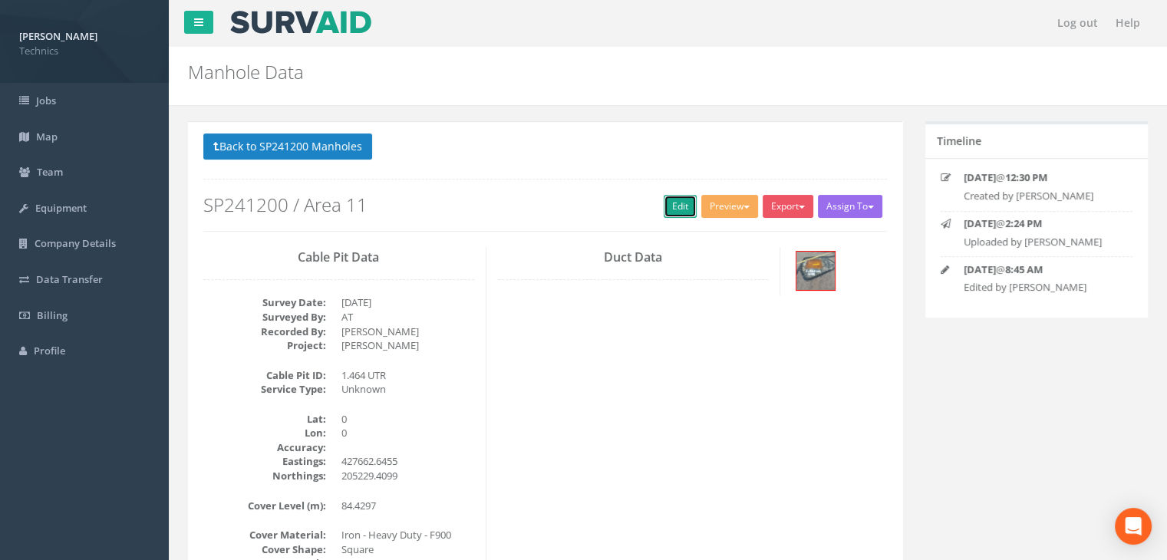
click at [665, 196] on link "Edit" at bounding box center [680, 206] width 33 height 23
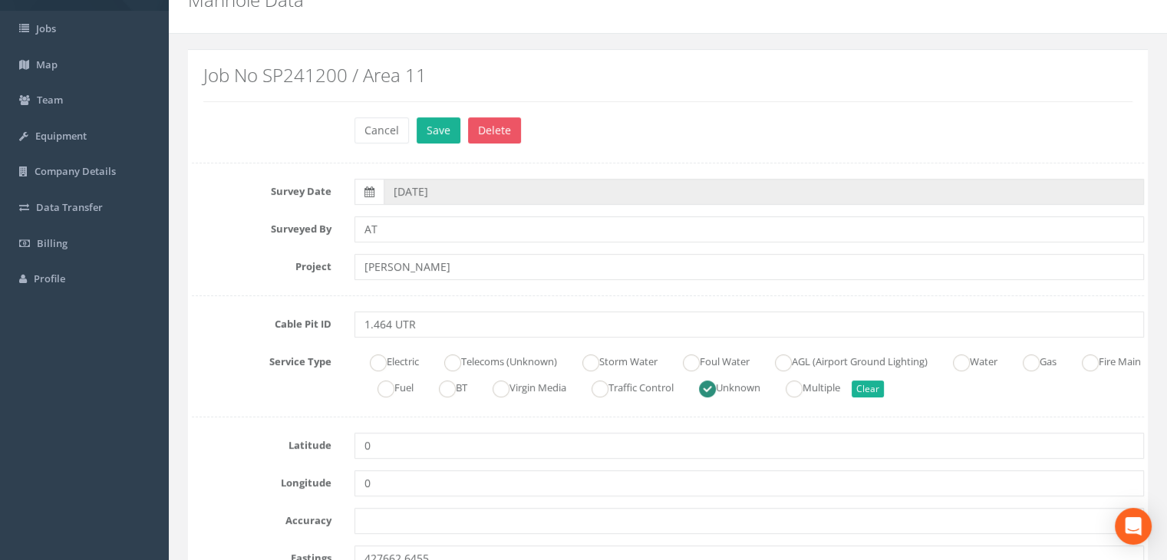
scroll to position [153, 0]
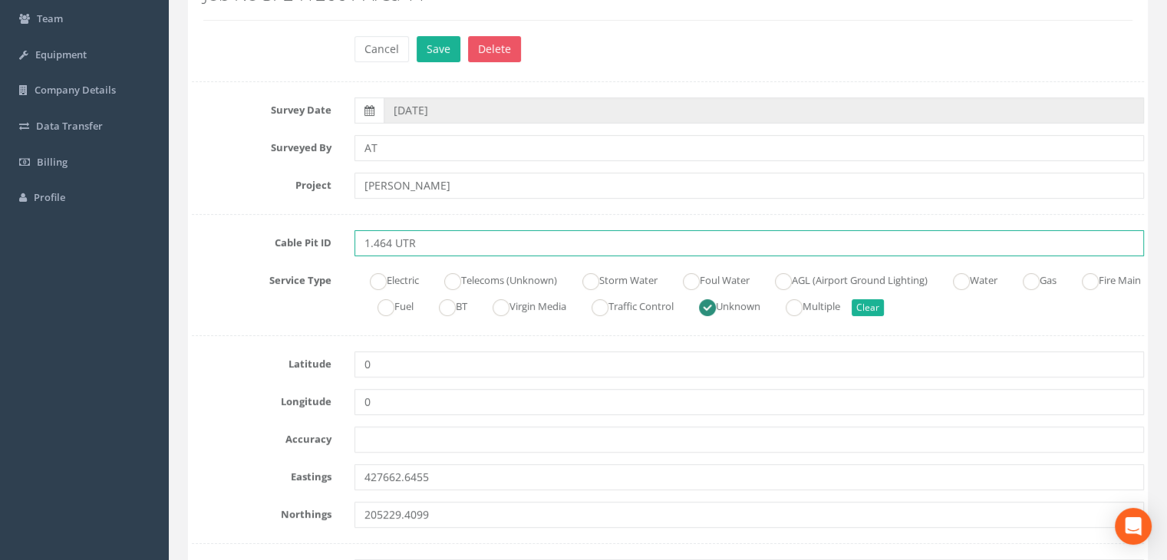
drag, startPoint x: 447, startPoint y: 242, endPoint x: 394, endPoint y: 241, distance: 53.0
click at [394, 241] on input "1.464 UTR" at bounding box center [750, 243] width 790 height 26
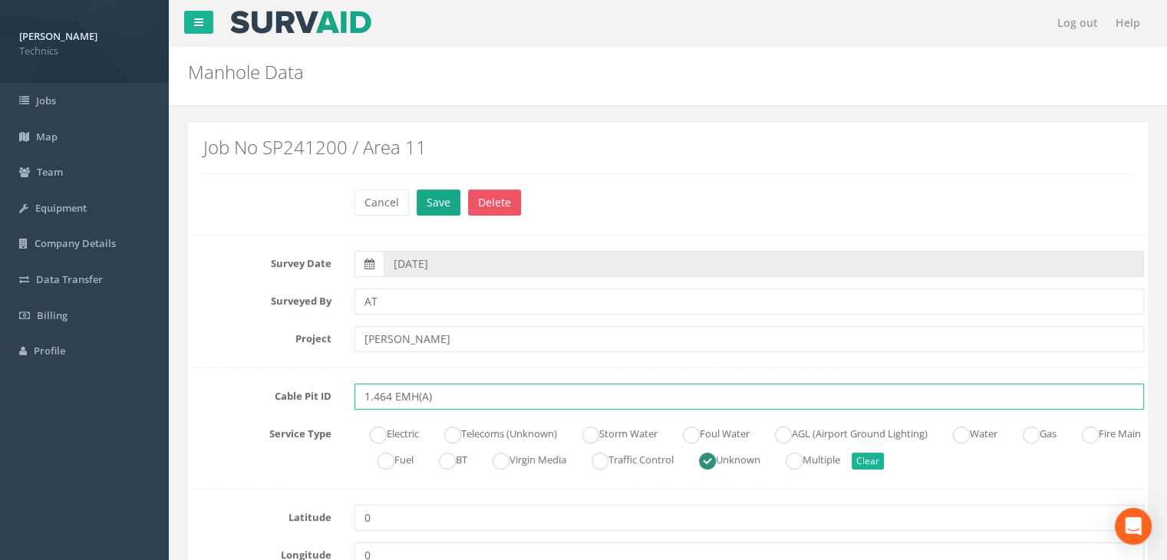
type input "1.464 EMH(A)"
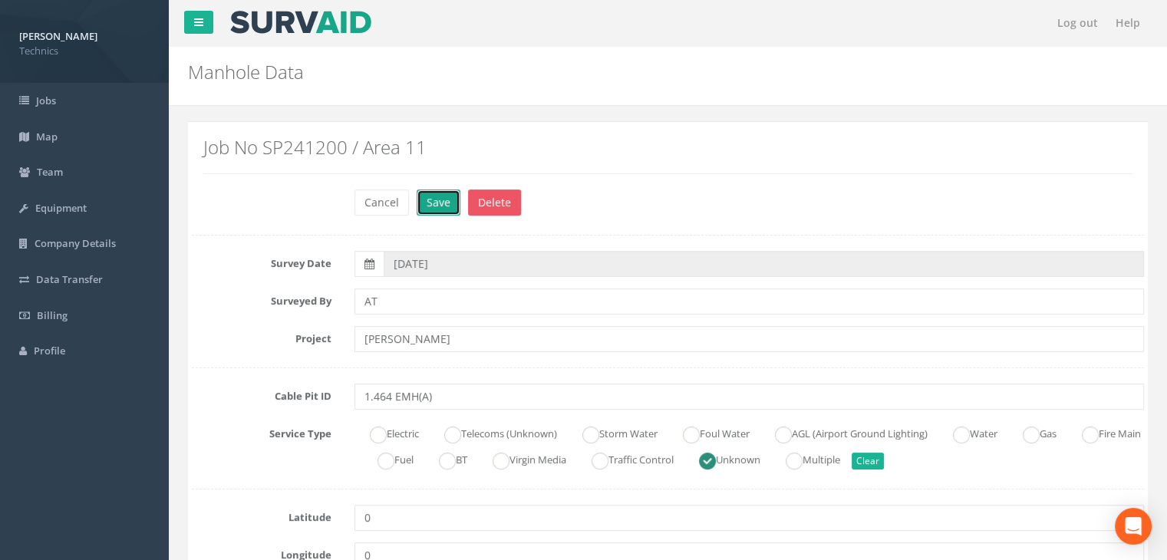
click at [423, 199] on button "Save" at bounding box center [439, 203] width 44 height 26
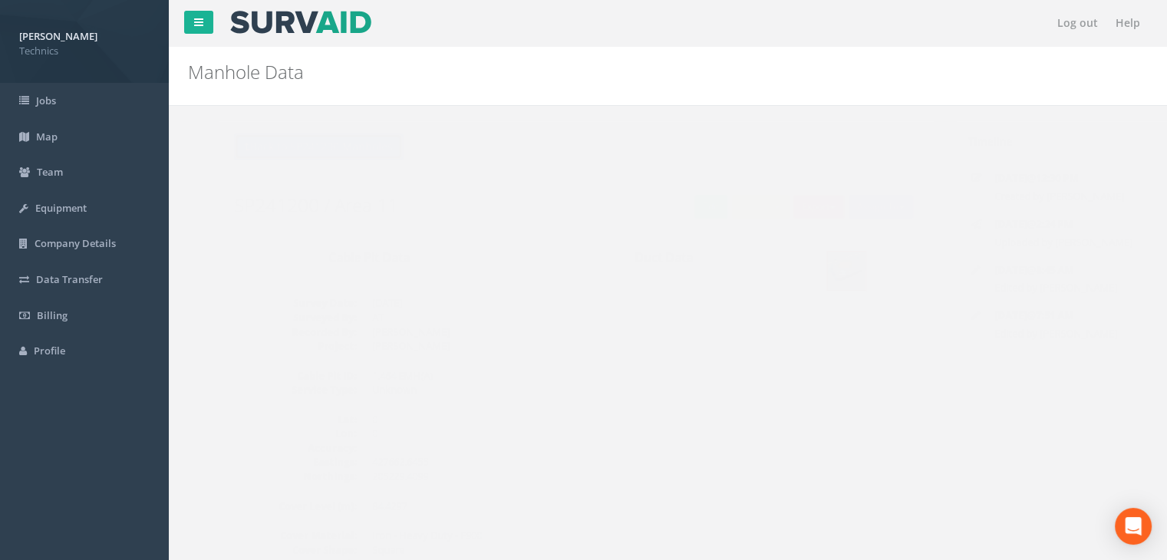
click at [297, 146] on button "Back to SP241200 Manholes" at bounding box center [287, 147] width 169 height 26
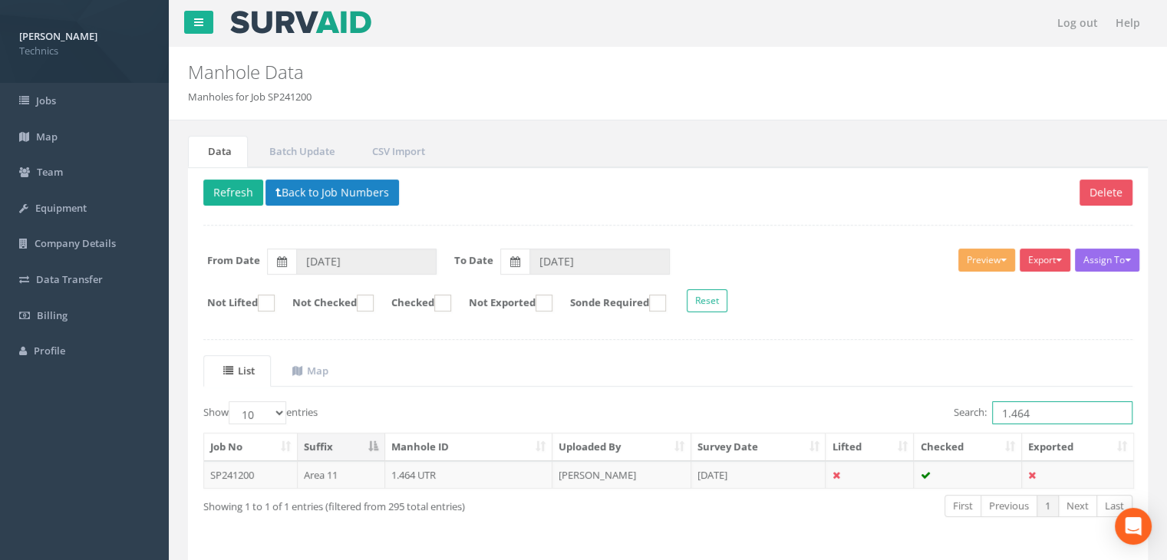
click at [1061, 403] on input "1.464" at bounding box center [1062, 412] width 140 height 23
click at [737, 475] on td "[DATE]" at bounding box center [758, 475] width 135 height 28
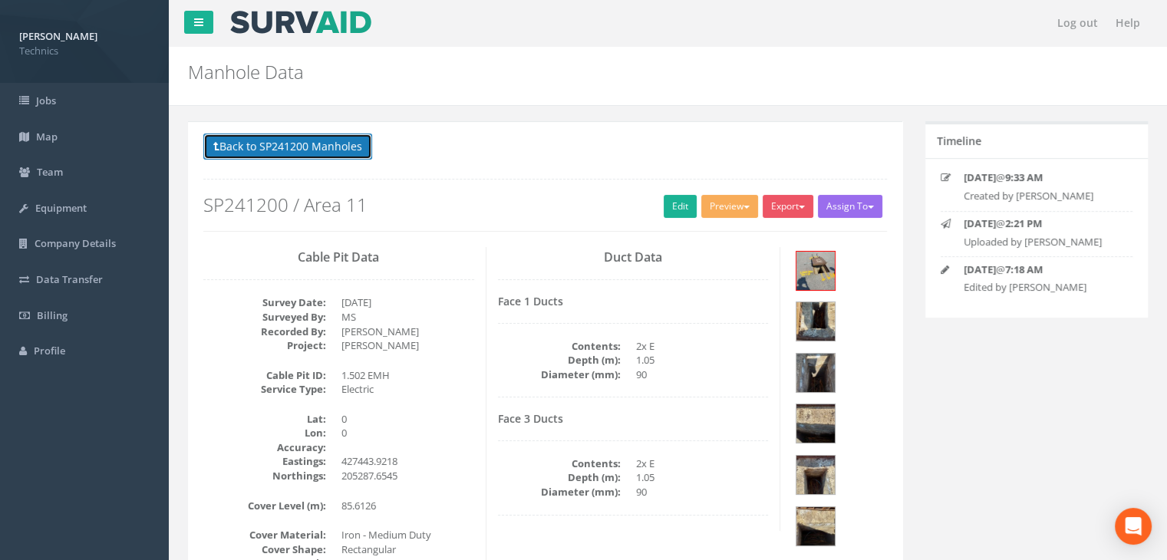
click at [328, 143] on button "Back to SP241200 Manholes" at bounding box center [287, 147] width 169 height 26
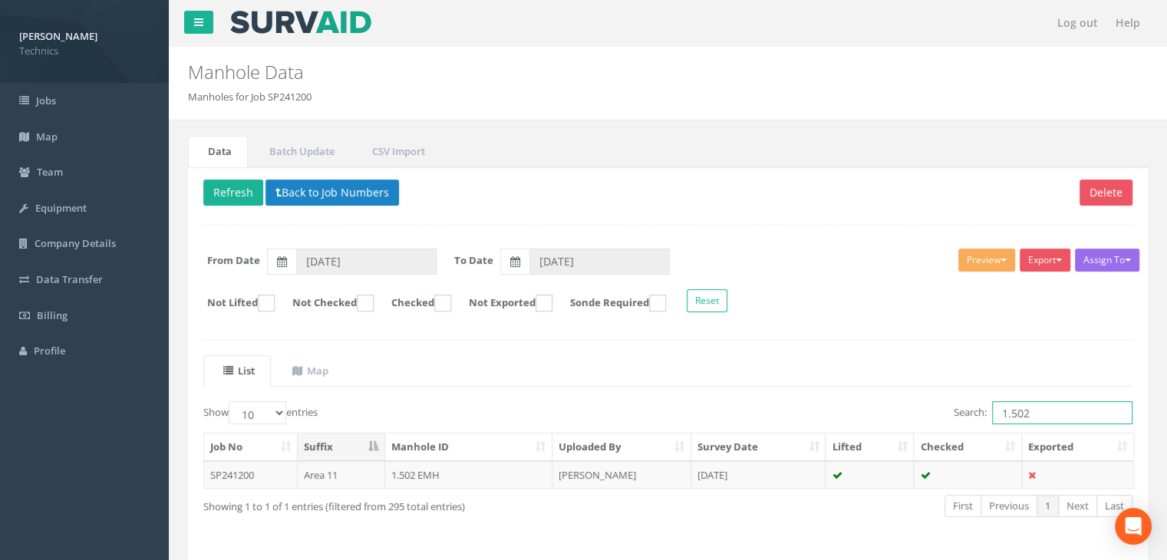
click at [1047, 410] on input "1.502" at bounding box center [1062, 412] width 140 height 23
type input "1.504"
click at [618, 471] on td "[PERSON_NAME]" at bounding box center [622, 475] width 139 height 28
